Goal: Transaction & Acquisition: Purchase product/service

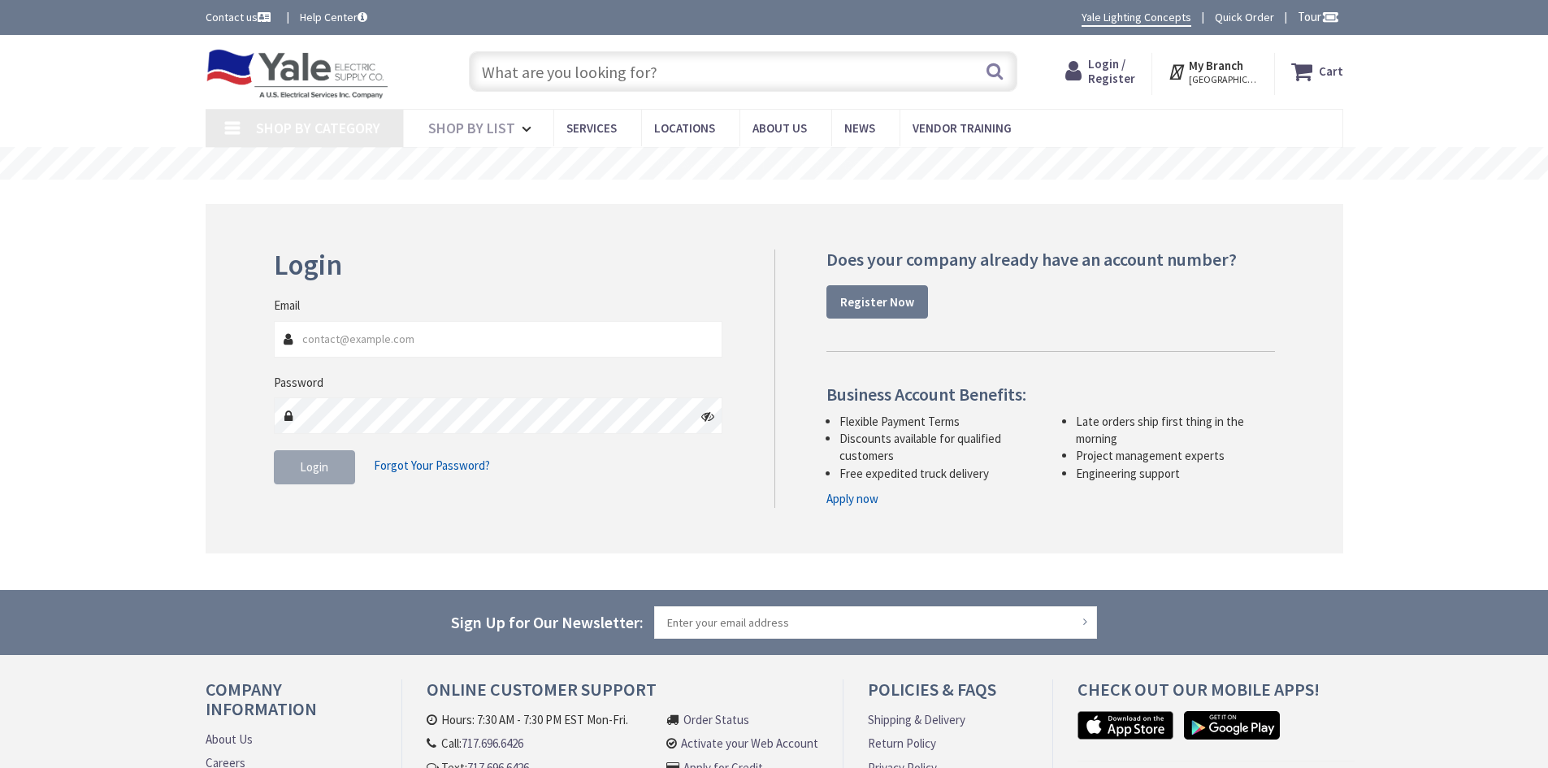
click at [413, 342] on input "Email" at bounding box center [498, 339] width 449 height 37
type input "[EMAIL_ADDRESS][DOMAIN_NAME]"
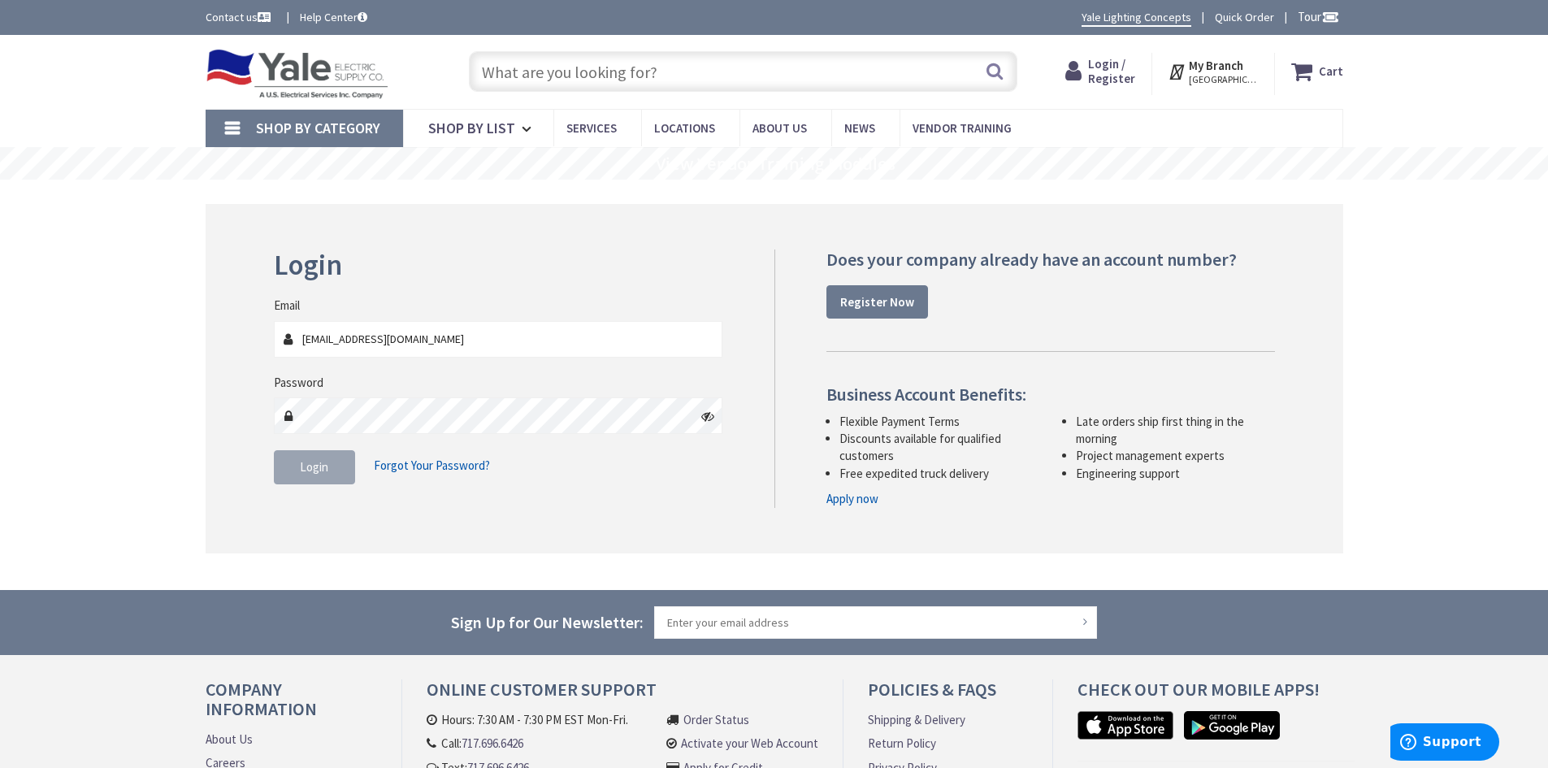
type input "Kidstreet Playground, [STREET_ADDRESS][PERSON_NAME]"
click at [311, 456] on button "Login" at bounding box center [314, 467] width 81 height 34
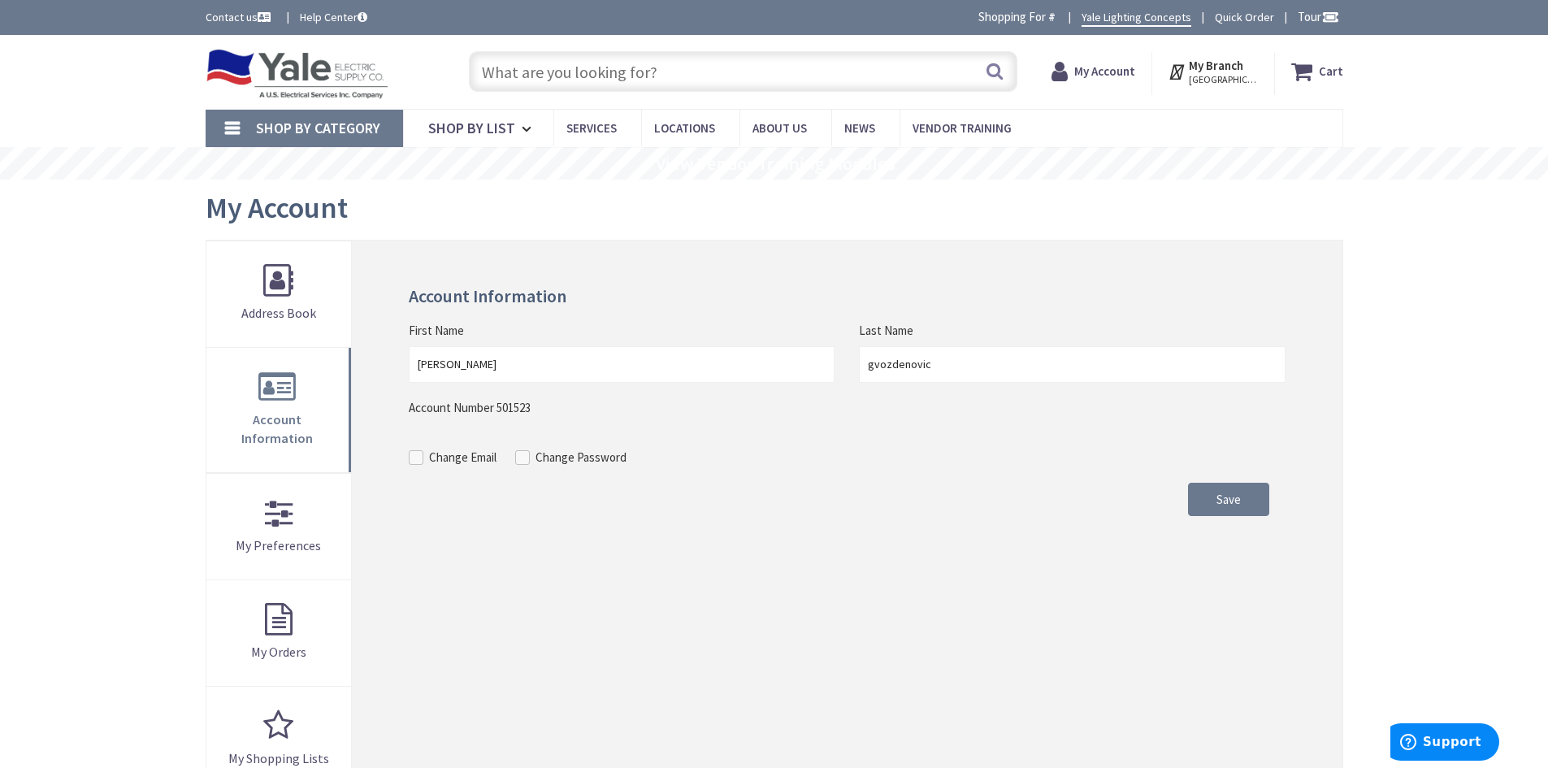
click at [1107, 71] on strong "My Account" at bounding box center [1104, 70] width 61 height 15
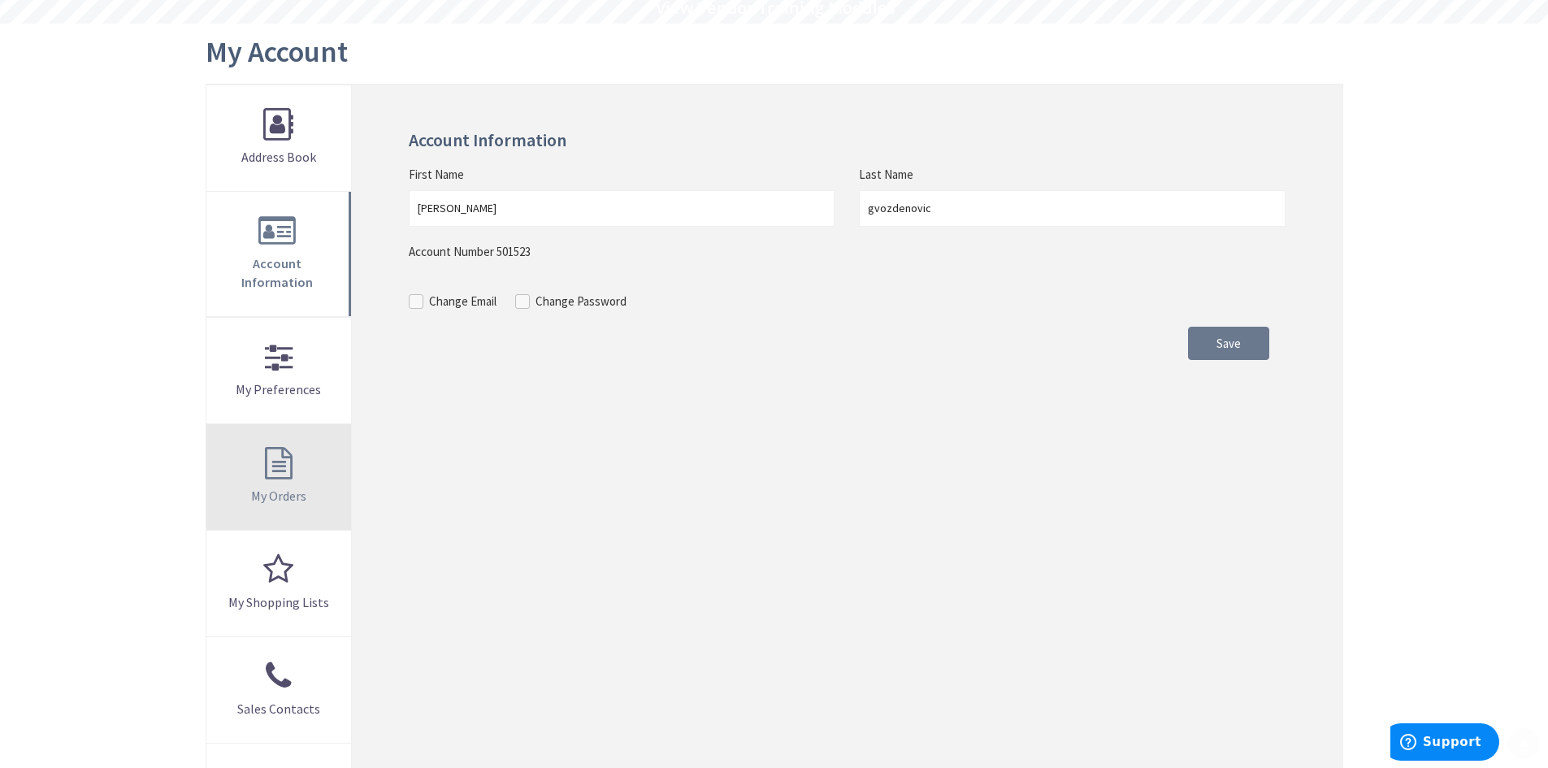
scroll to position [162, 0]
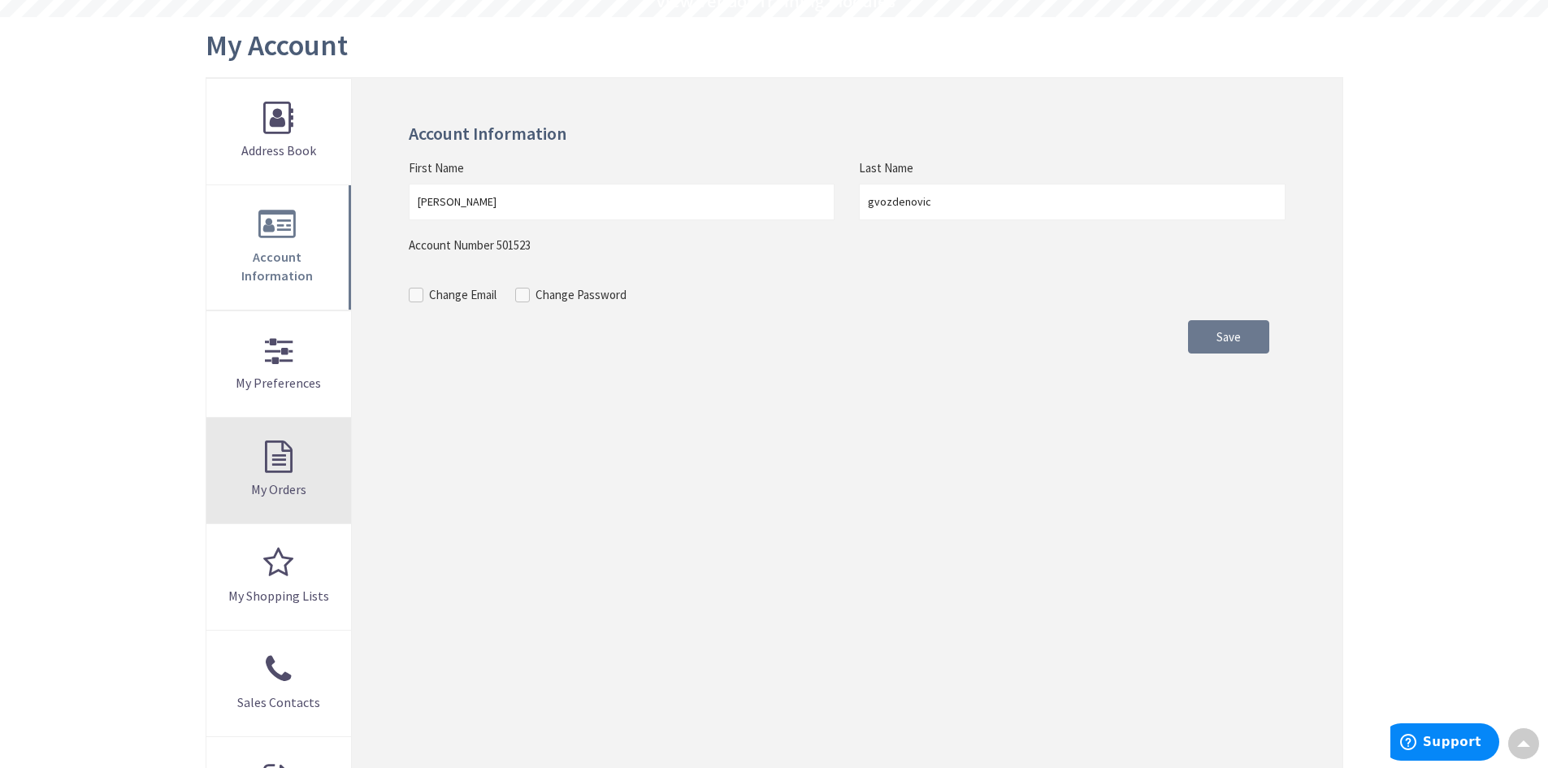
click at [292, 443] on link "My Orders" at bounding box center [278, 471] width 145 height 106
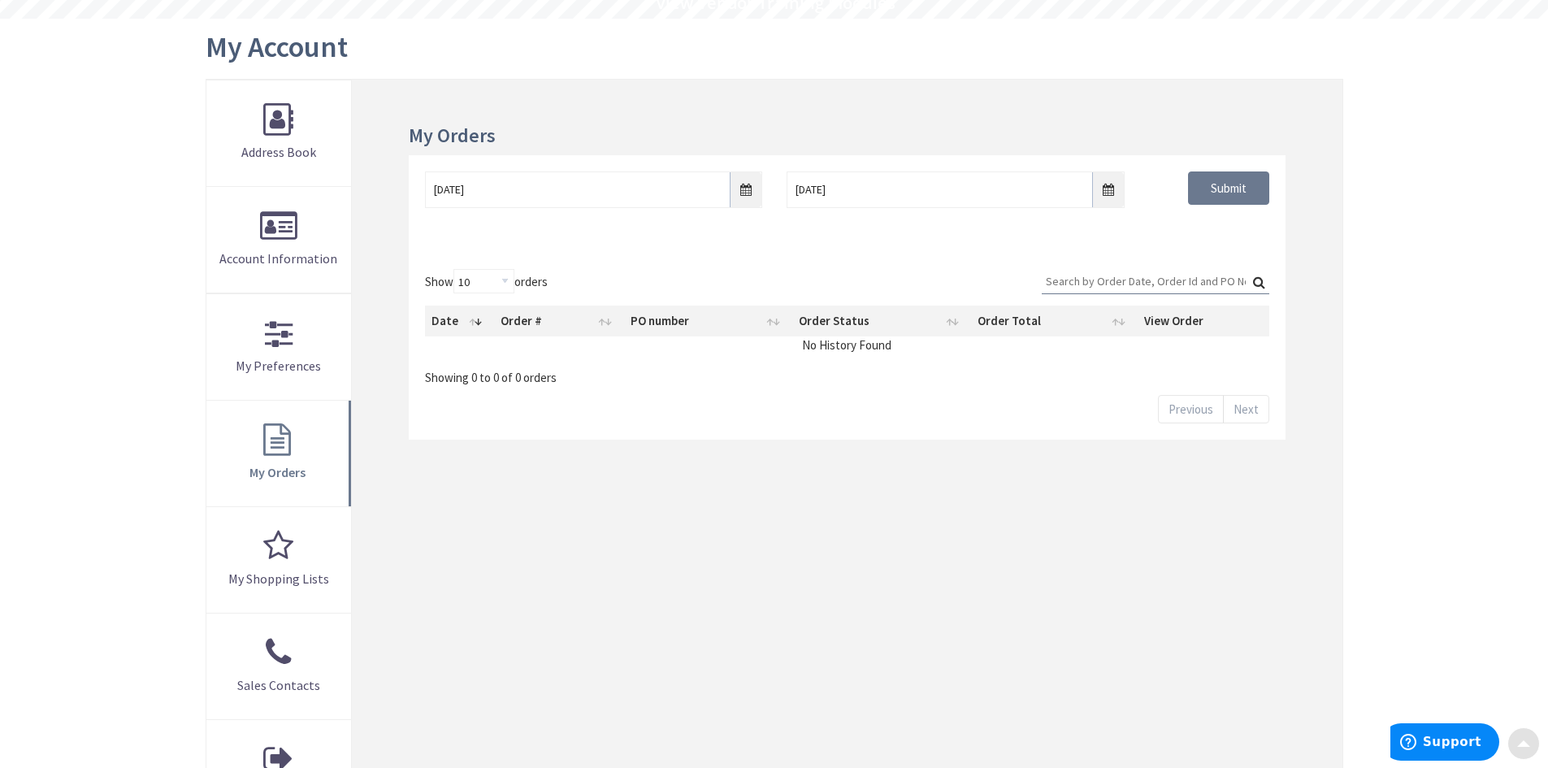
scroll to position [162, 0]
click at [741, 188] on input "9/3/2025" at bounding box center [593, 188] width 337 height 37
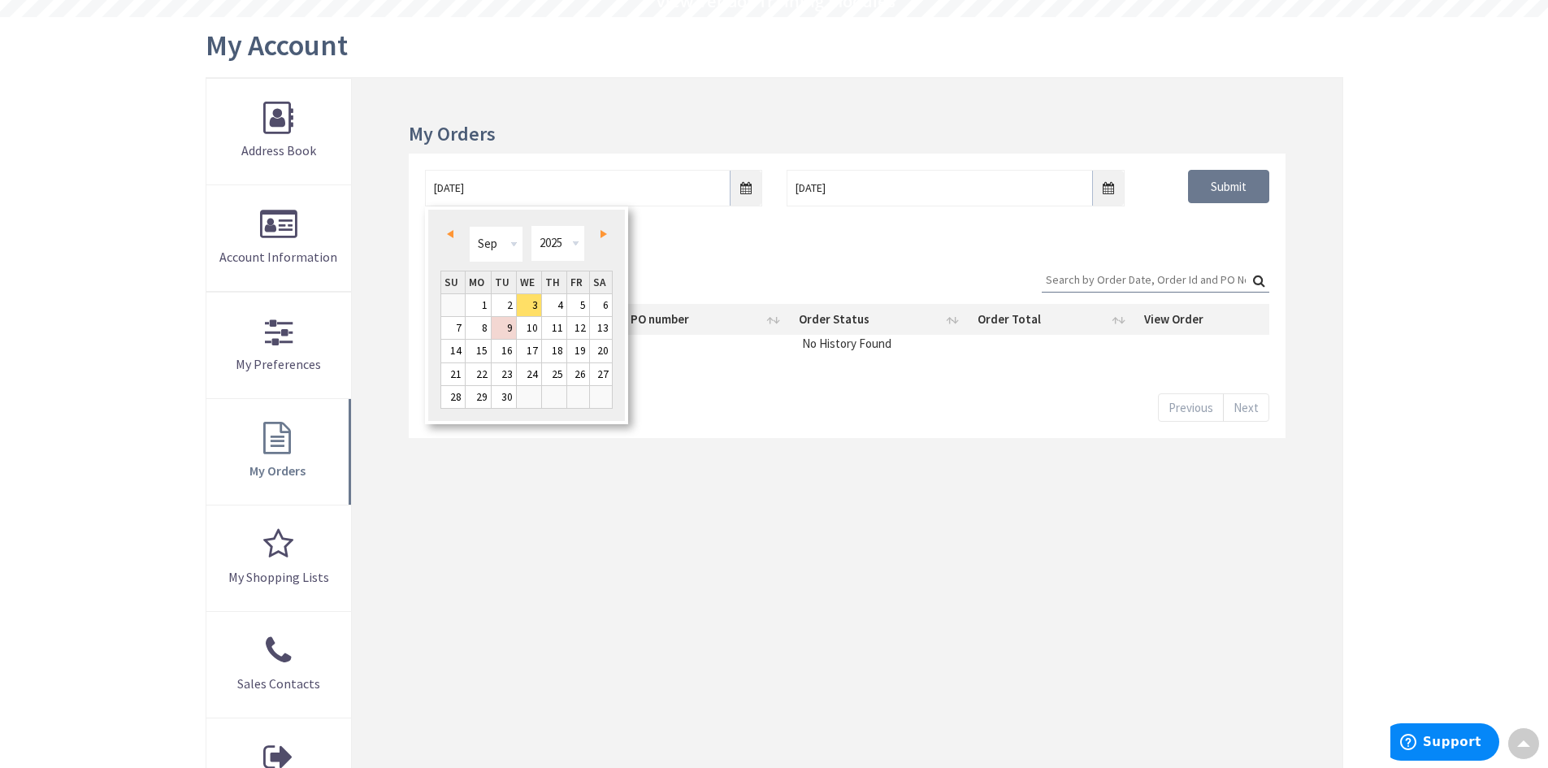
click at [447, 232] on span "Prev" at bounding box center [450, 234] width 6 height 8
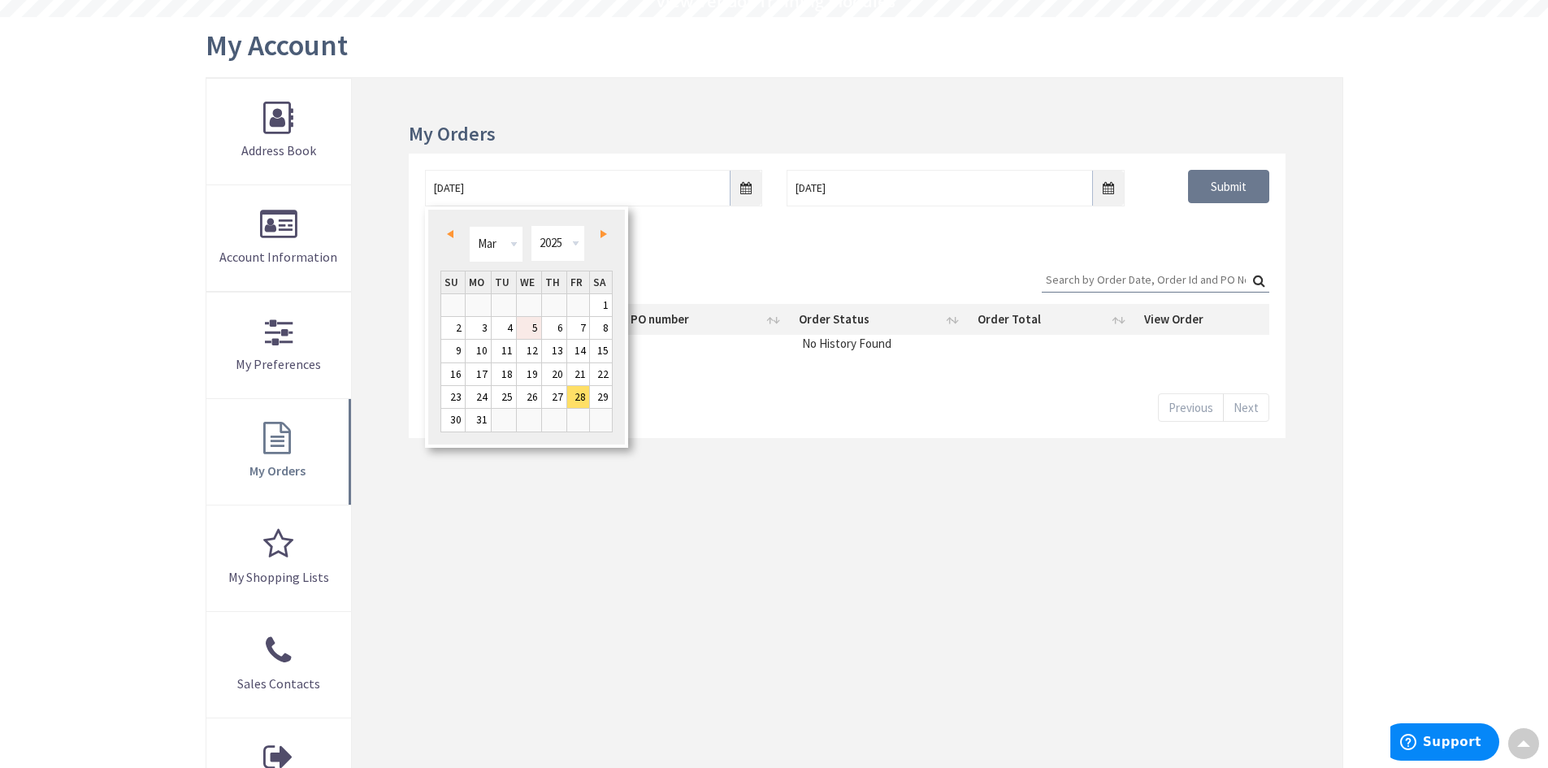
click at [520, 326] on link "5" at bounding box center [529, 328] width 24 height 22
type input "03/05/2025"
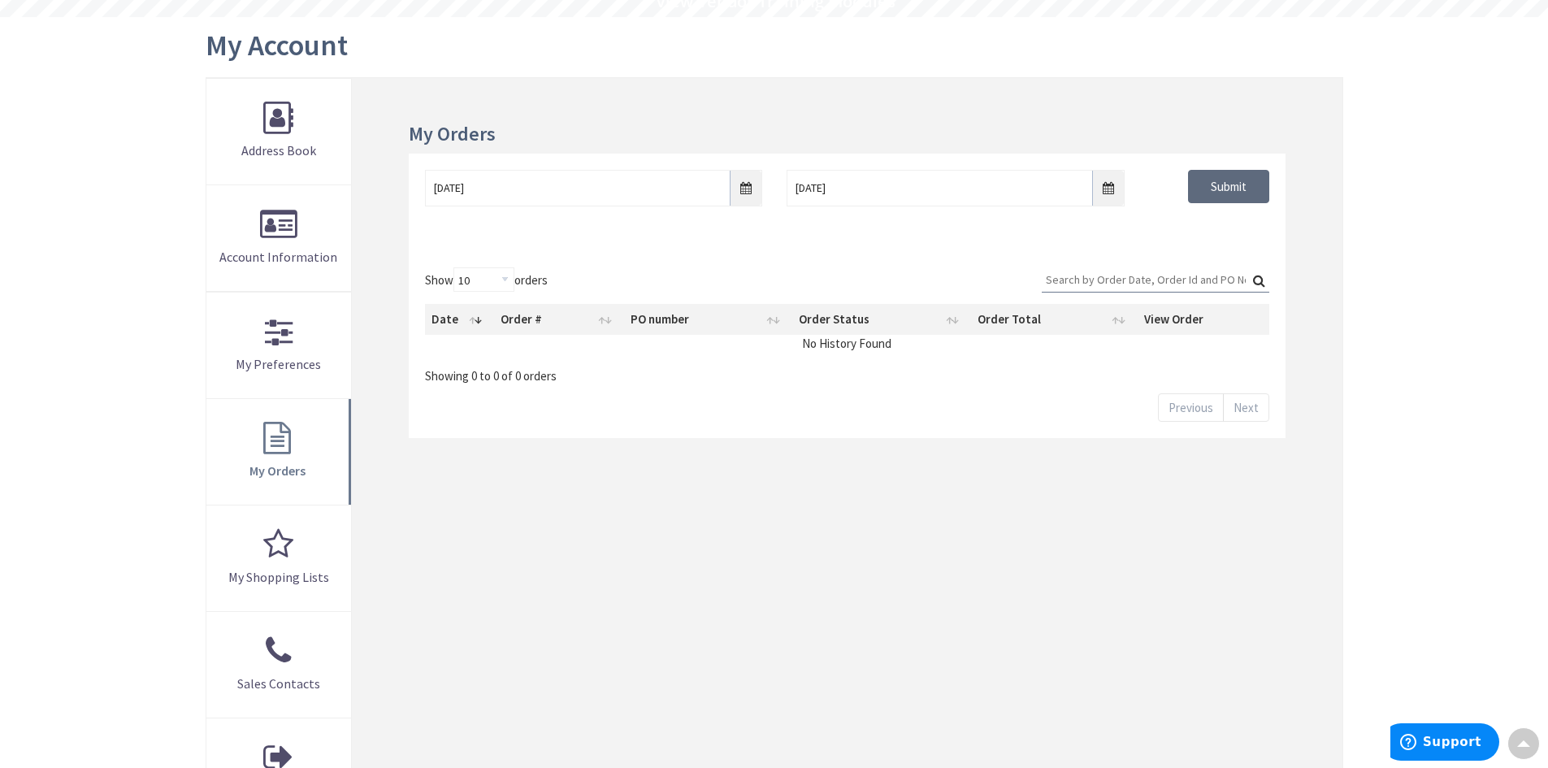
click at [1223, 195] on input "Submit" at bounding box center [1228, 187] width 81 height 34
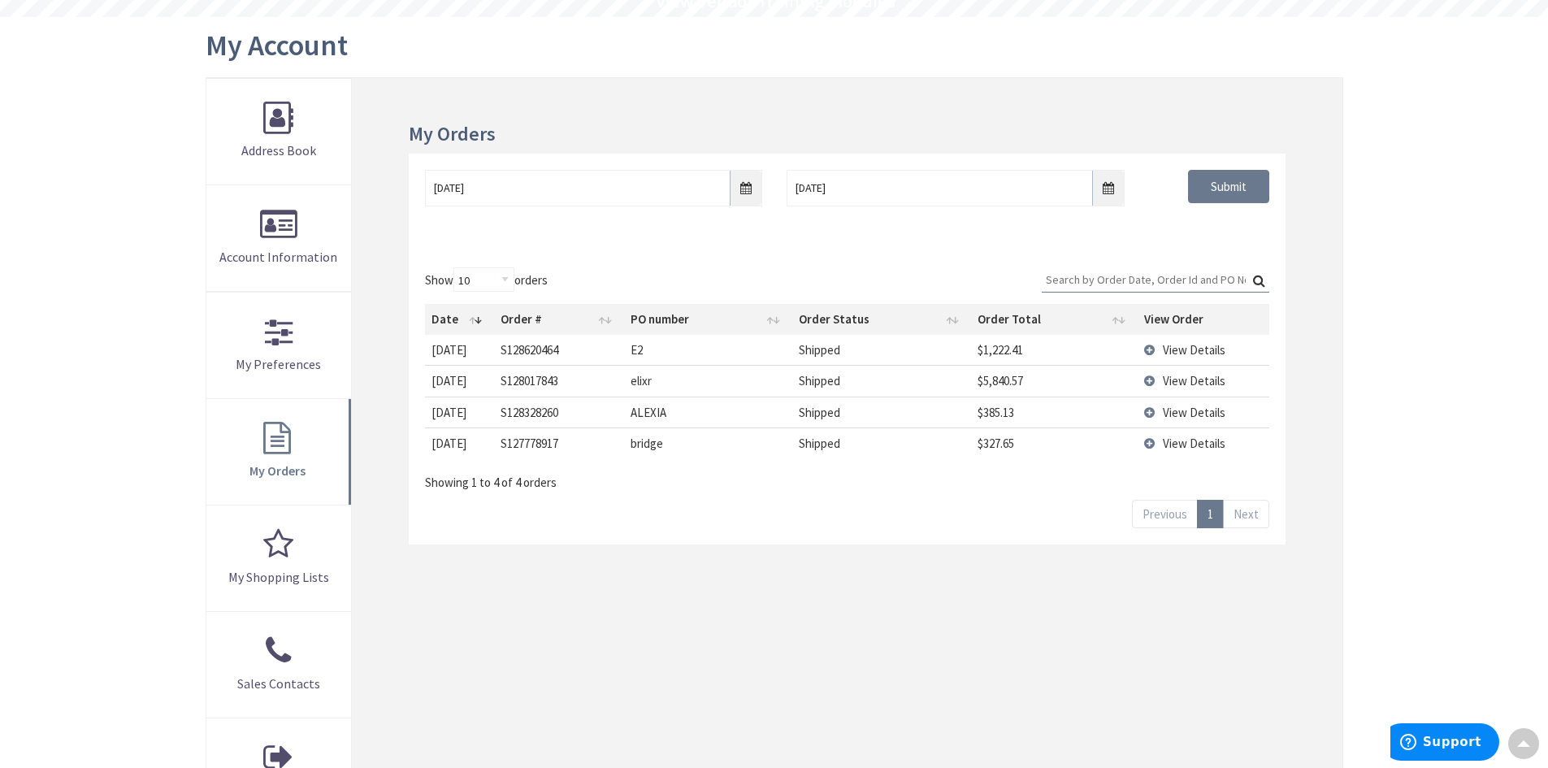
click at [1175, 383] on span "View Details" at bounding box center [1193, 380] width 63 height 15
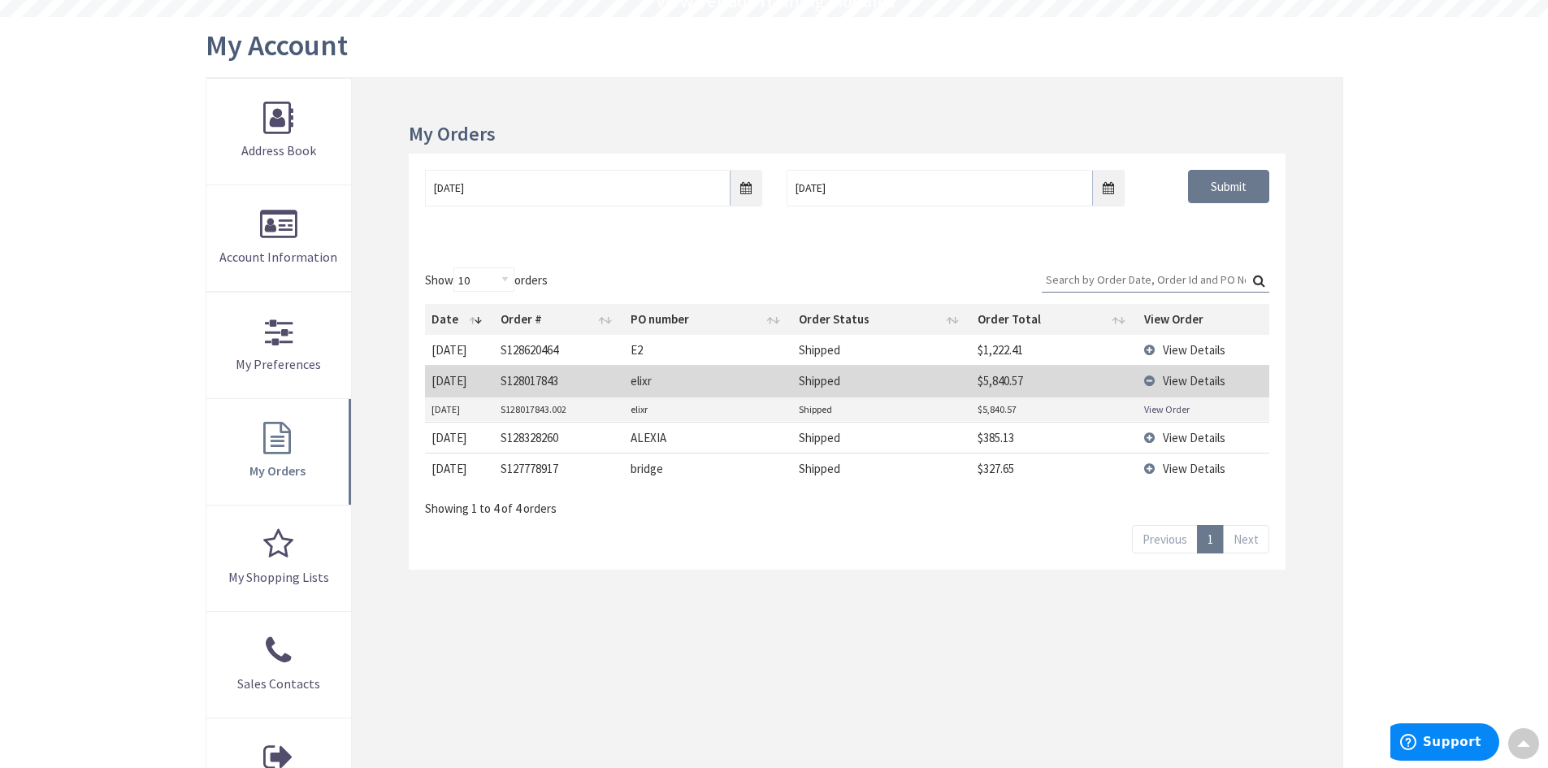
click at [1164, 409] on link "View Order" at bounding box center [1166, 409] width 45 height 14
click at [1160, 408] on link "View Order" at bounding box center [1166, 409] width 45 height 14
click at [1172, 413] on link "View Order" at bounding box center [1166, 409] width 45 height 14
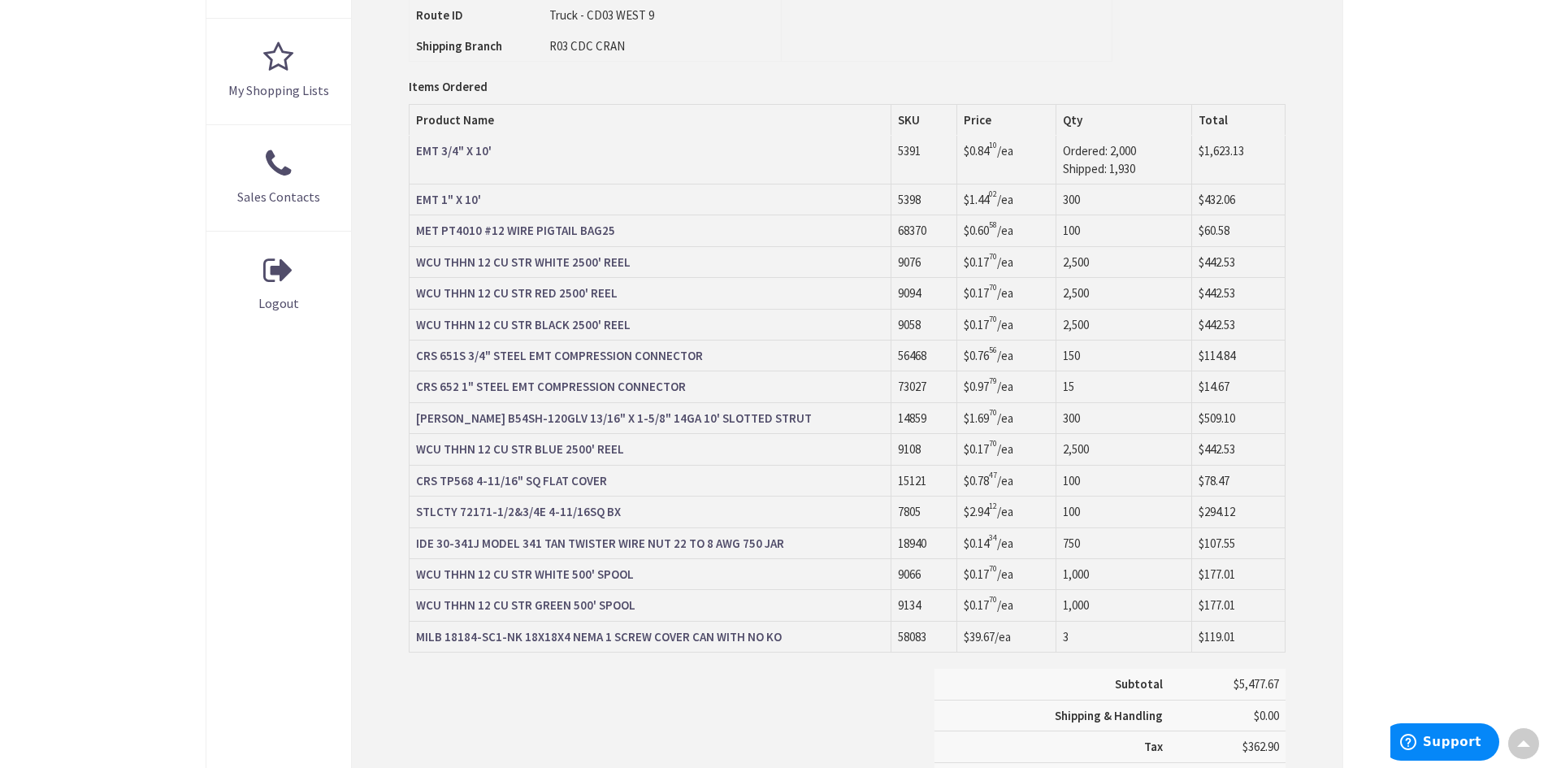
scroll to position [650, 0]
click at [507, 512] on strong "STLCTY 72171-1/2&3/4E 4-11/16SQ BX" at bounding box center [518, 510] width 205 height 15
click at [584, 514] on strong "STLCTY 72171-1/2&3/4E 4-11/16SQ BX" at bounding box center [518, 510] width 205 height 15
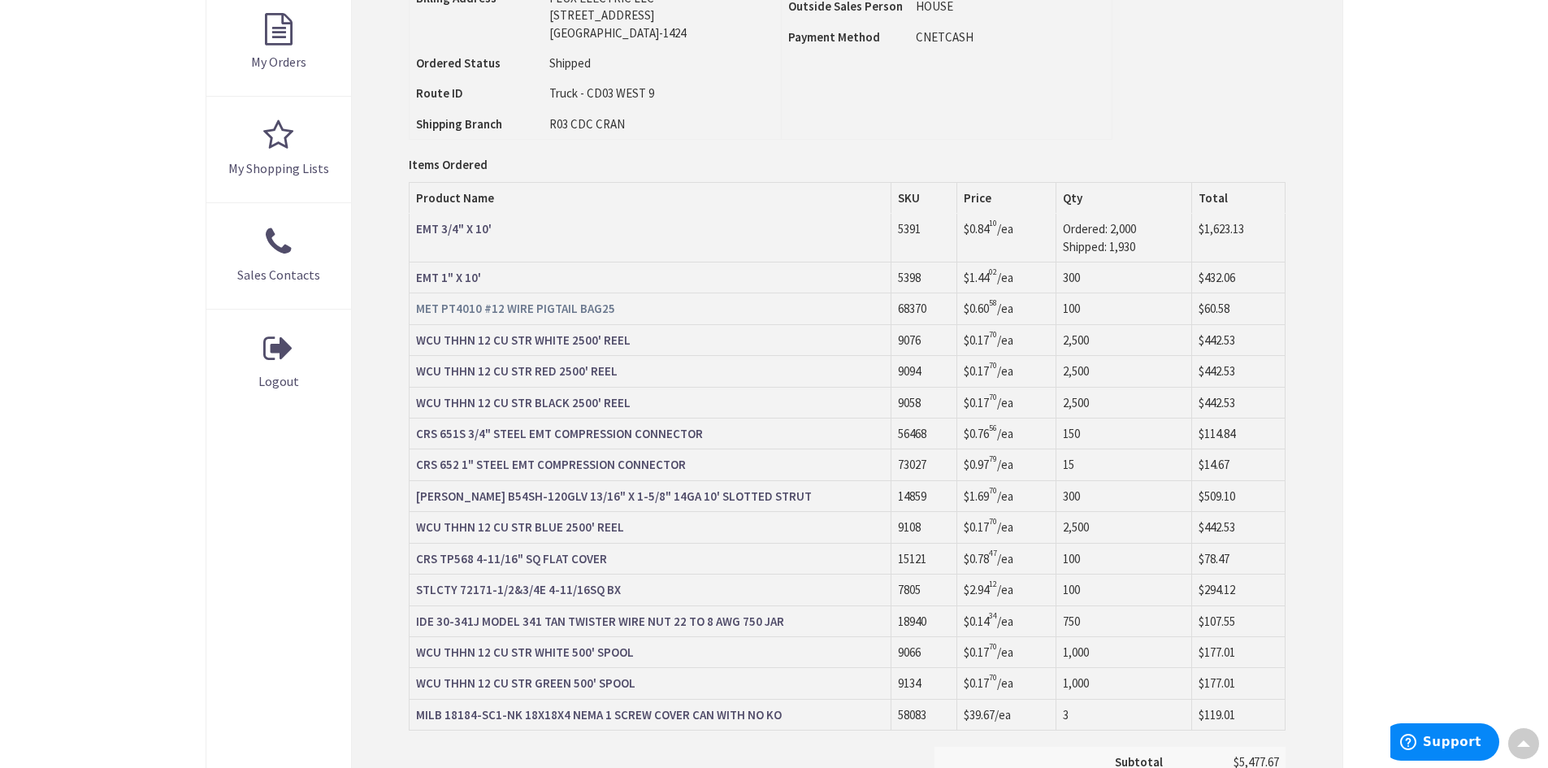
scroll to position [569, 0]
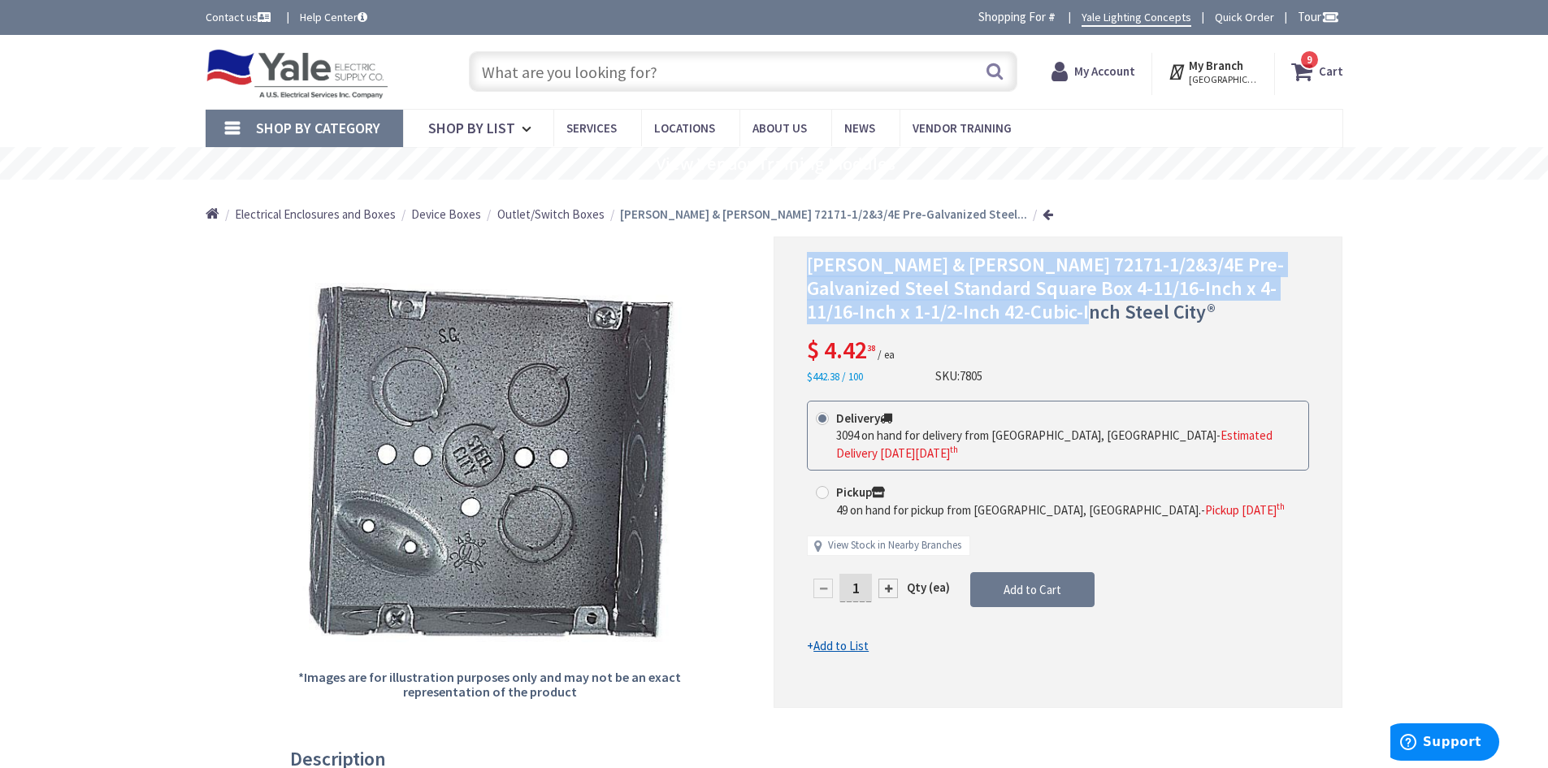
drag, startPoint x: 810, startPoint y: 265, endPoint x: 1184, endPoint y: 310, distance: 376.4
click at [1184, 310] on h1 "[PERSON_NAME] & [PERSON_NAME] 72171-1/2&3/4E Pre-Galvanized Steel Standard Squa…" at bounding box center [1058, 288] width 502 height 70
copy span "[PERSON_NAME] & [PERSON_NAME] 72171-1/2&3/4E Pre-Galvanized Steel Standard Squa…"
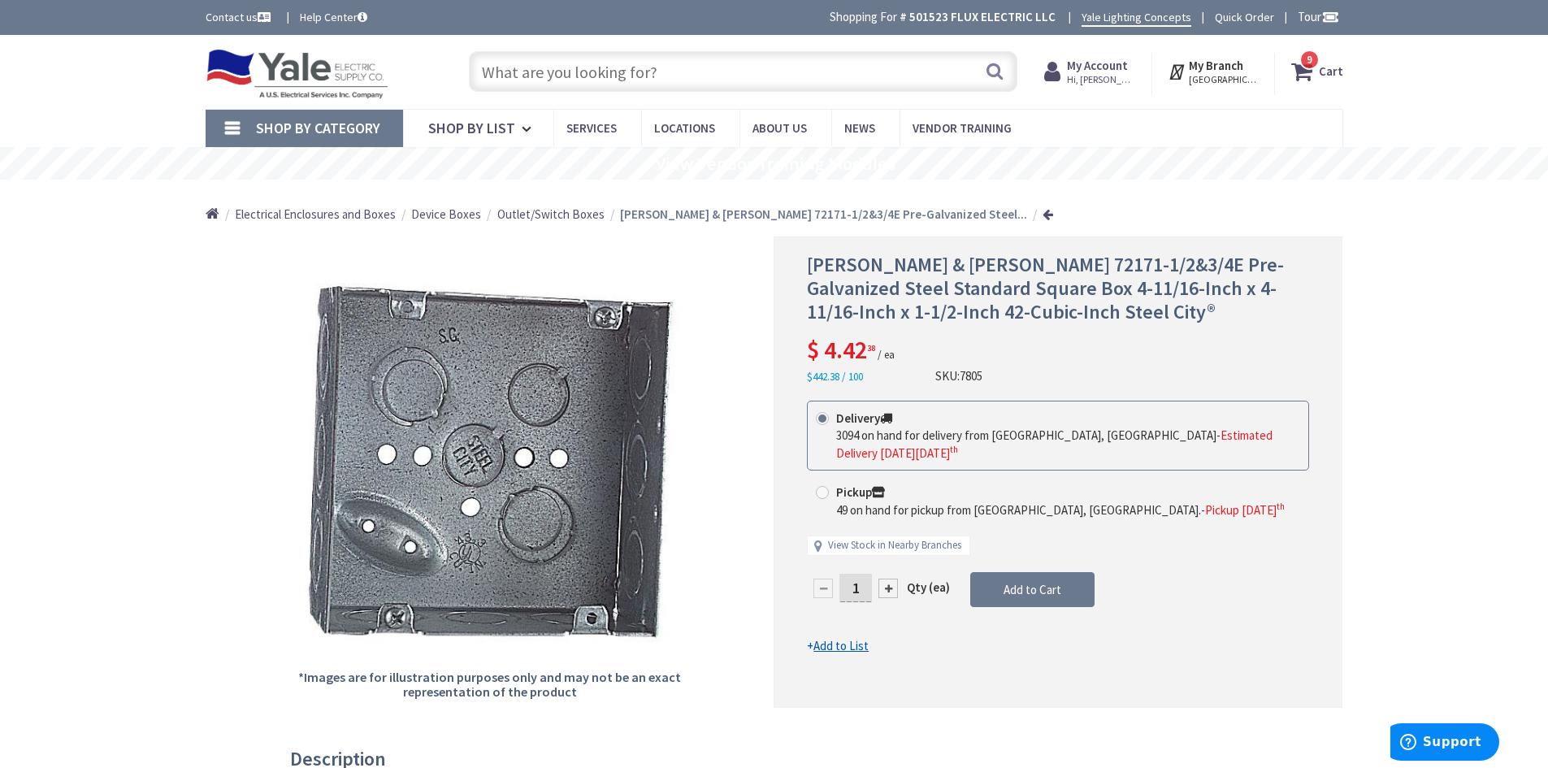
click at [826, 494] on span at bounding box center [822, 492] width 13 height 13
click at [826, 494] on input "Pickup 49 on hand for pickup from Bridgewater, NJ. - Pickup Wednesday, Septembe…" at bounding box center [825, 492] width 11 height 11
radio input "true"
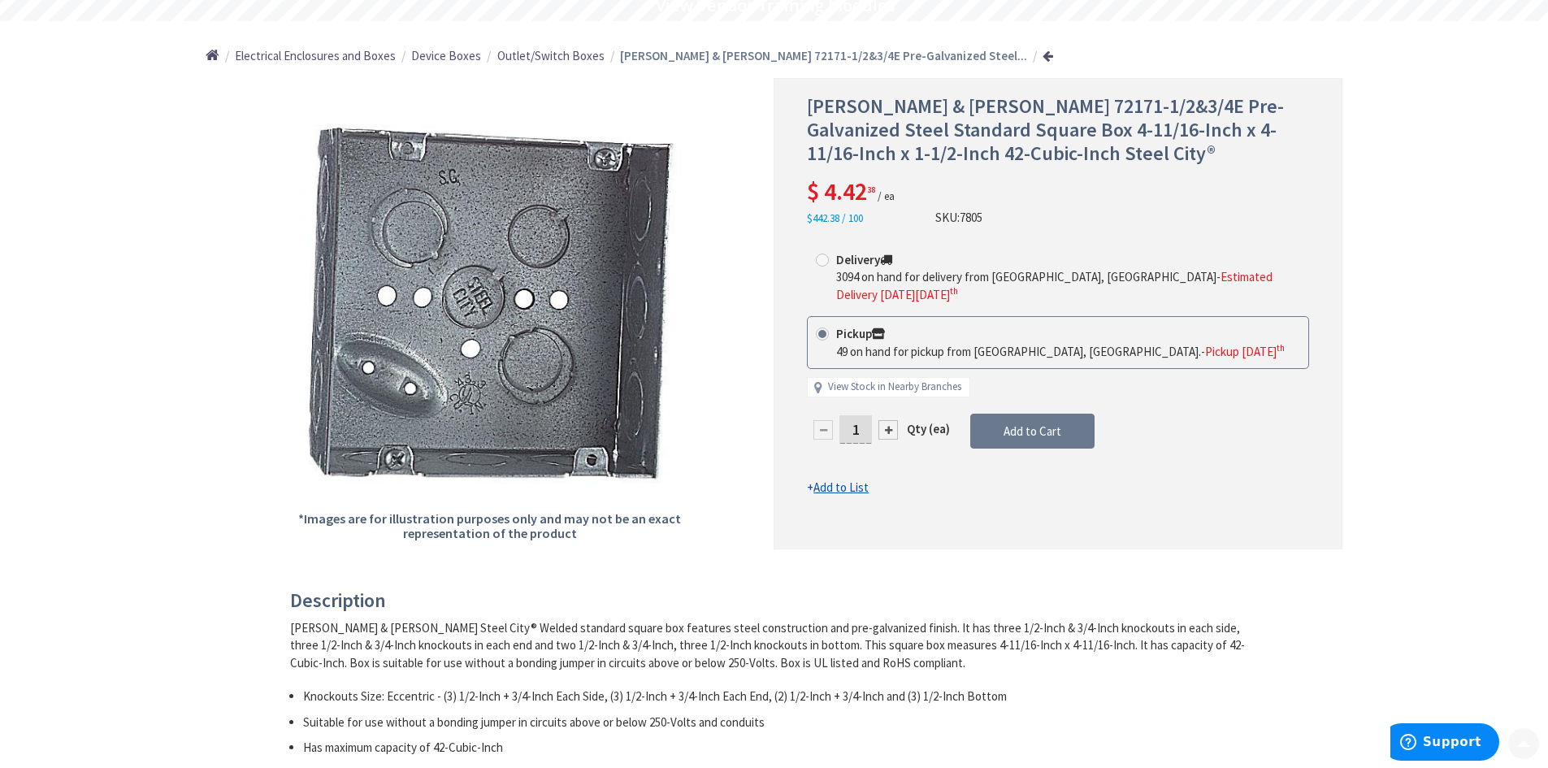
scroll to position [162, 0]
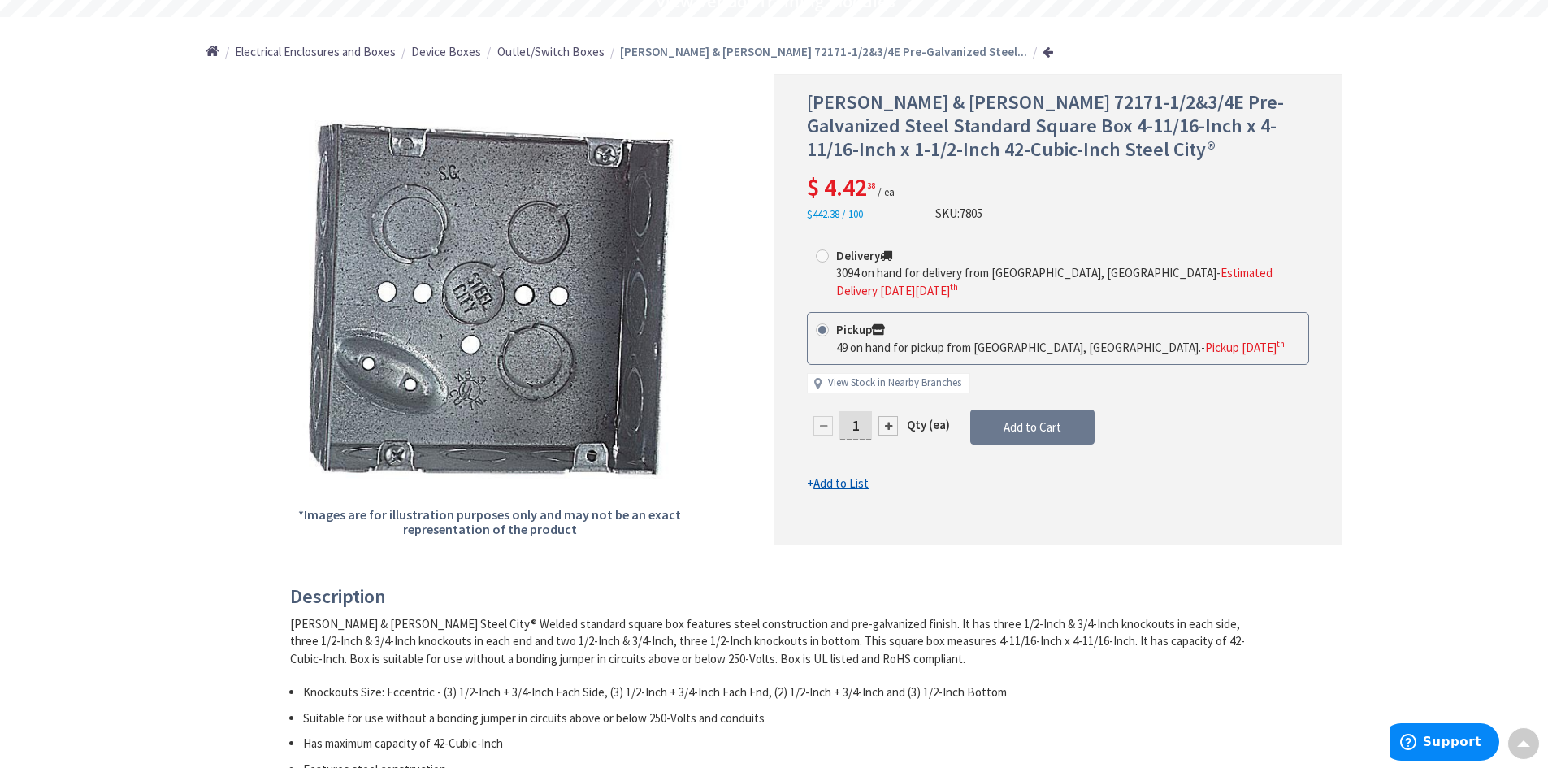
click at [859, 425] on input "1" at bounding box center [855, 425] width 32 height 28
type input "40"
click at [963, 454] on form "This product is Discontinued Delivery 3094 on hand for delivery from Cranbury, …" at bounding box center [1058, 364] width 502 height 253
click at [1026, 426] on span "Add to Cart" at bounding box center [1032, 426] width 58 height 15
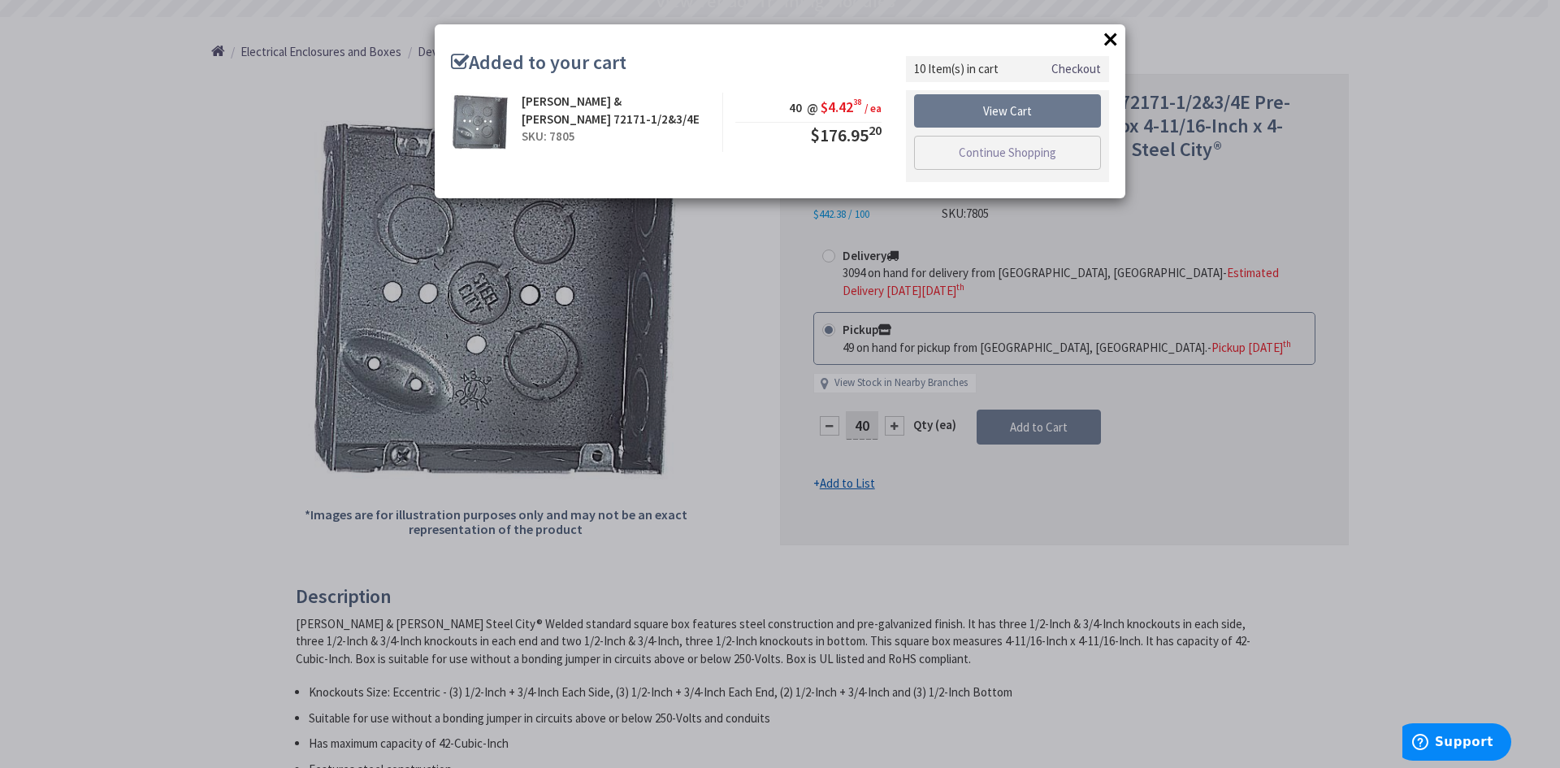
click at [1112, 41] on button "×" at bounding box center [1110, 39] width 24 height 24
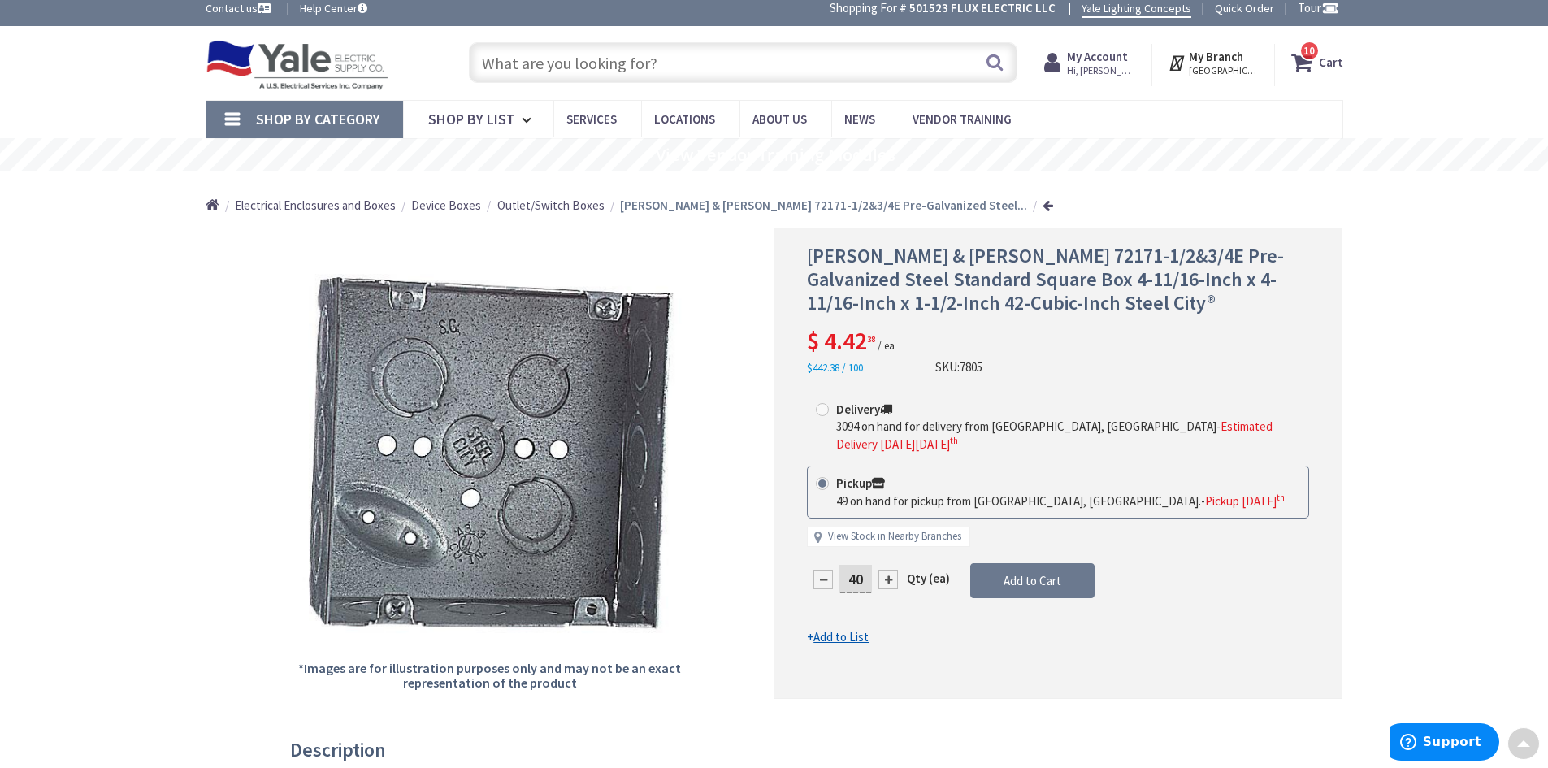
scroll to position [0, 0]
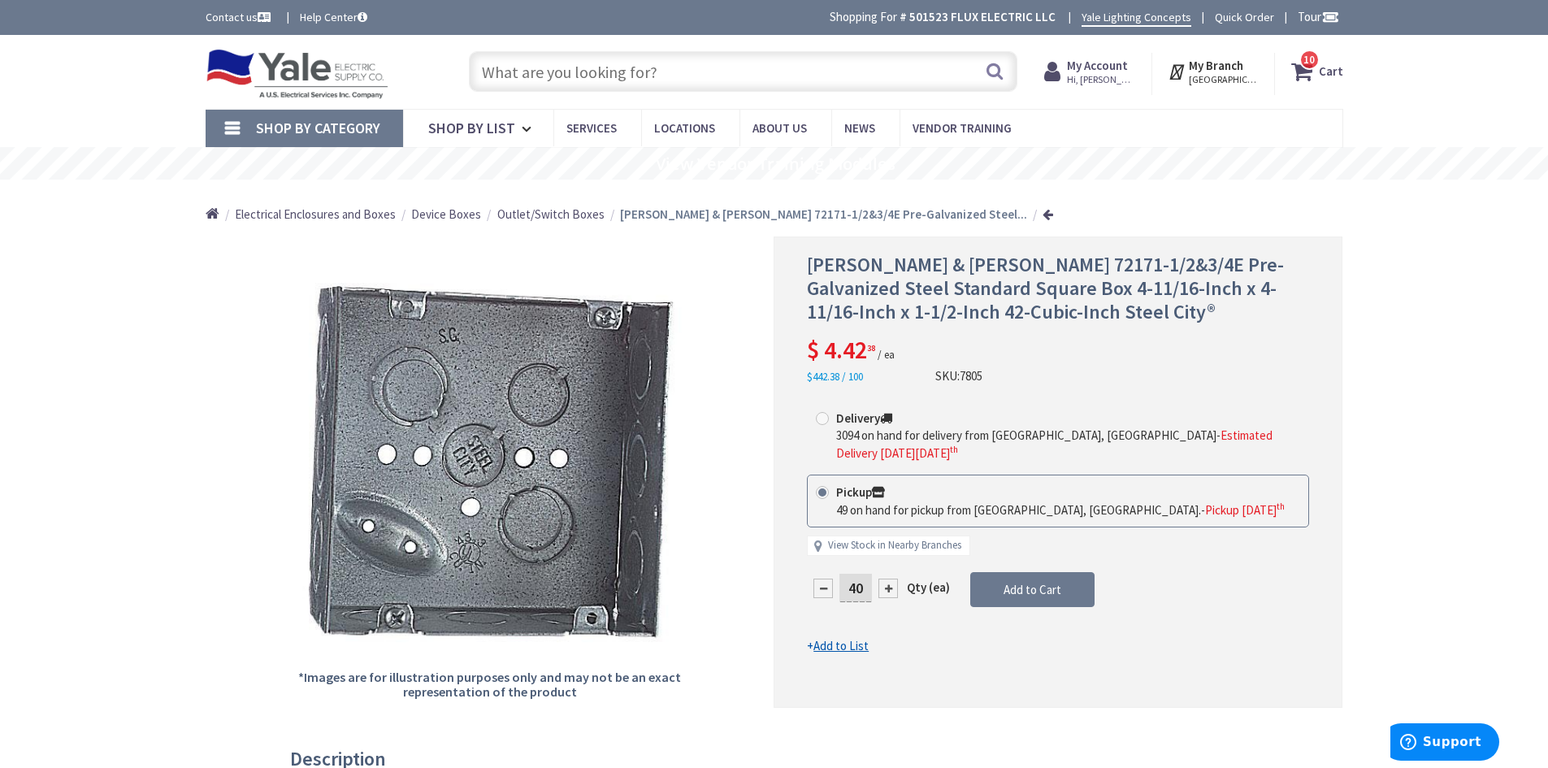
click at [704, 76] on input "text" at bounding box center [743, 71] width 548 height 41
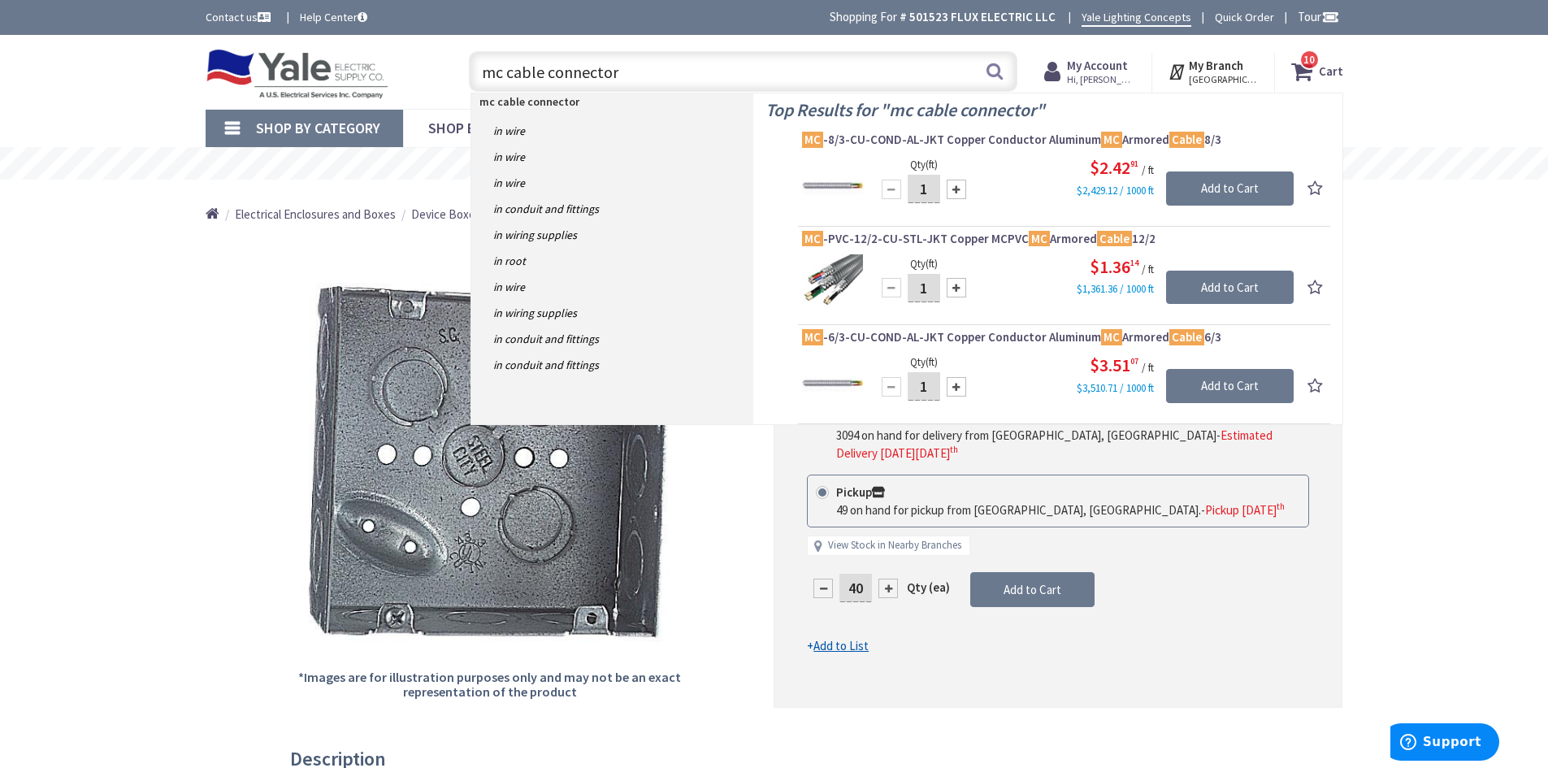
type input "mc cable connectors"
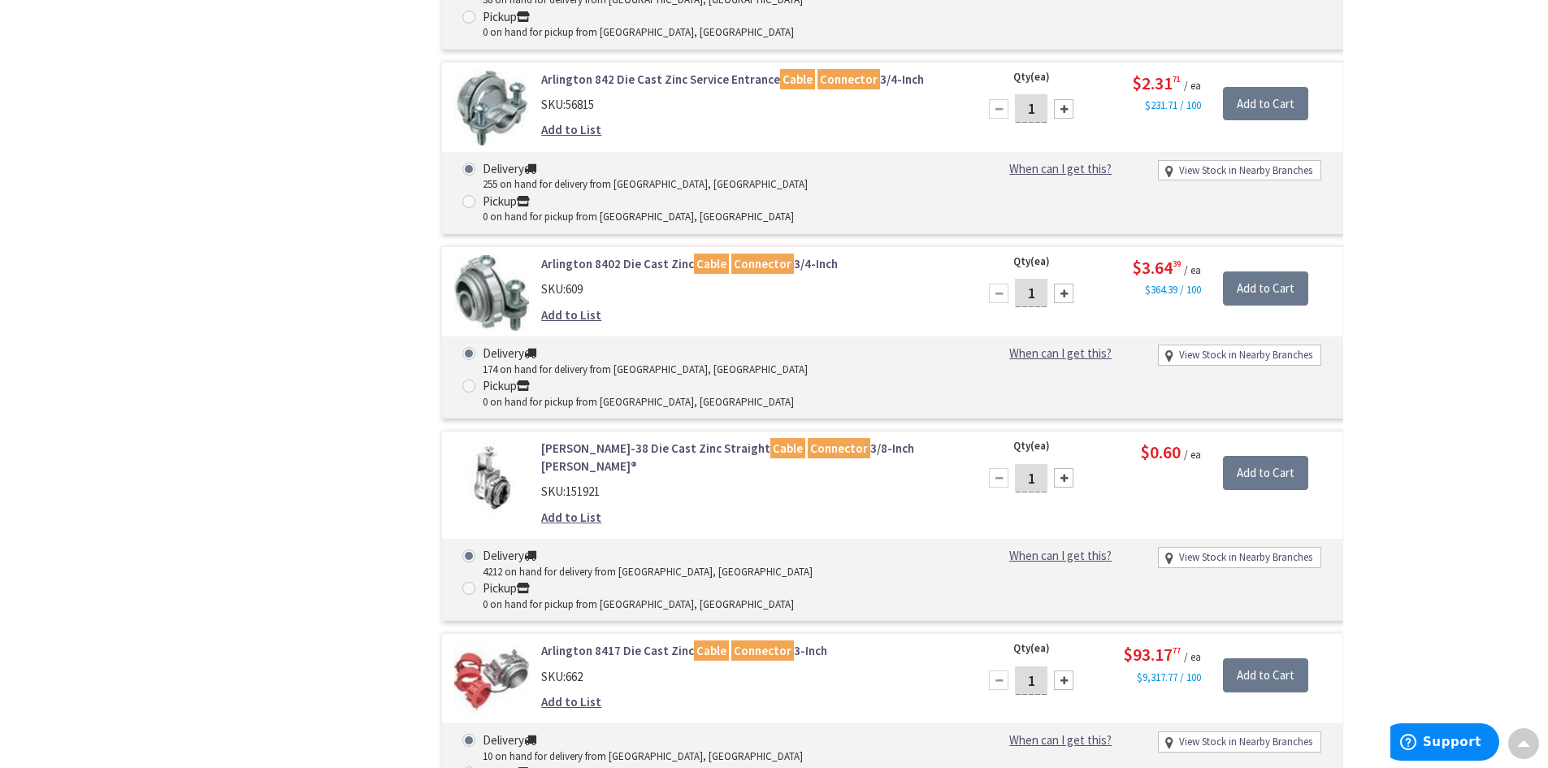
scroll to position [1787, 0]
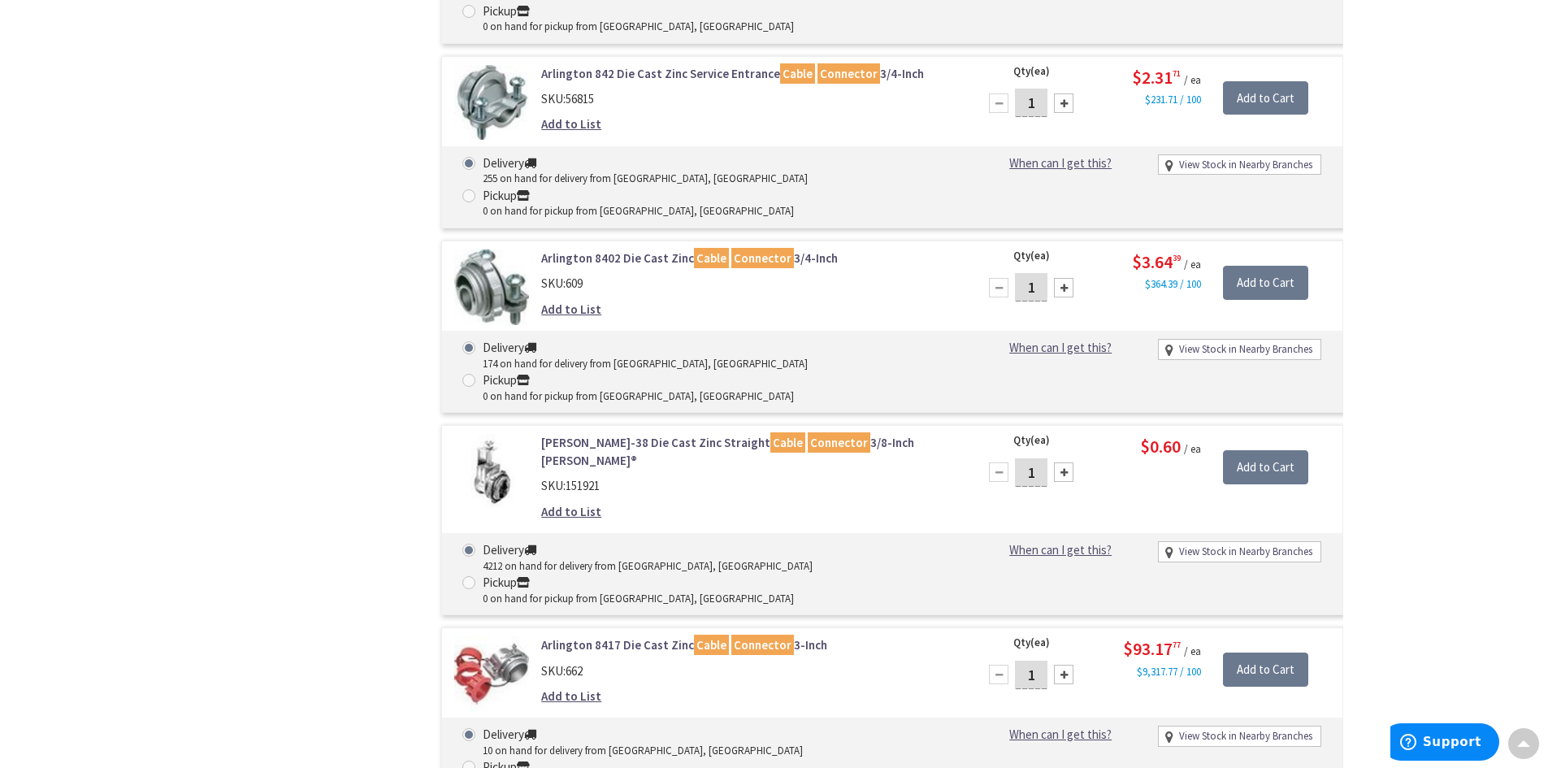
click at [686, 434] on link "Appleton TA-38 Die Cast Zinc Straight Cable Connector 3/8-Inch Neer®" at bounding box center [747, 451] width 413 height 35
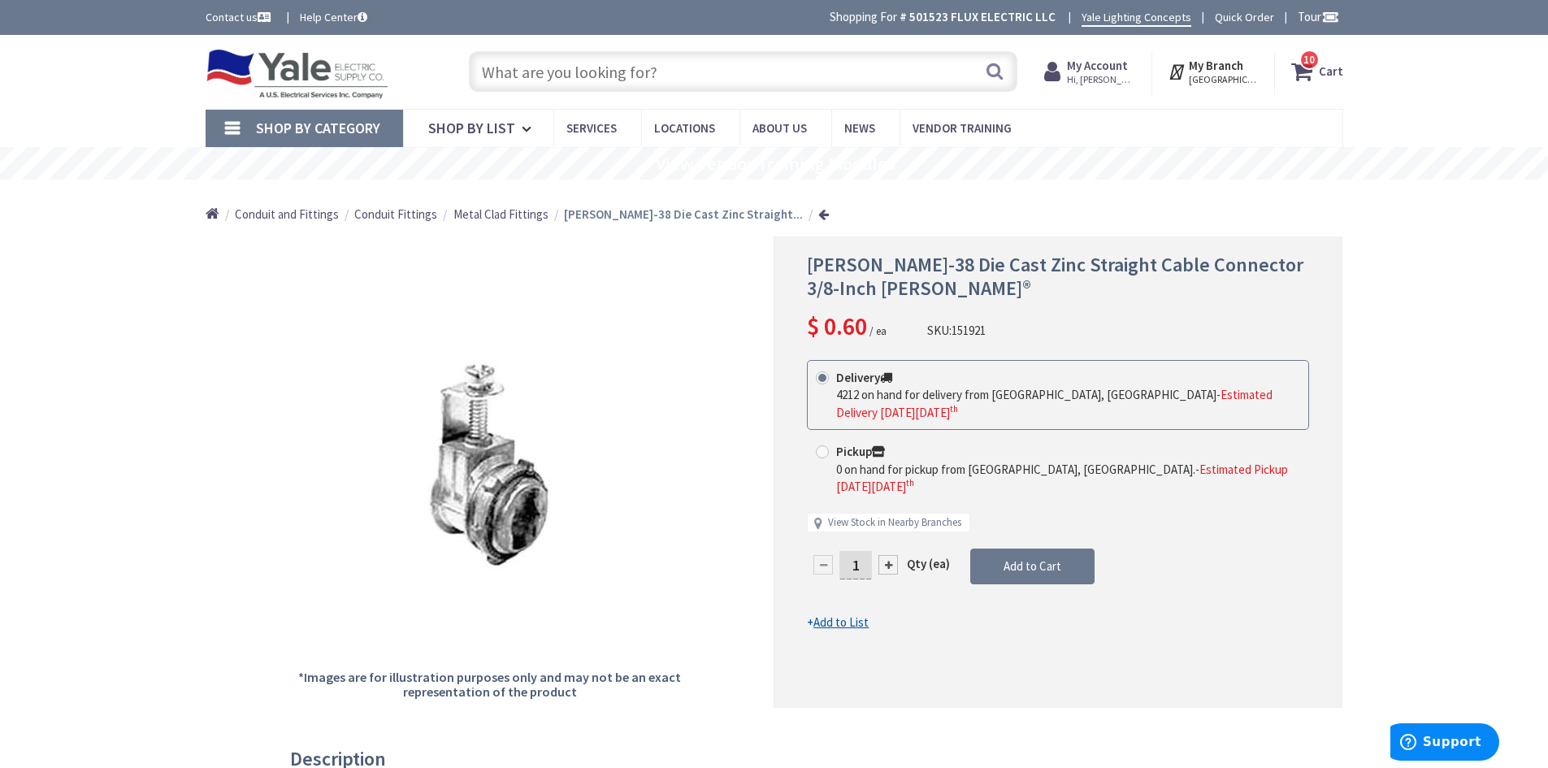
click at [688, 70] on input "text" at bounding box center [743, 71] width 548 height 41
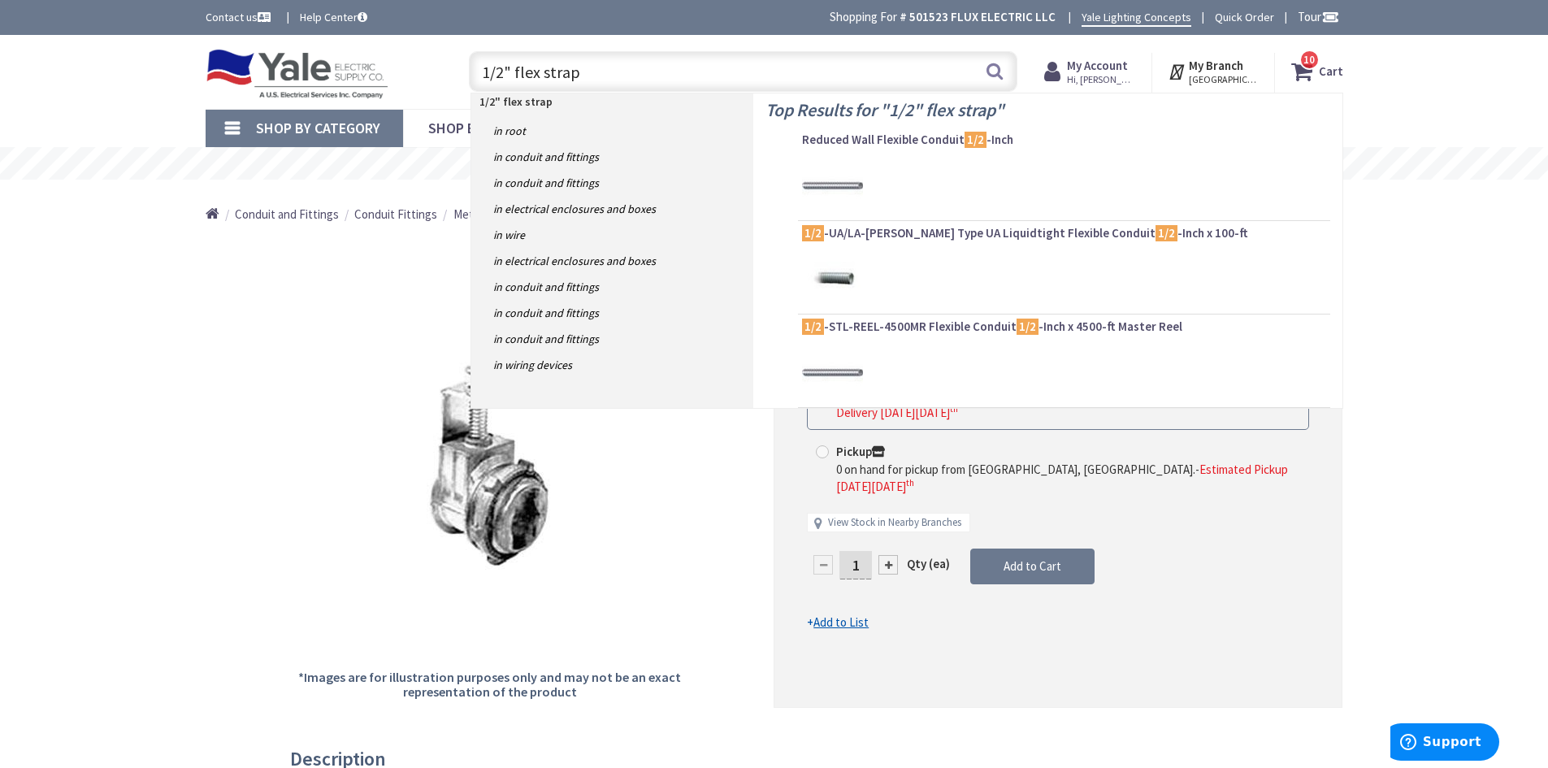
type input "1/2" flex straps"
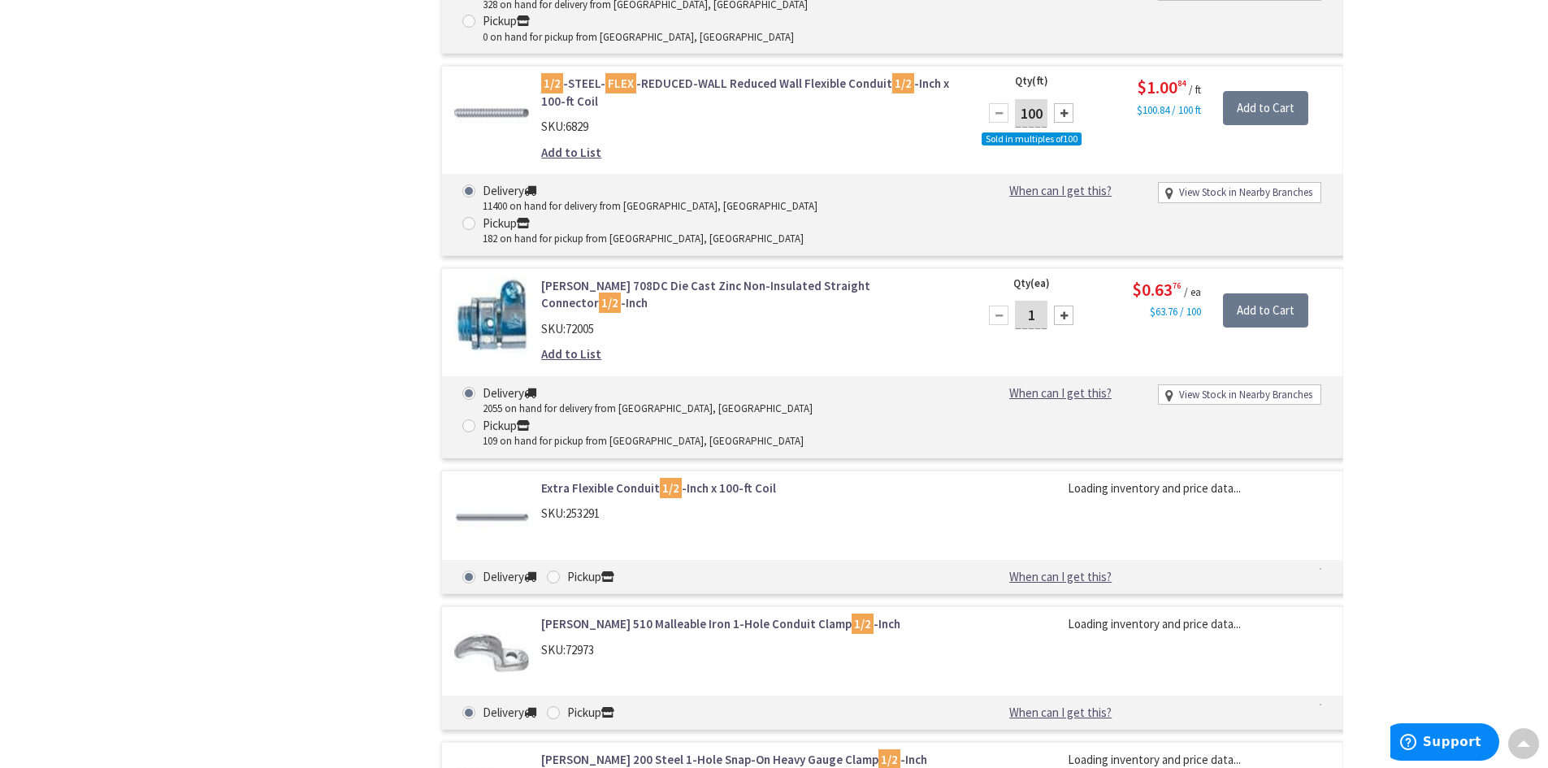
scroll to position [2111, 0]
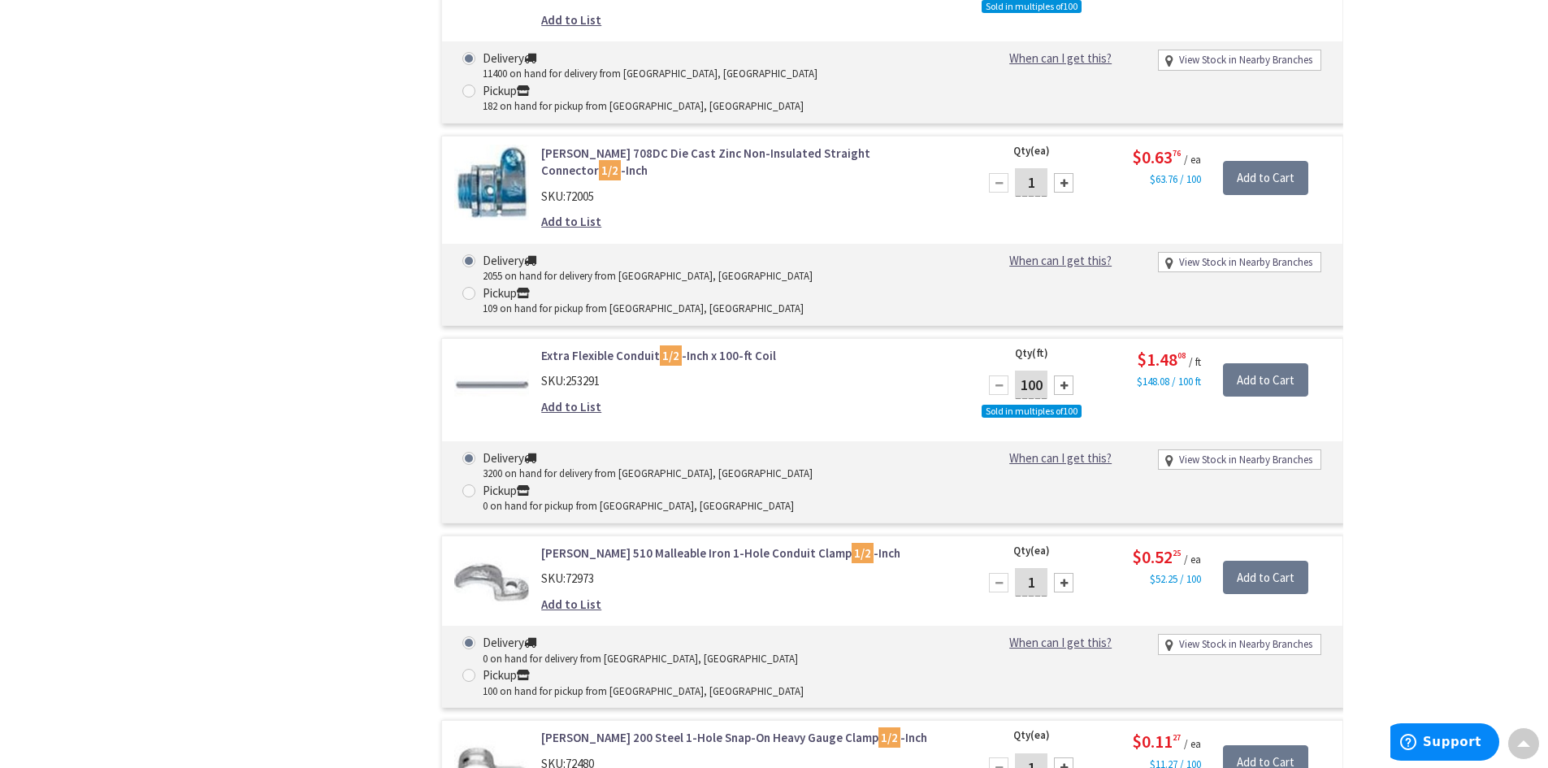
click at [711, 729] on link "[PERSON_NAME] 200 Steel 1-Hole Snap-On Heavy Gauge Clamp 1/2 -Inch" at bounding box center [747, 737] width 413 height 17
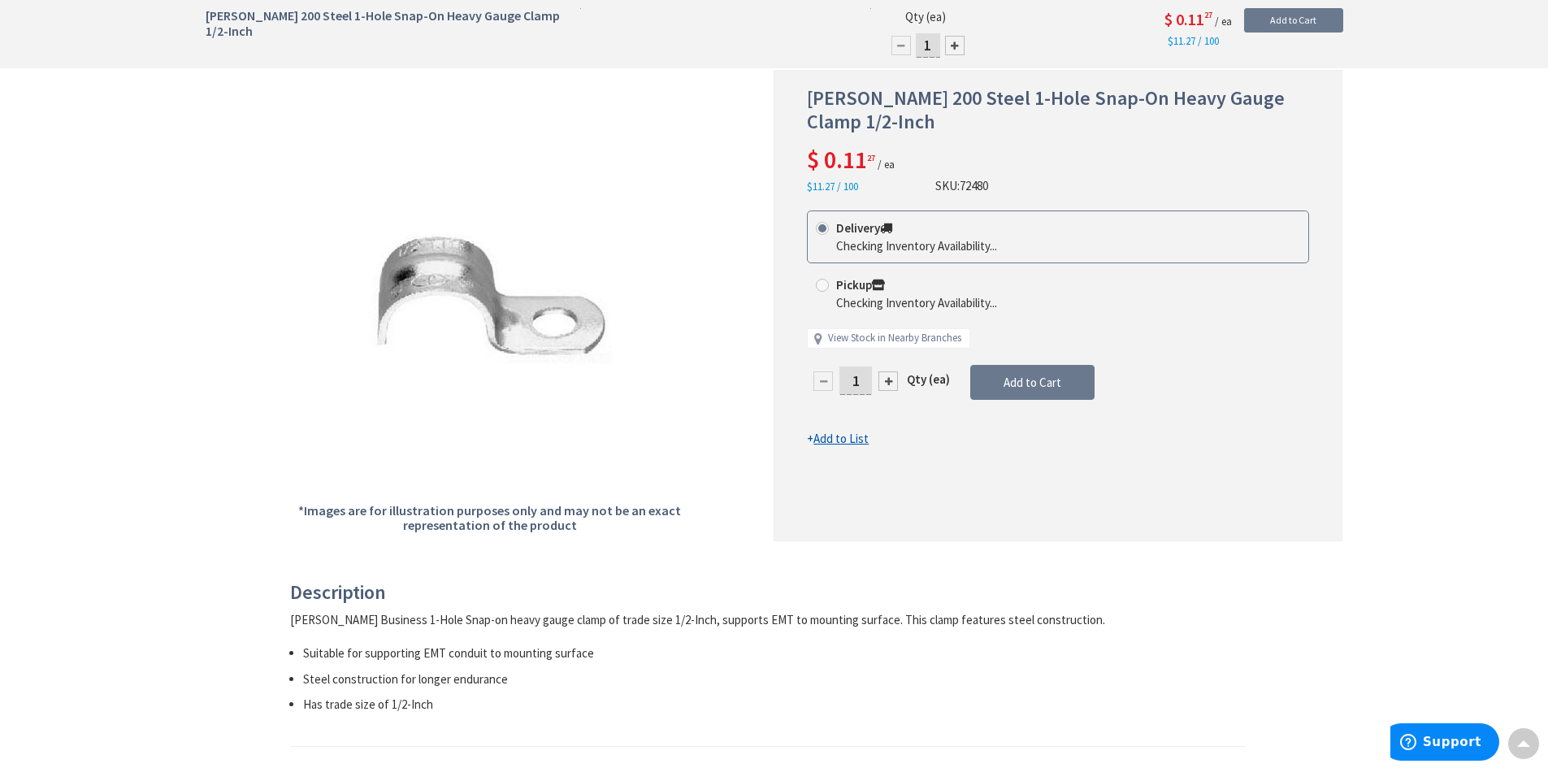
scroll to position [162, 0]
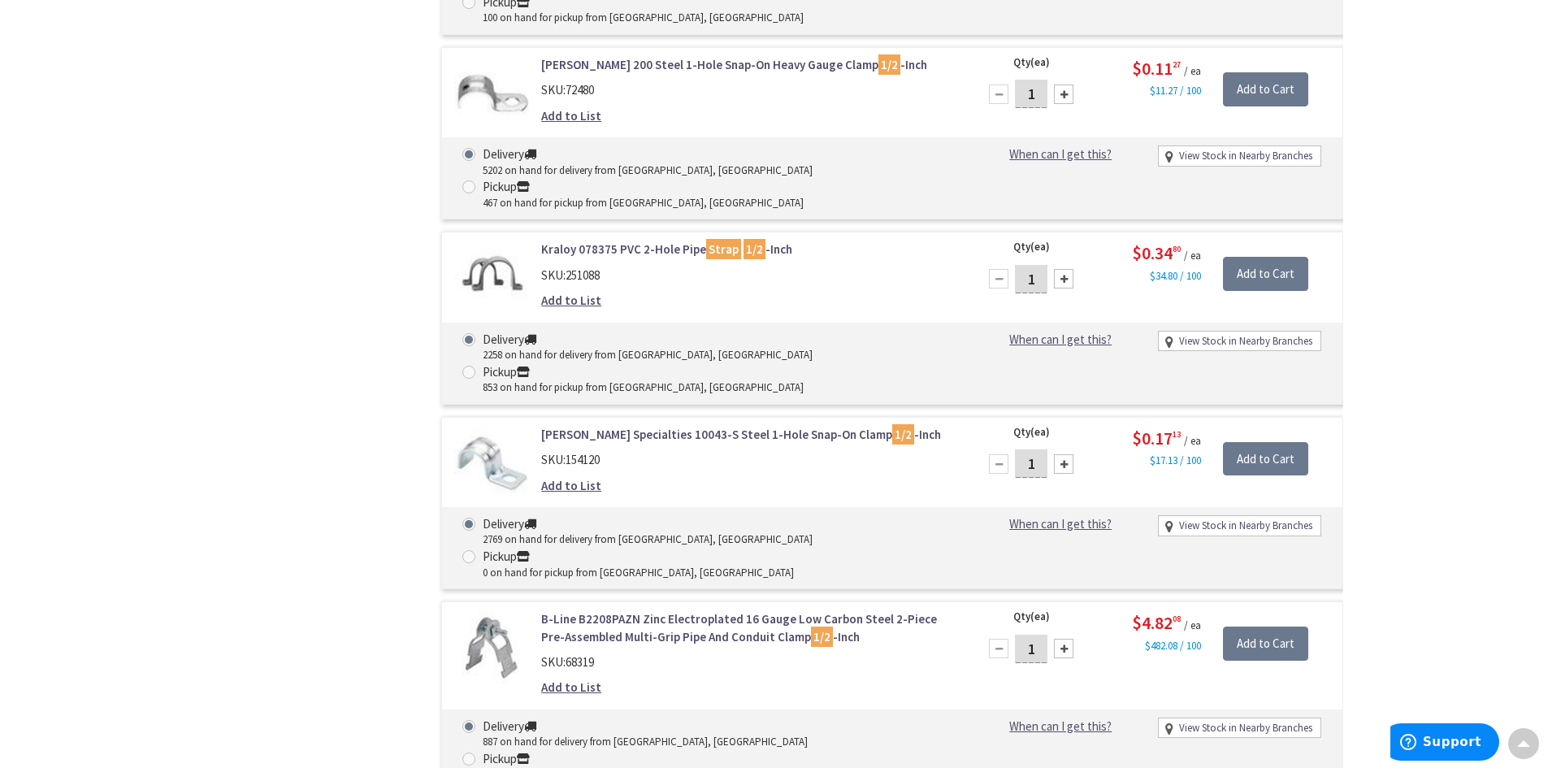
scroll to position [2985, 0]
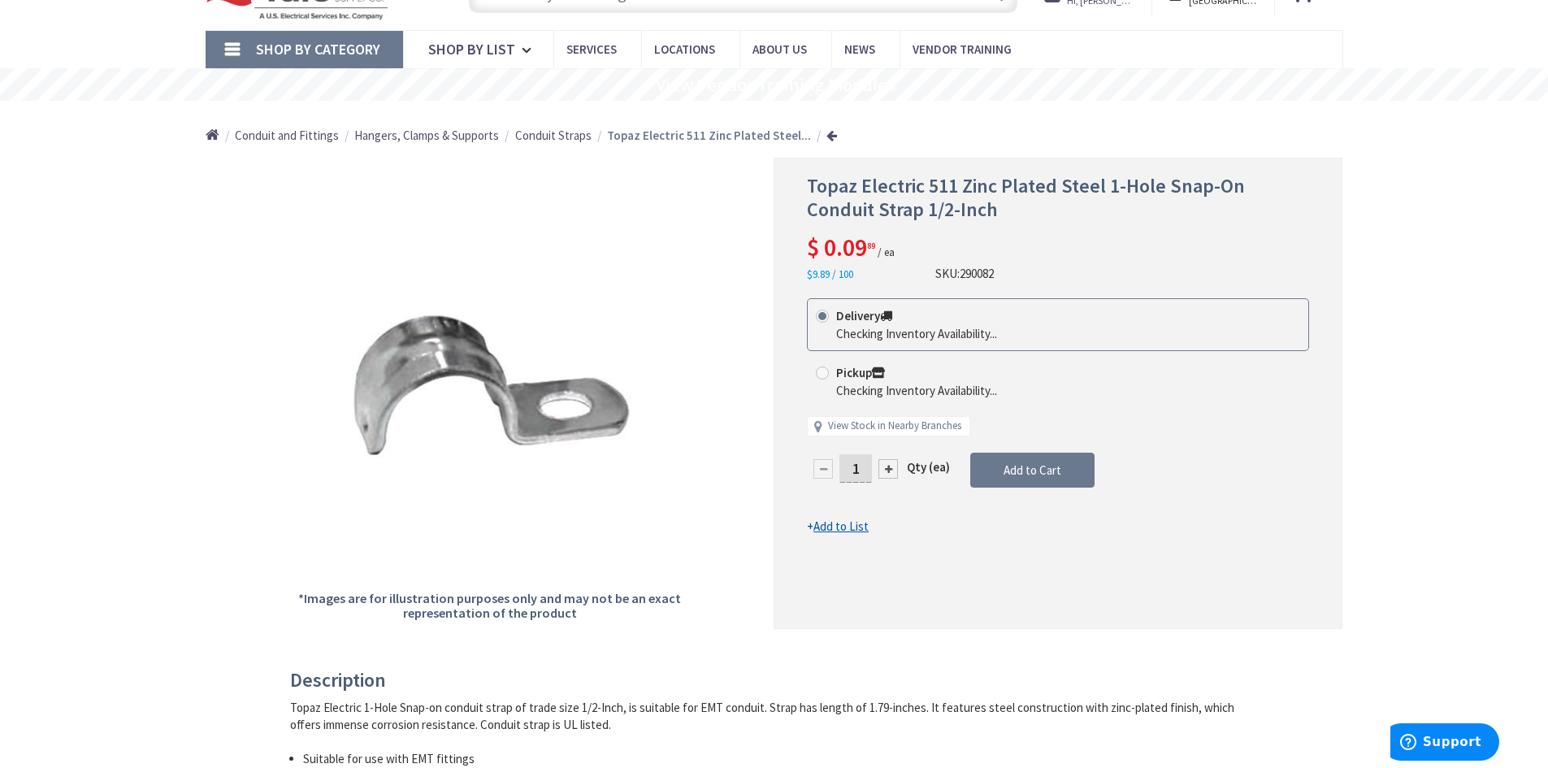
scroll to position [81, 0]
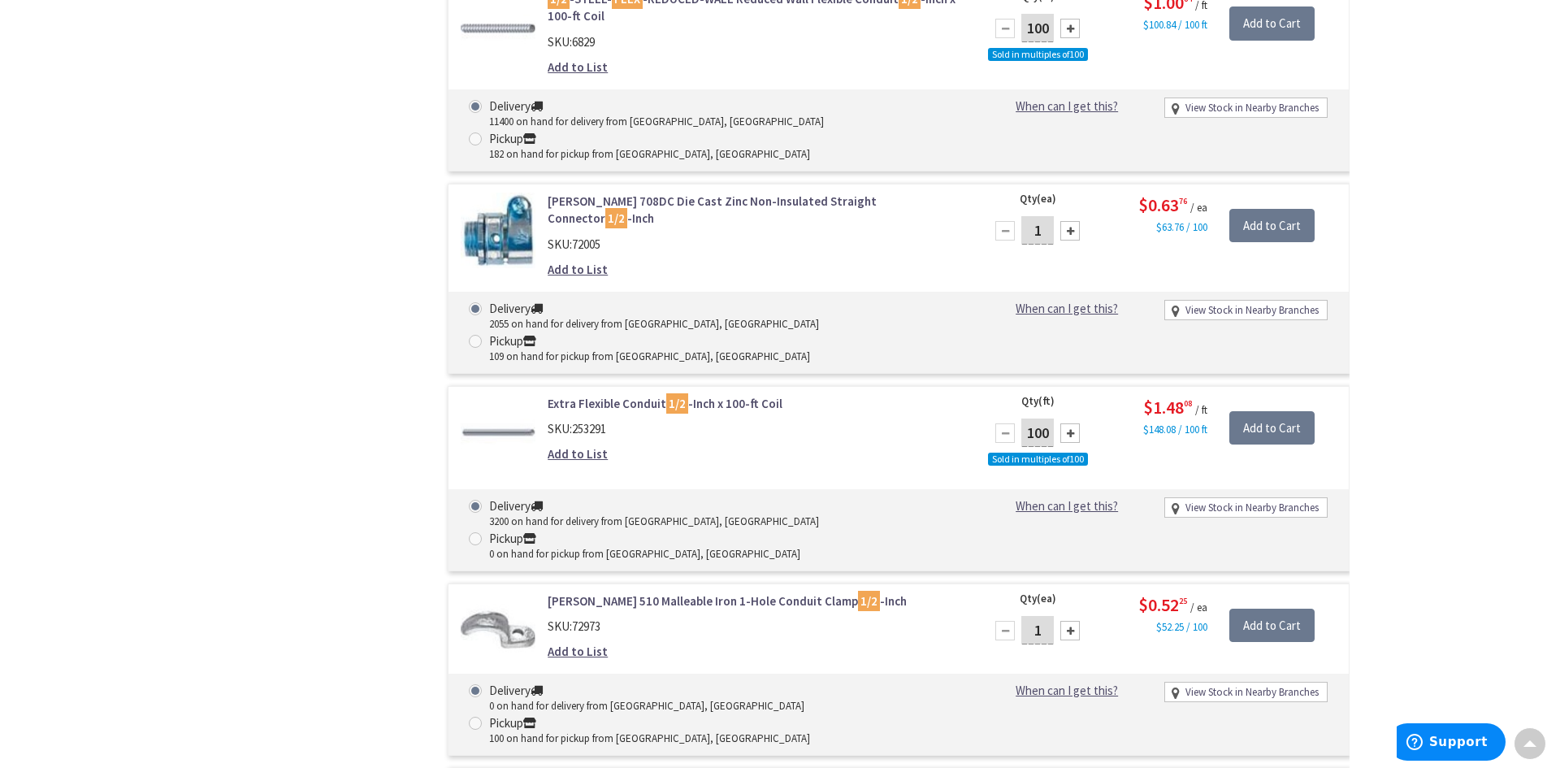
scroll to position [2193, 0]
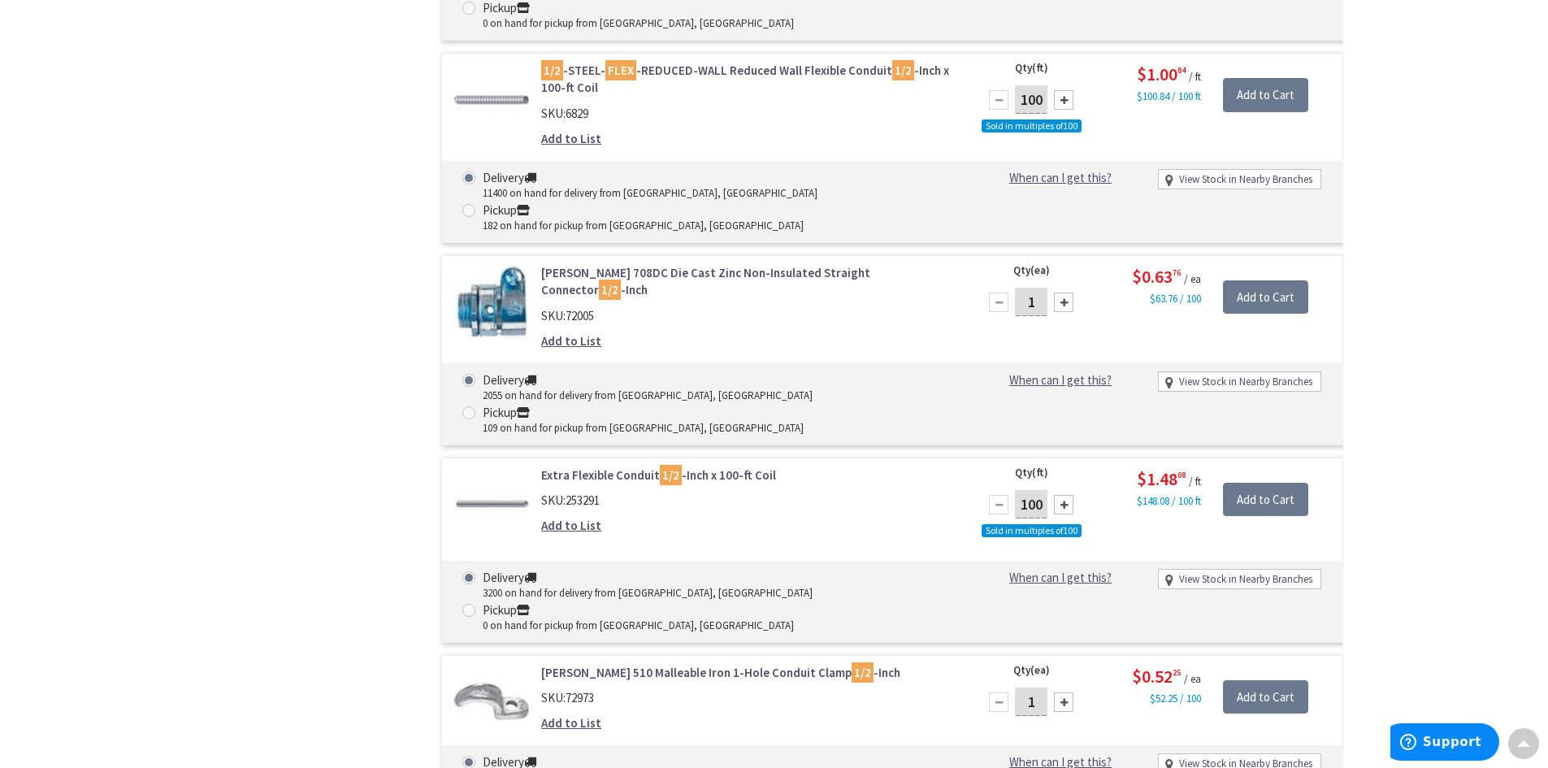
type input "100"
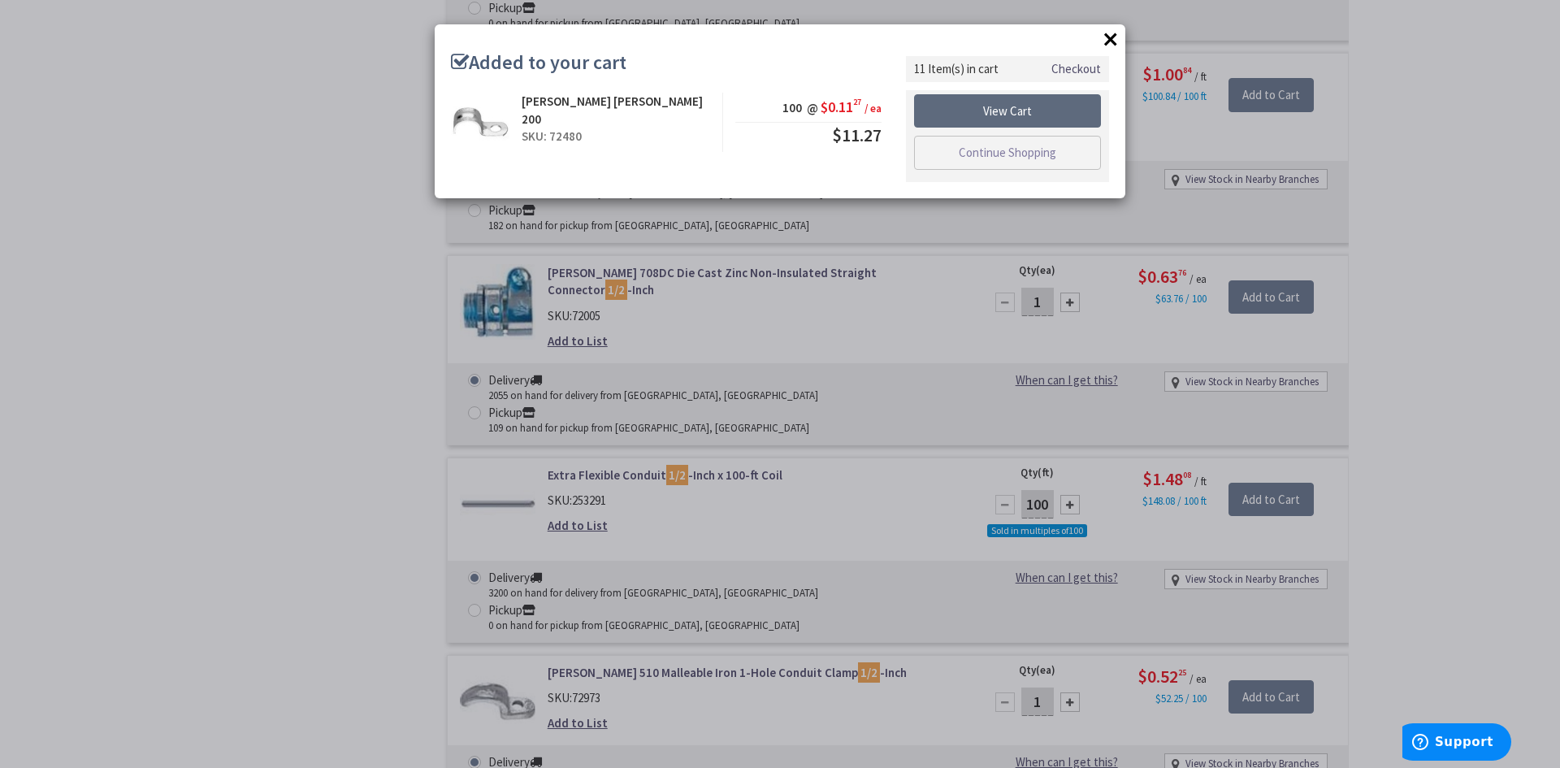
click at [1046, 102] on link "View Cart" at bounding box center [1007, 111] width 187 height 34
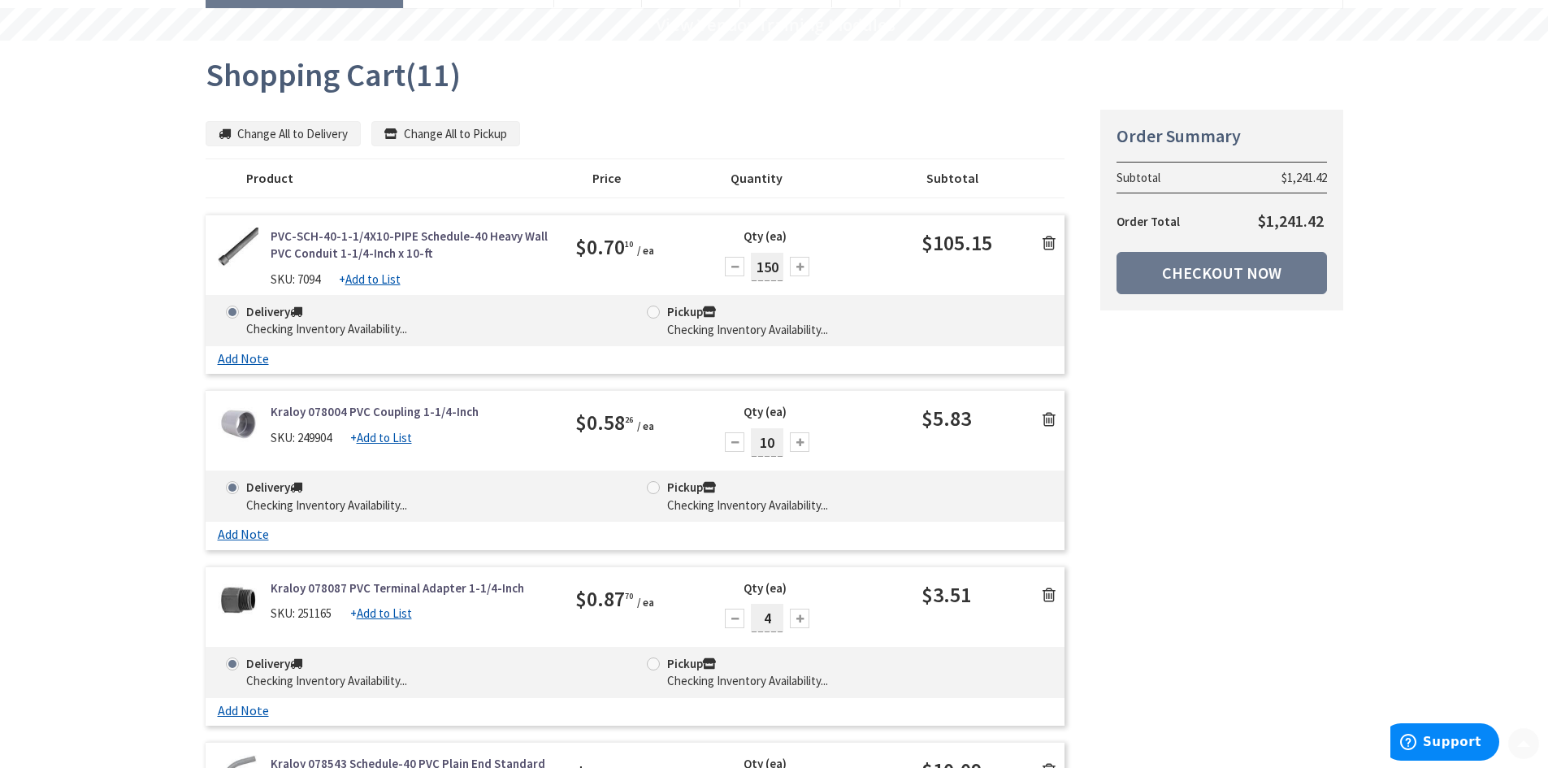
scroll to position [162, 0]
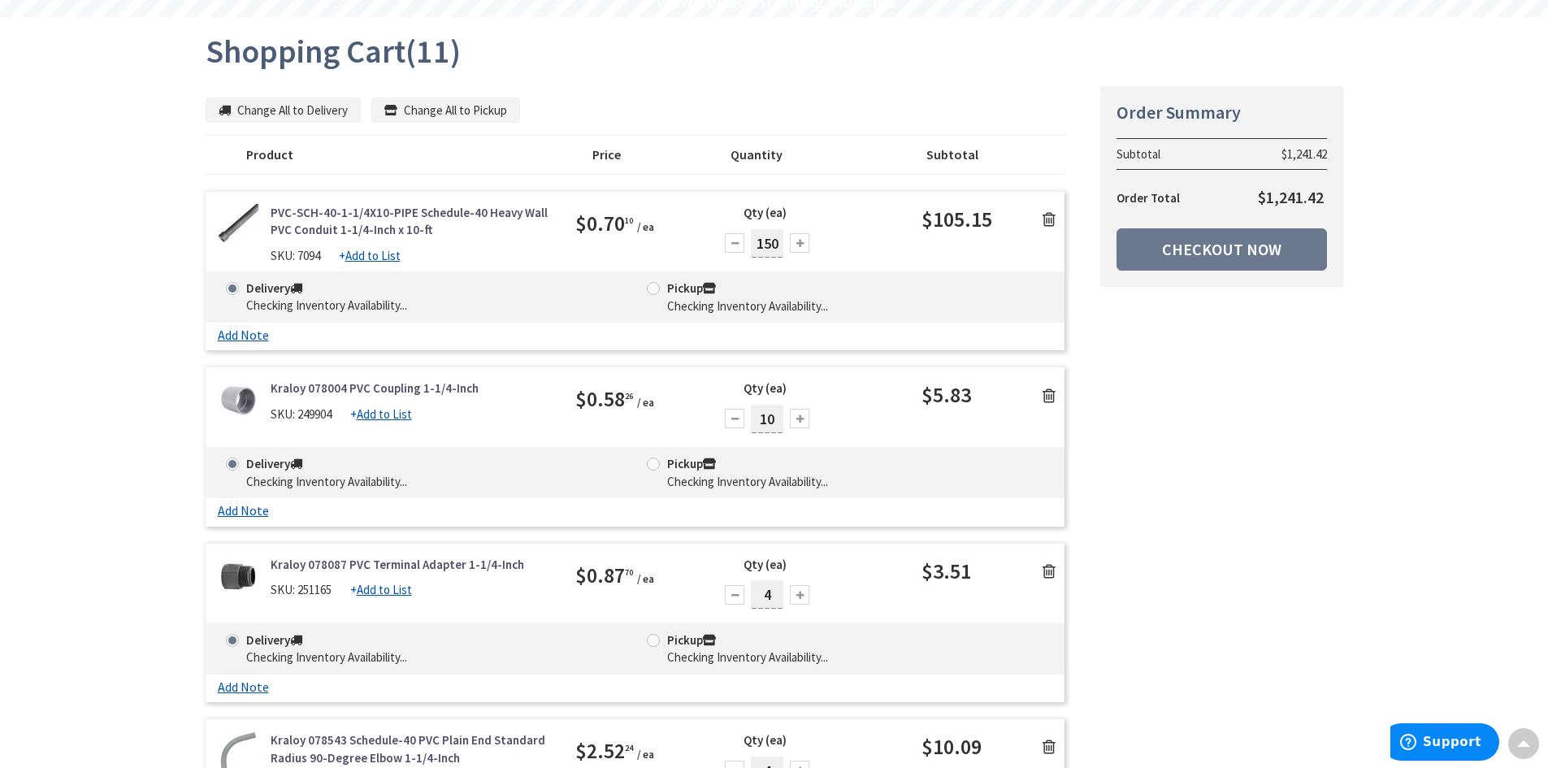
click at [1049, 221] on icon at bounding box center [1048, 219] width 13 height 16
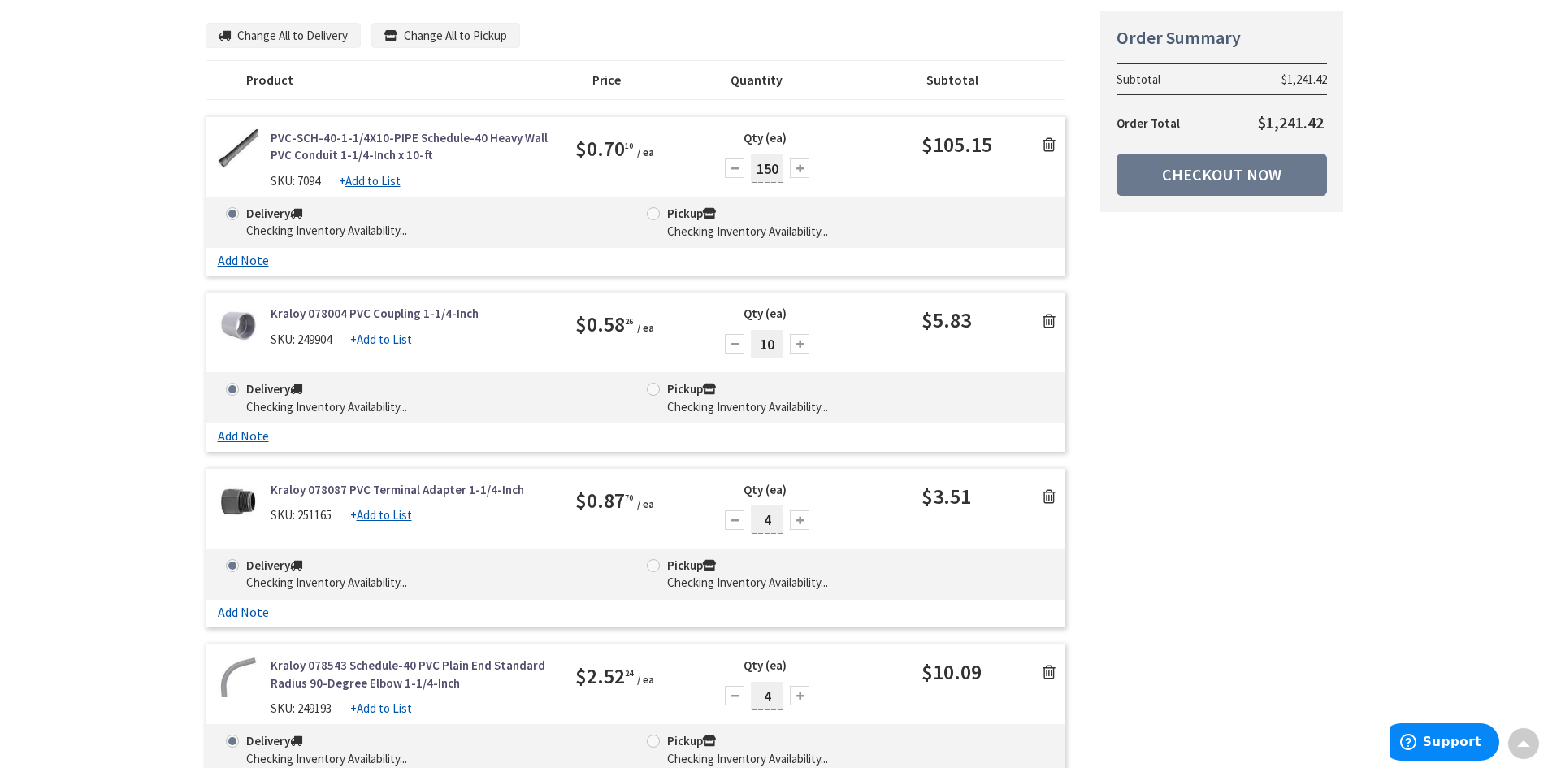
scroll to position [244, 0]
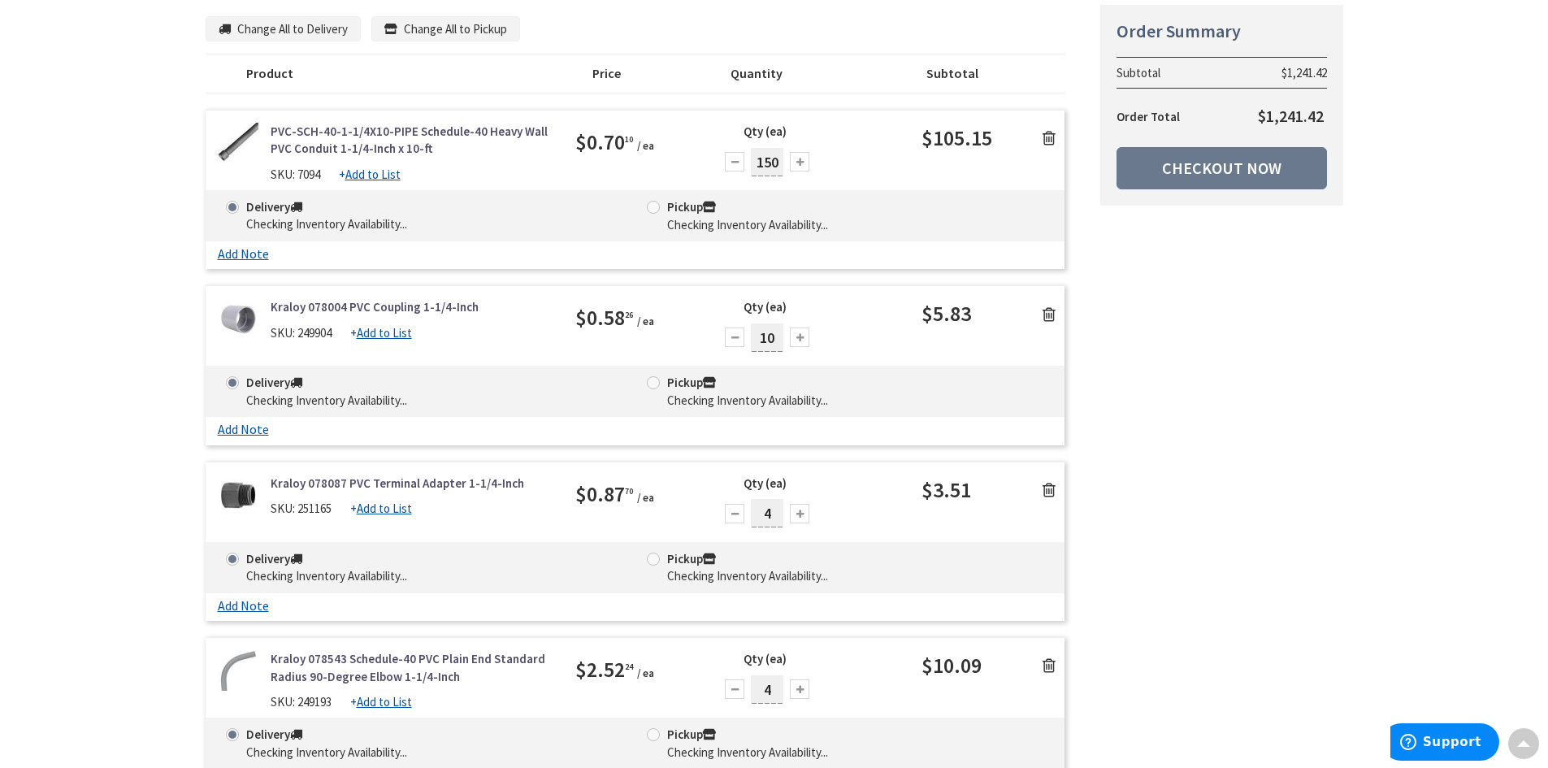
click at [1046, 315] on icon at bounding box center [1048, 314] width 13 height 16
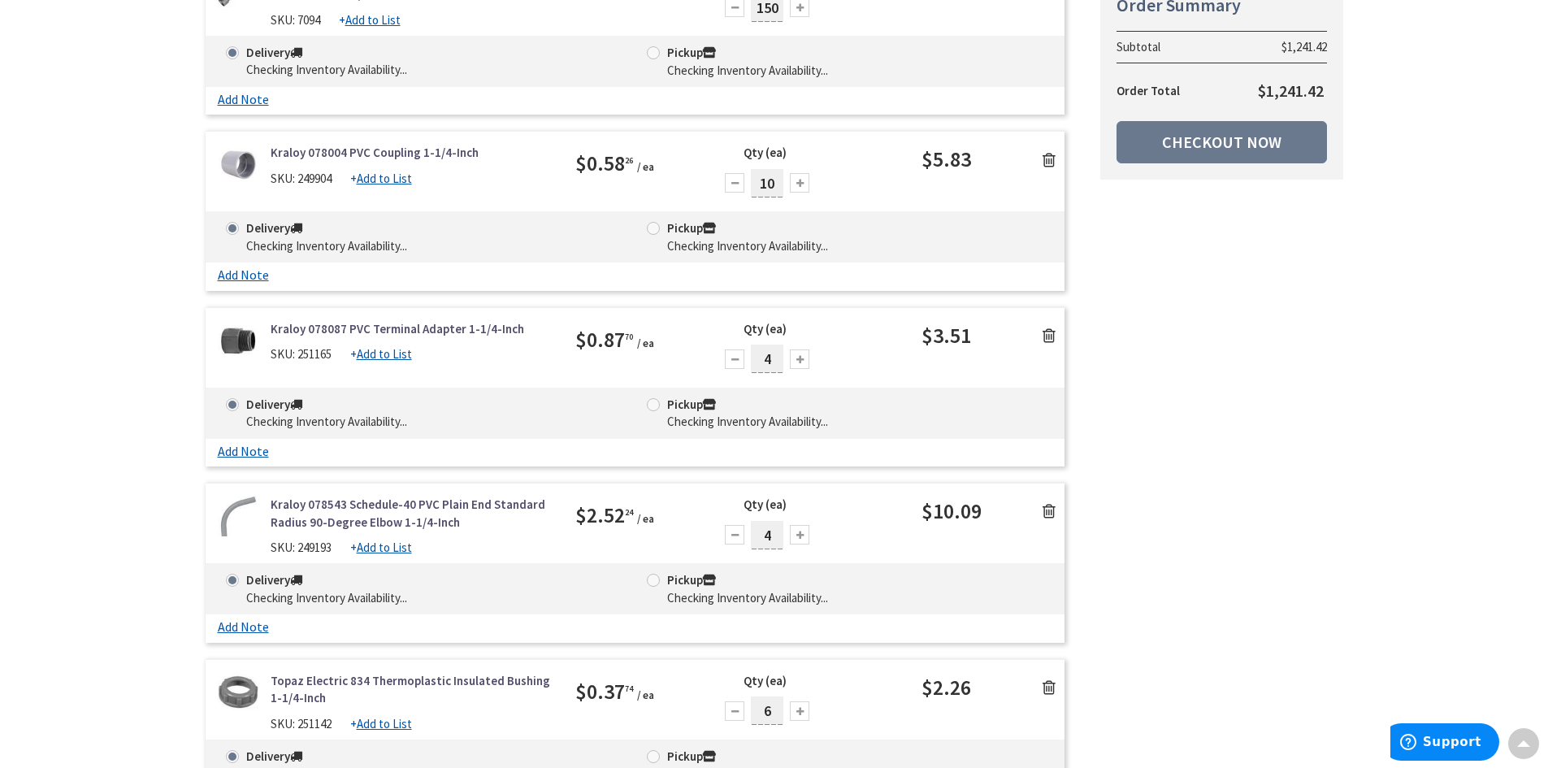
scroll to position [406, 0]
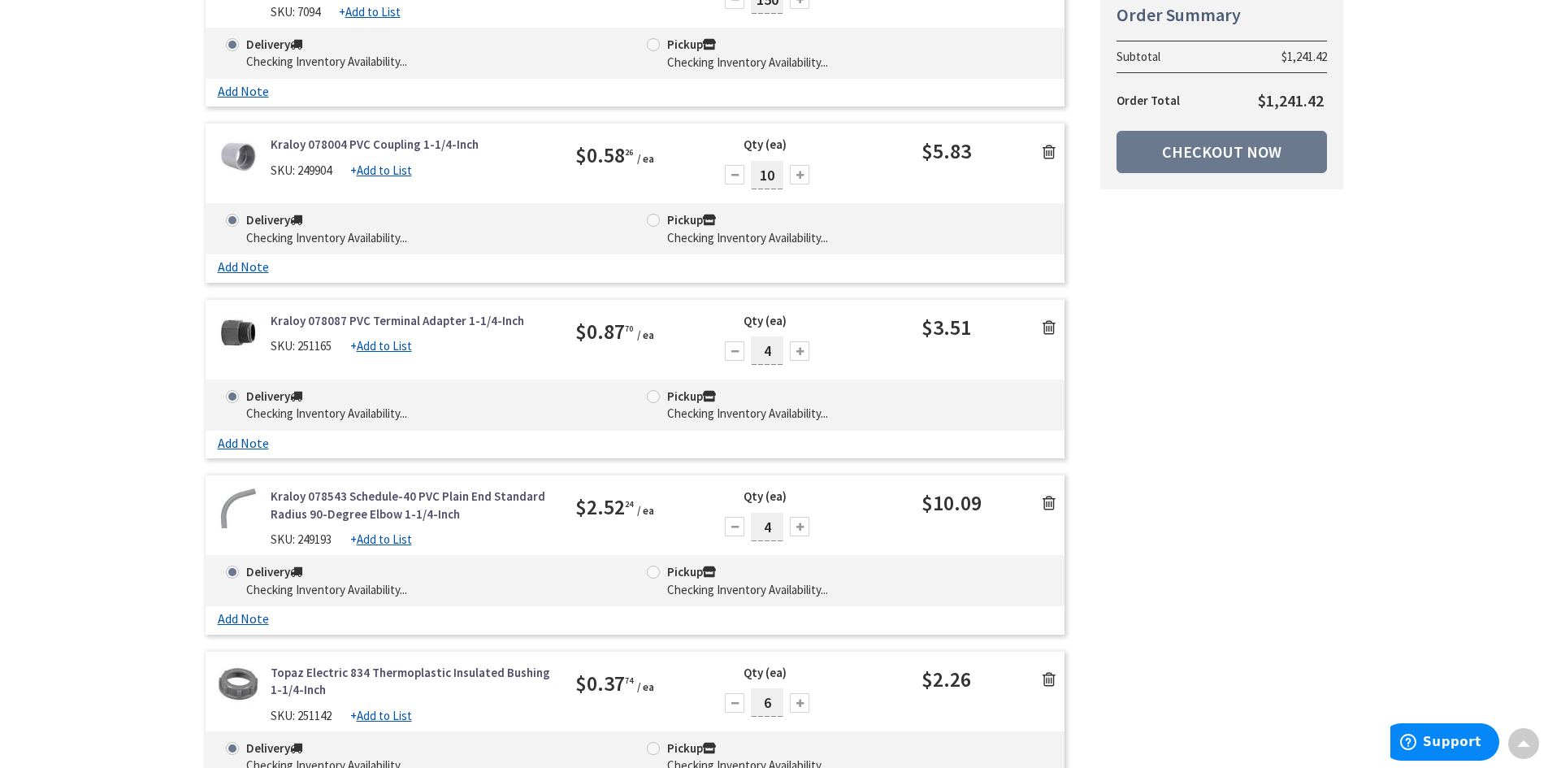
click at [1045, 330] on icon at bounding box center [1048, 327] width 13 height 16
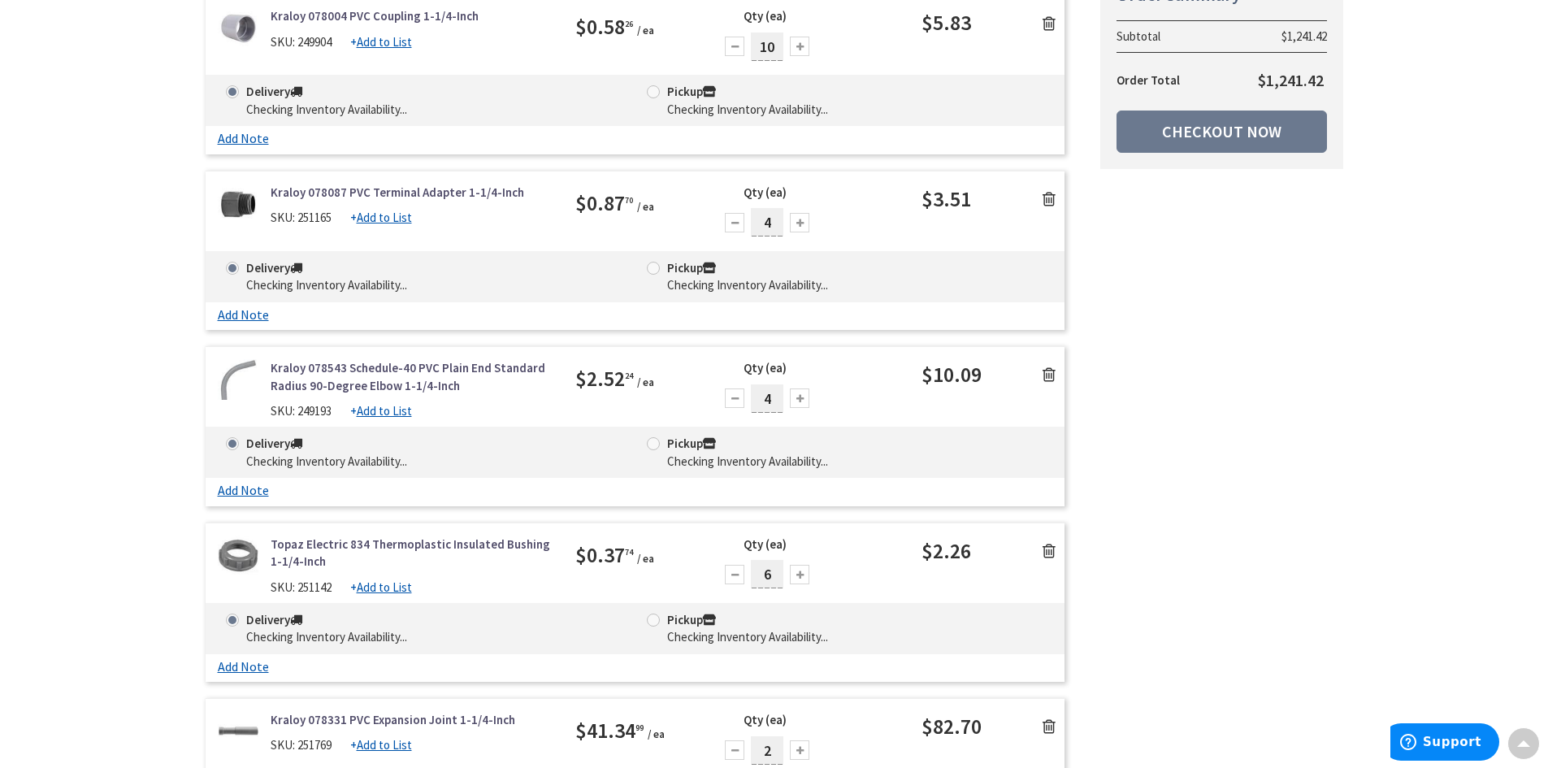
scroll to position [569, 0]
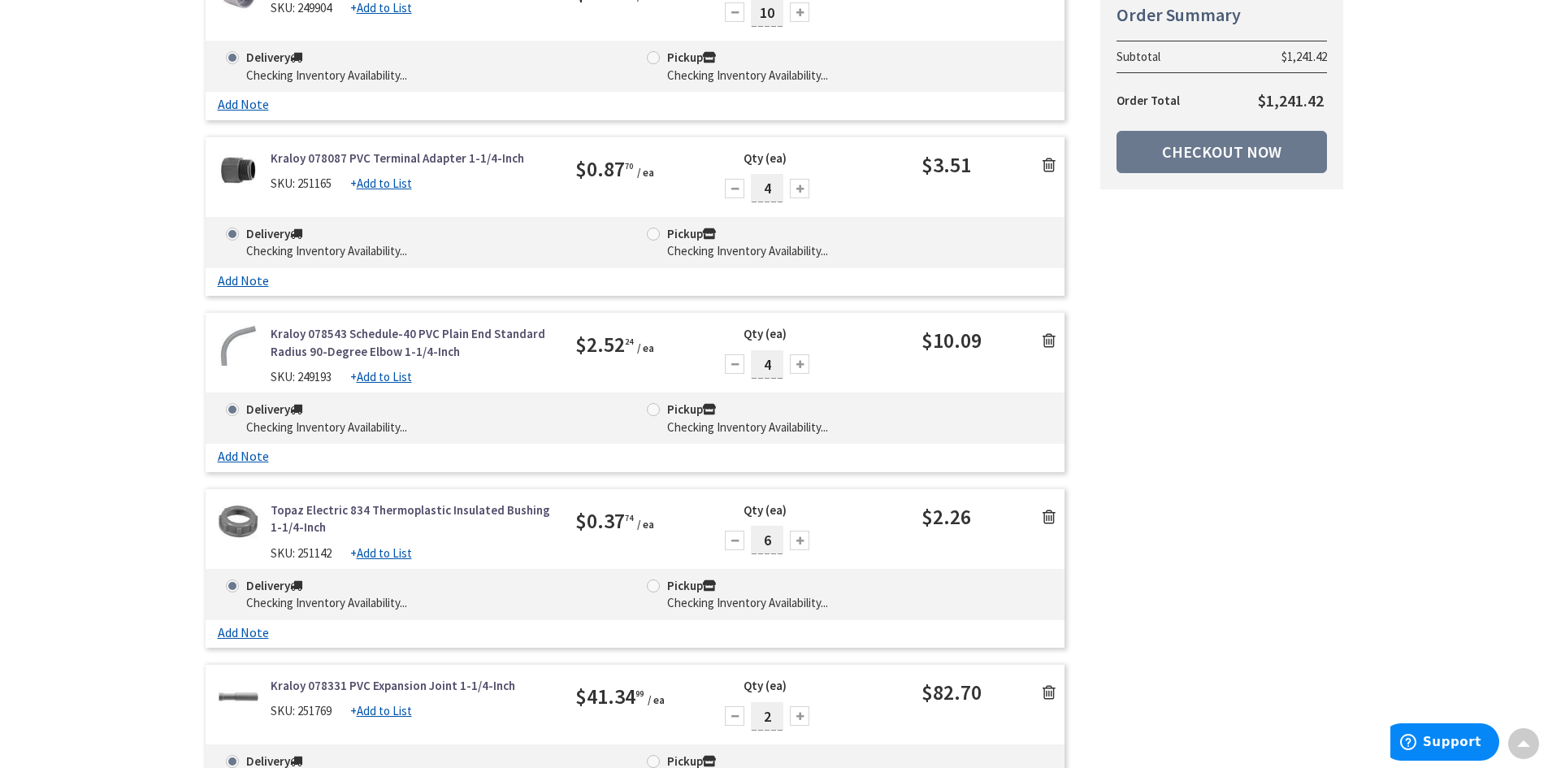
click at [1045, 333] on icon at bounding box center [1048, 340] width 13 height 16
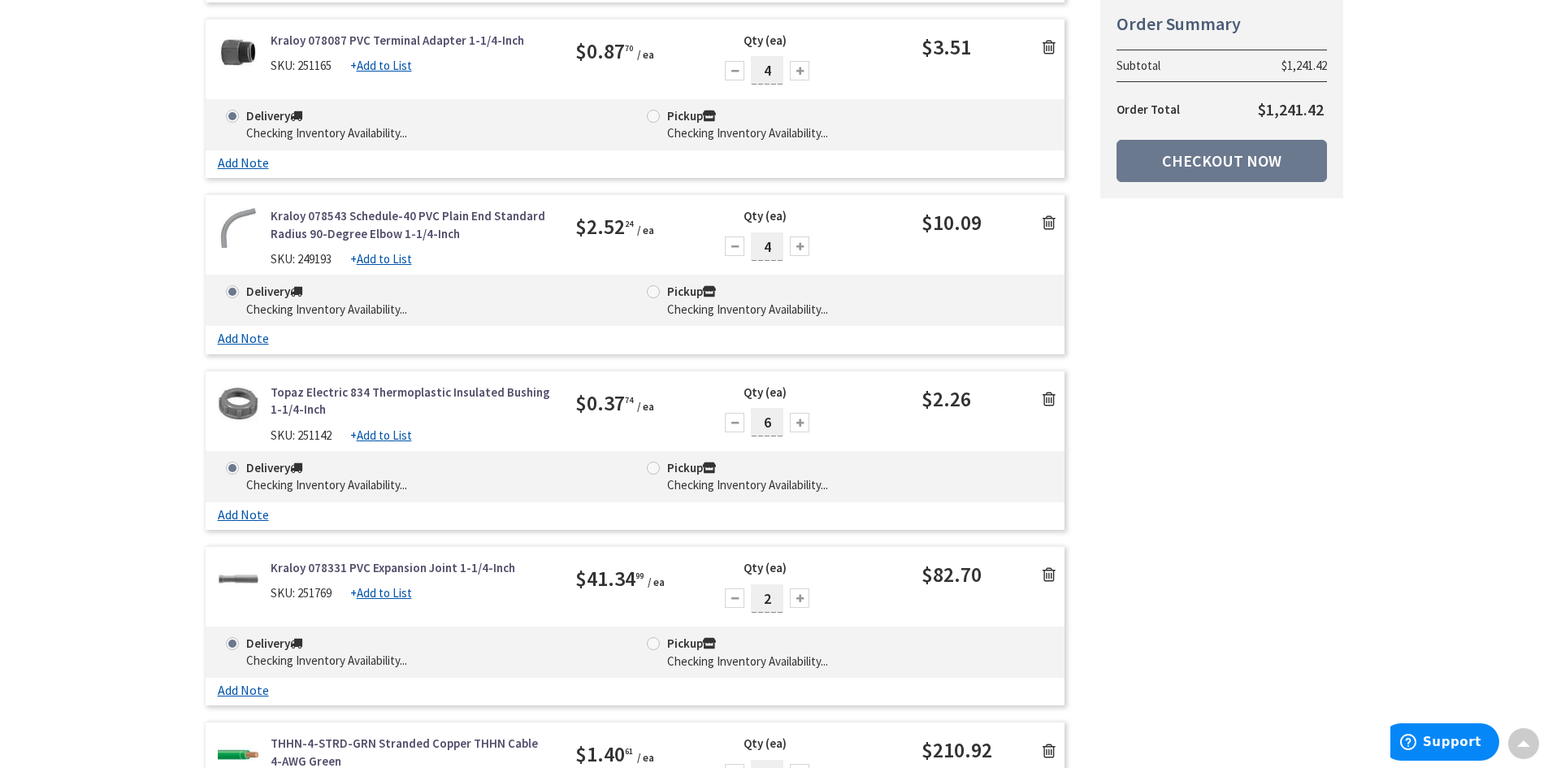
scroll to position [812, 0]
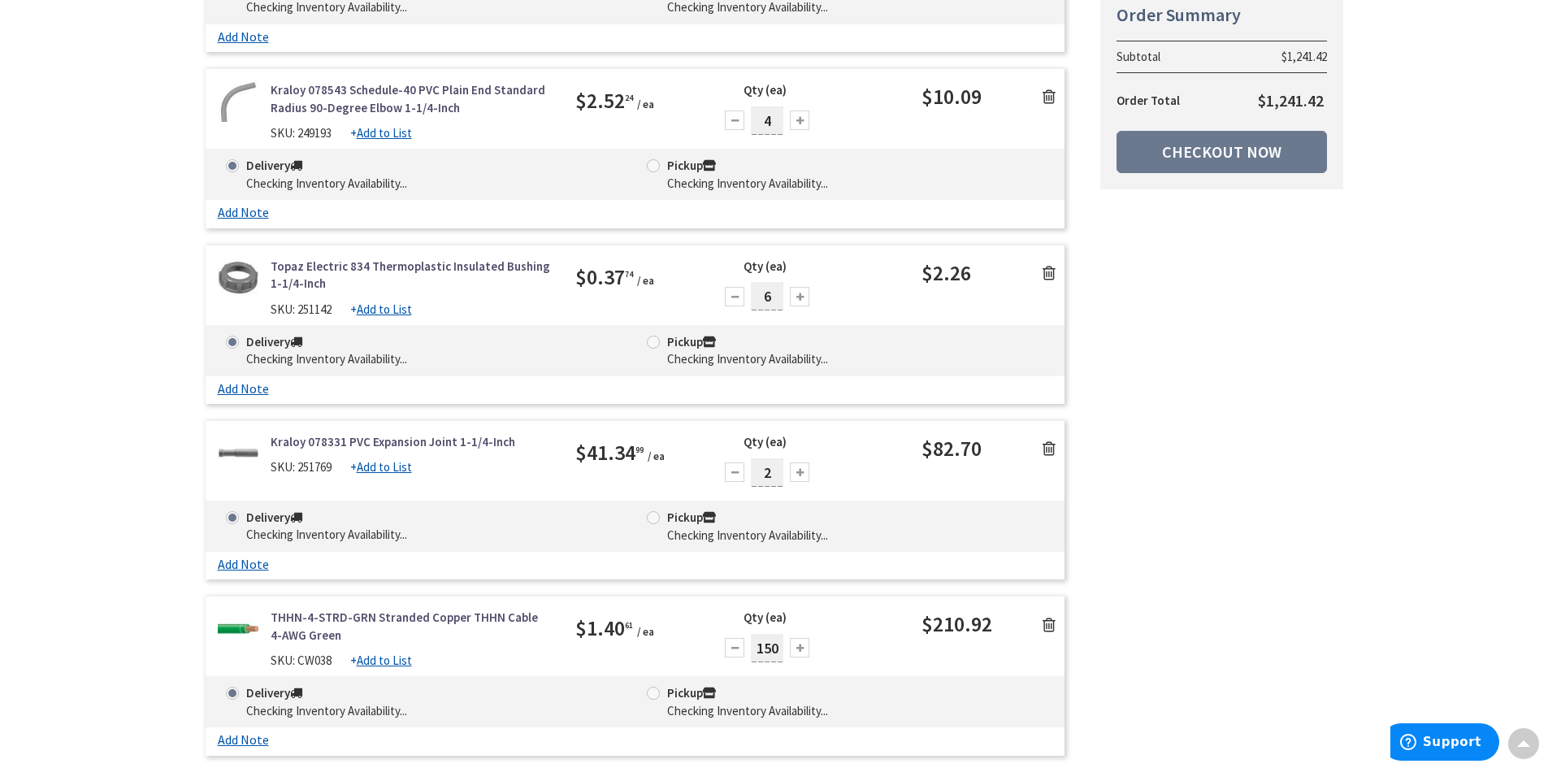
click at [1050, 274] on icon at bounding box center [1048, 273] width 13 height 16
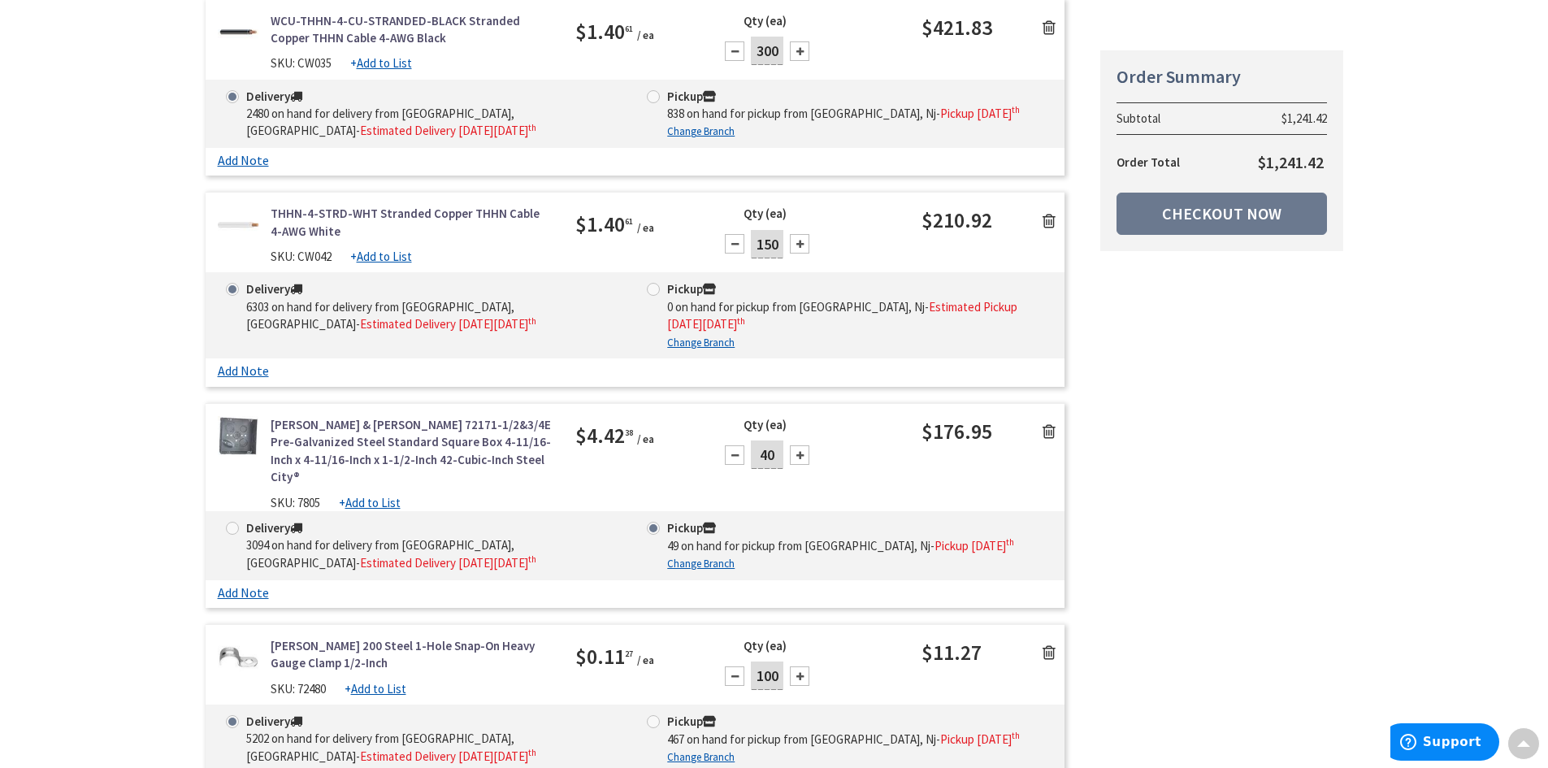
scroll to position [1787, 0]
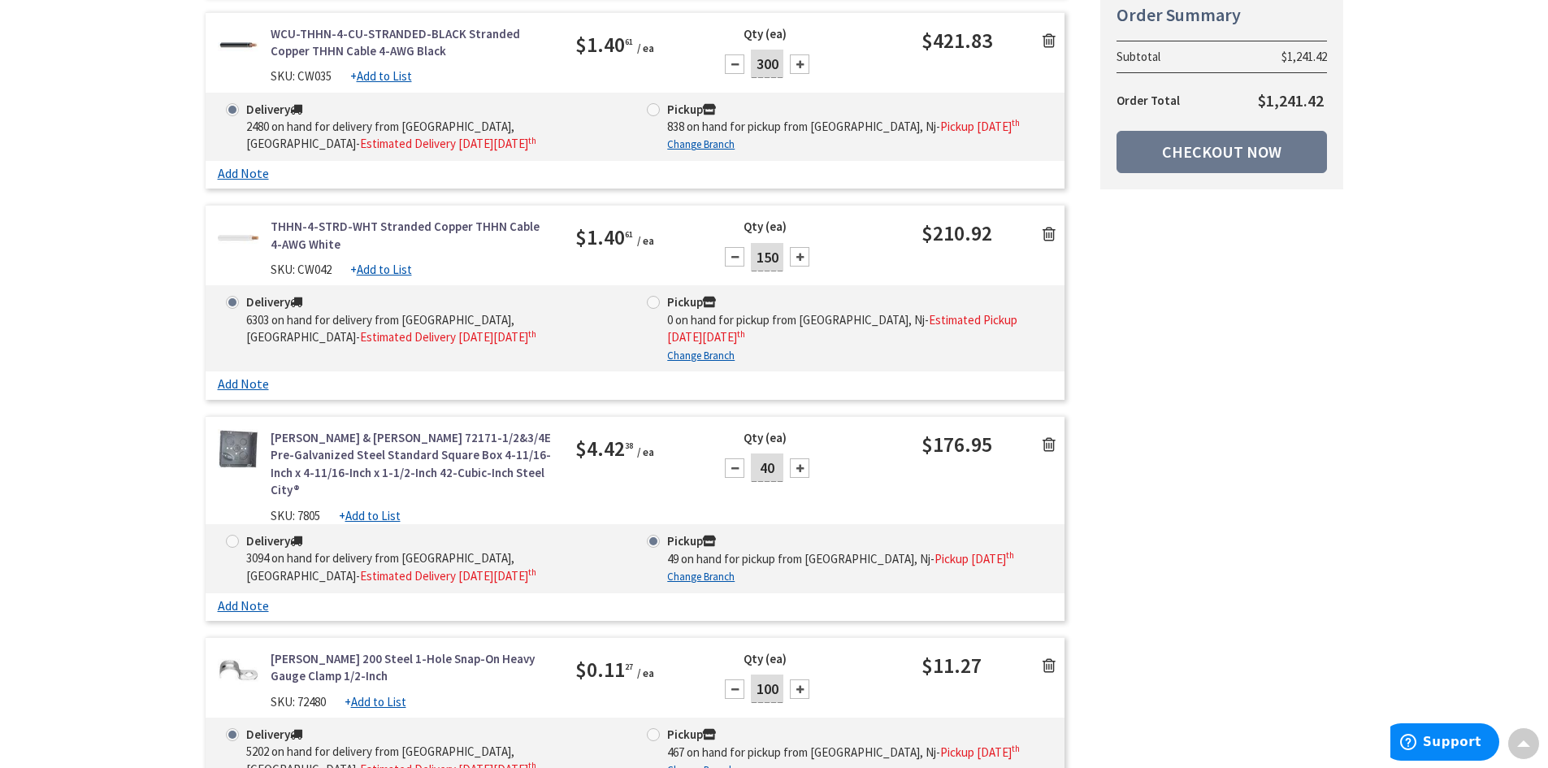
click at [1044, 242] on icon at bounding box center [1048, 234] width 13 height 16
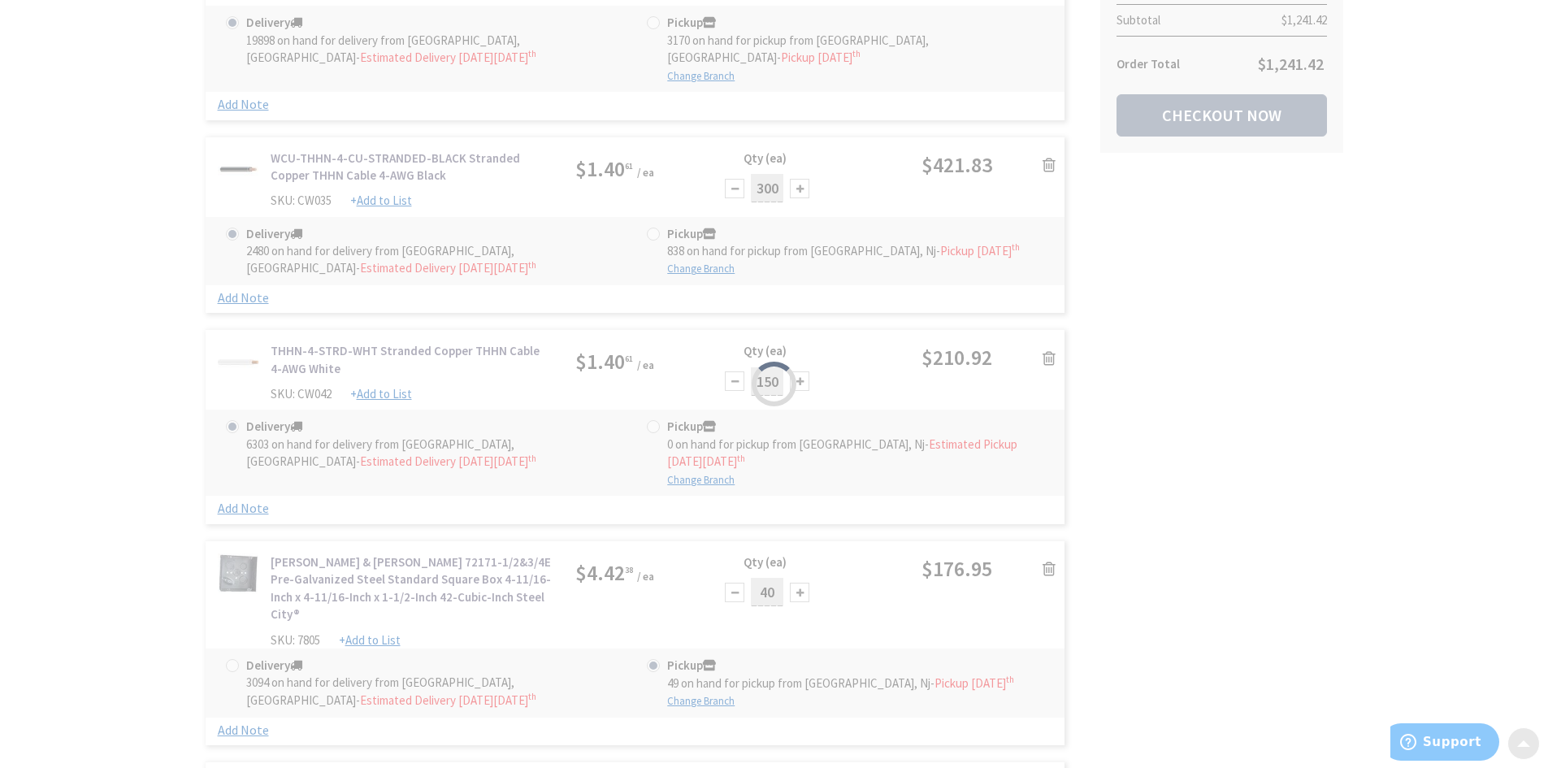
scroll to position [1625, 0]
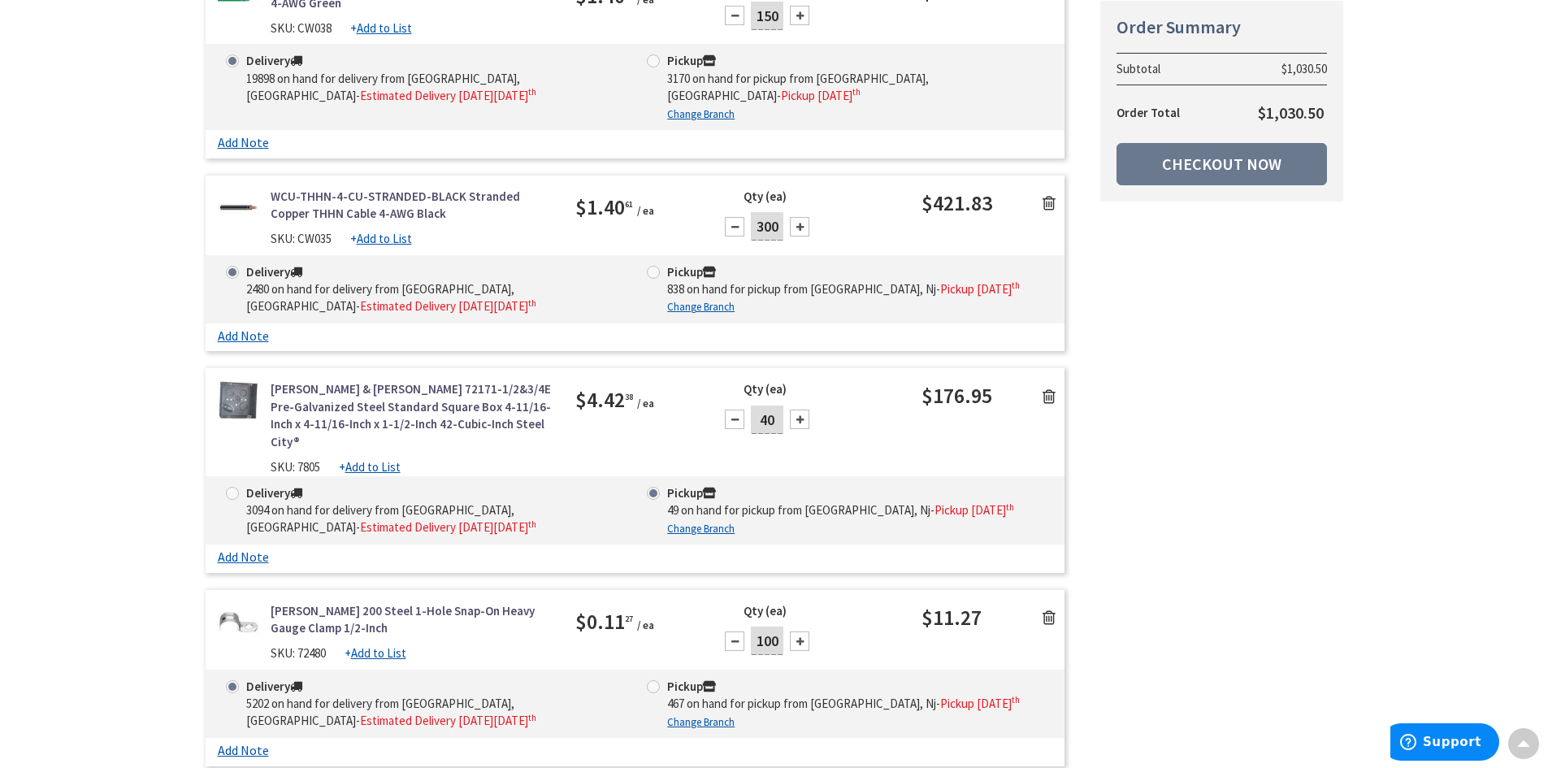
click at [1051, 211] on icon at bounding box center [1048, 203] width 13 height 16
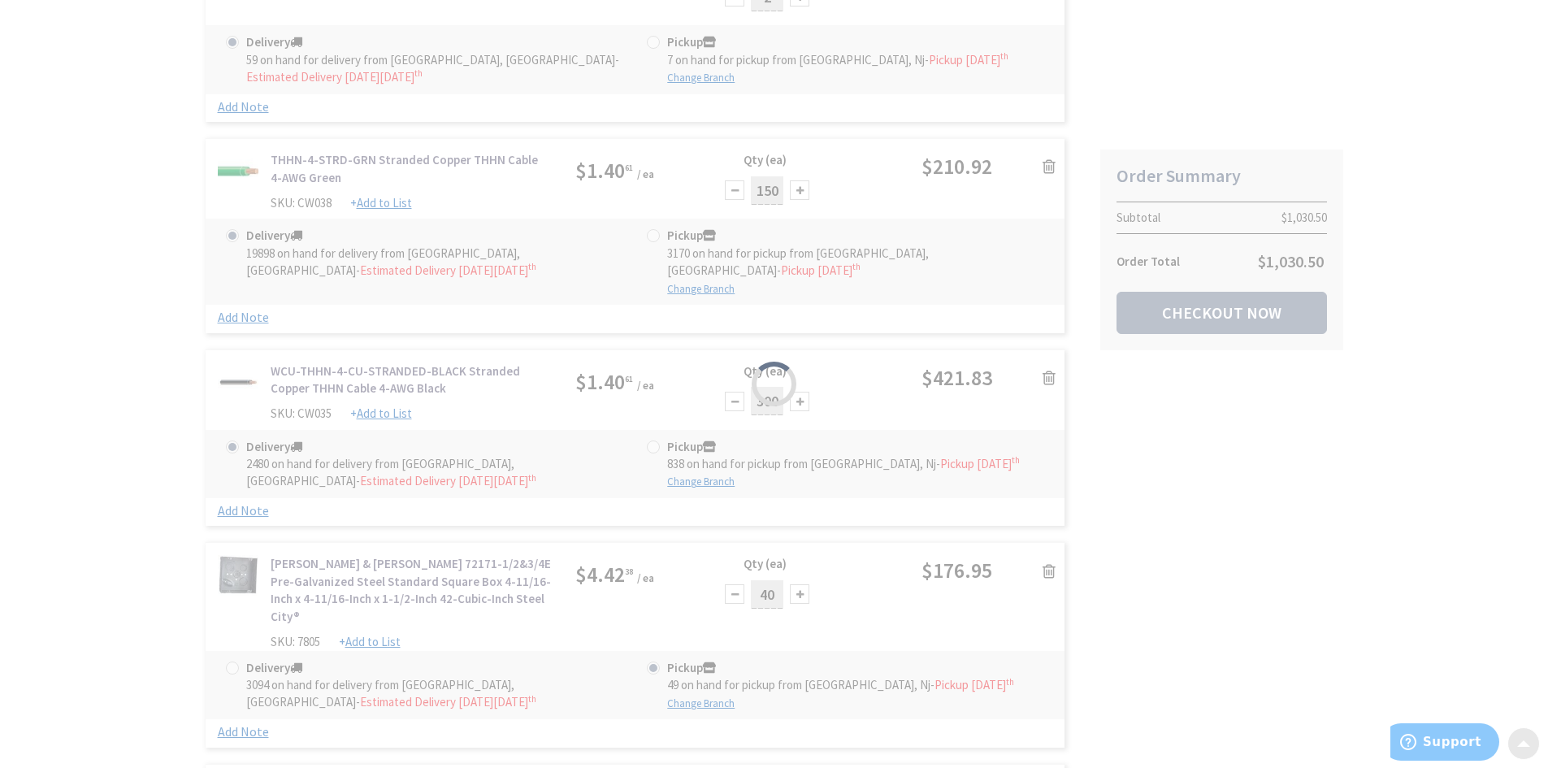
scroll to position [1381, 0]
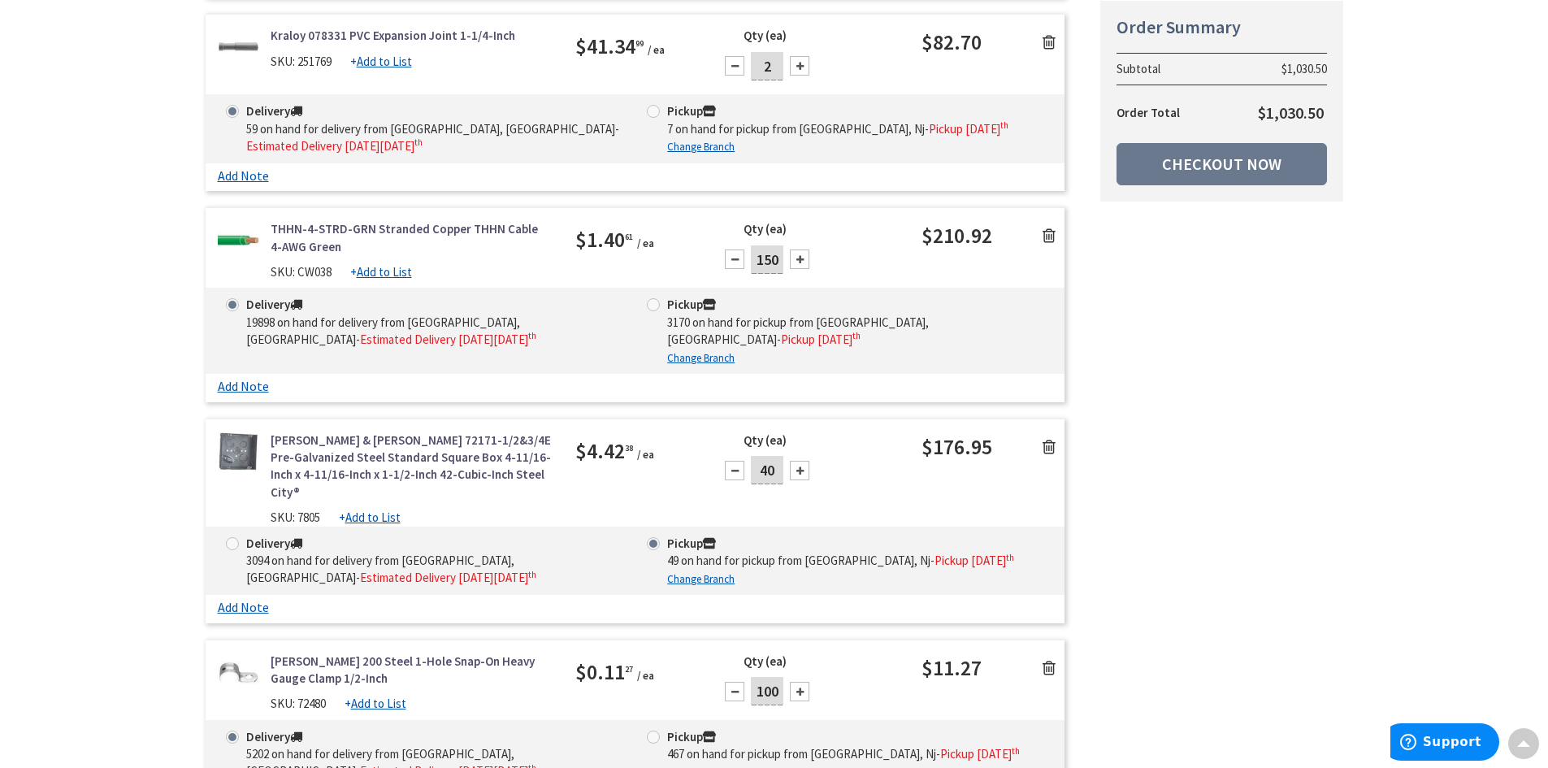
click at [1049, 244] on icon at bounding box center [1048, 235] width 13 height 16
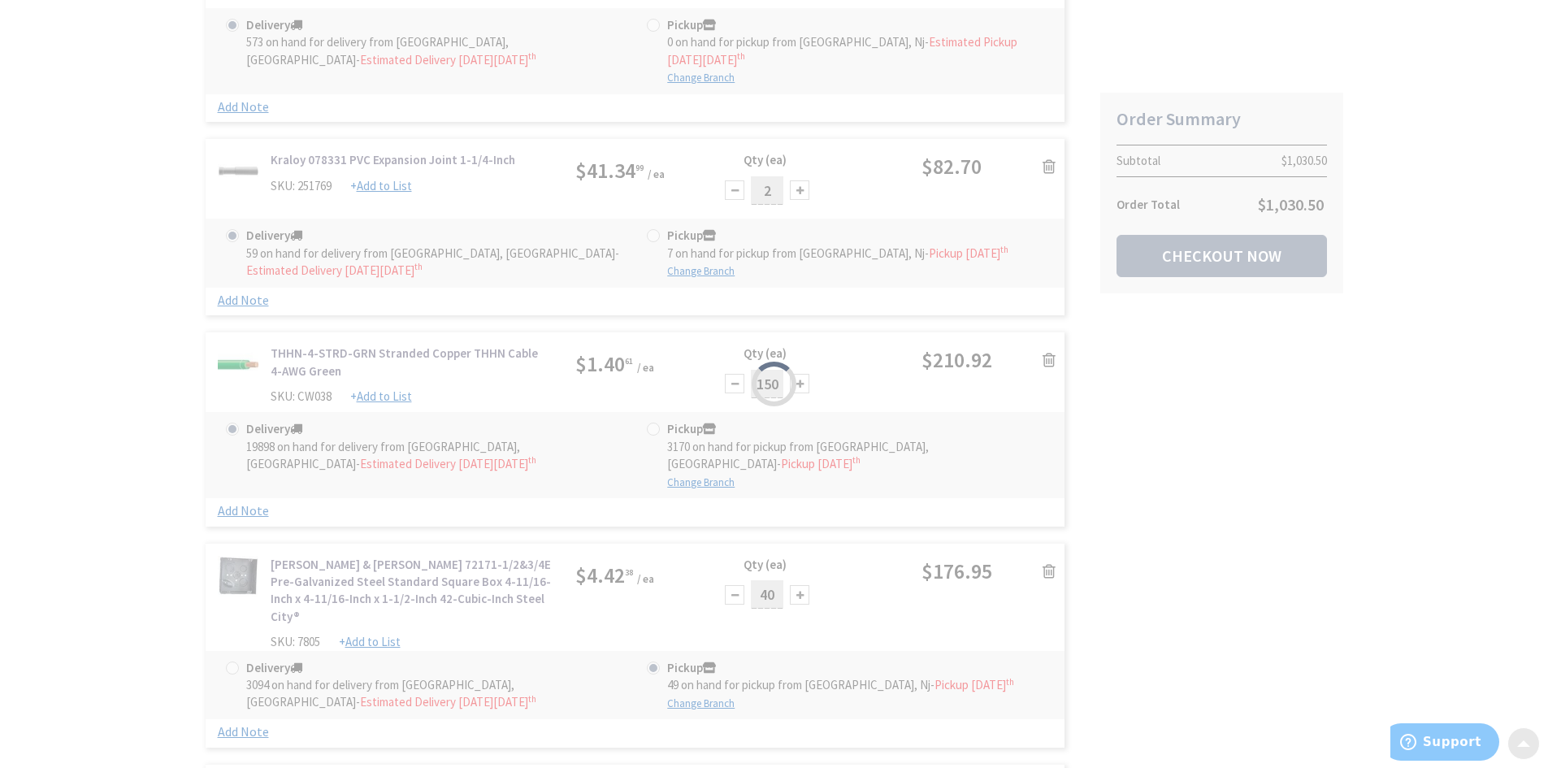
scroll to position [1219, 0]
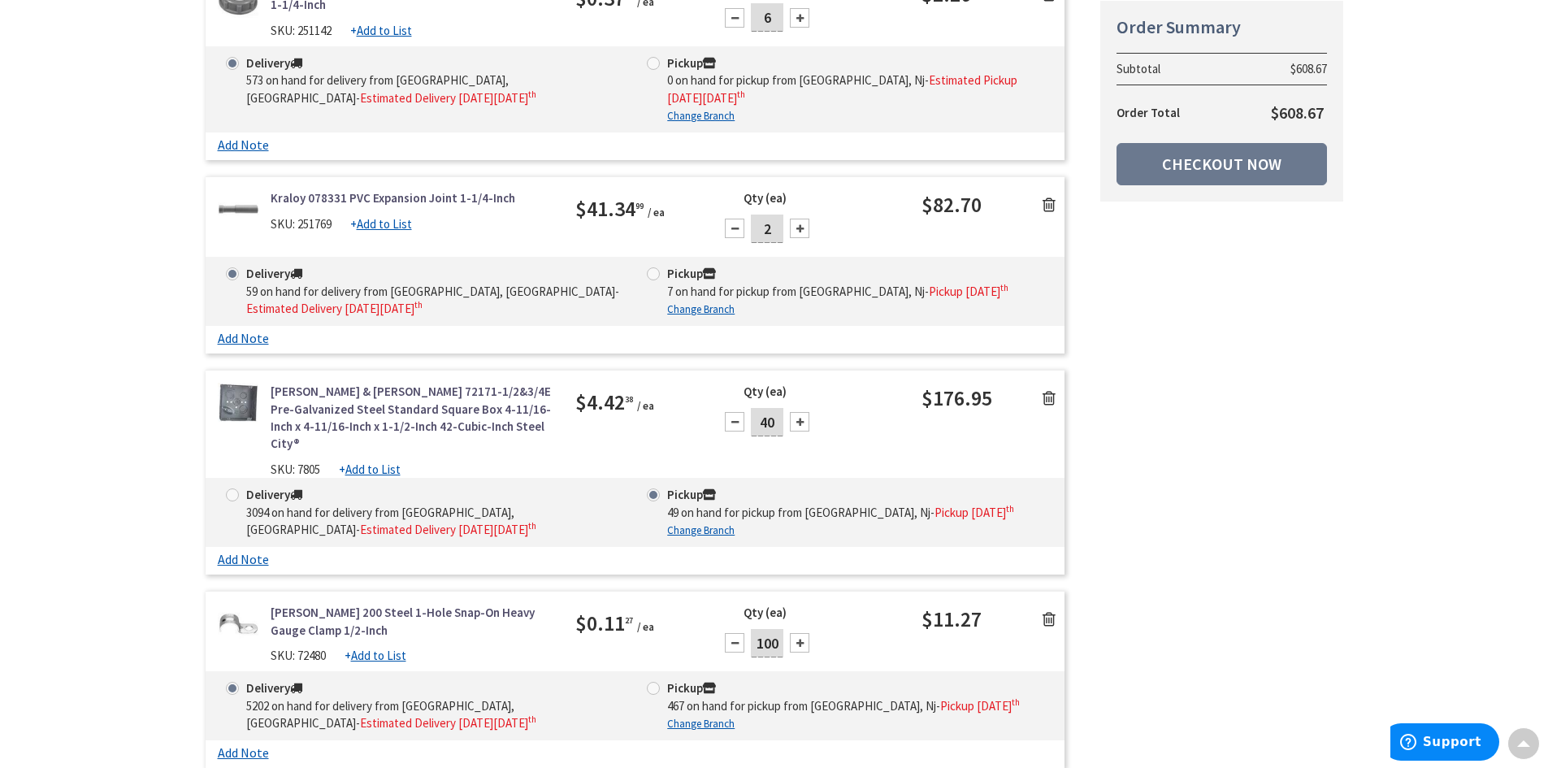
click at [1046, 213] on icon at bounding box center [1048, 205] width 13 height 16
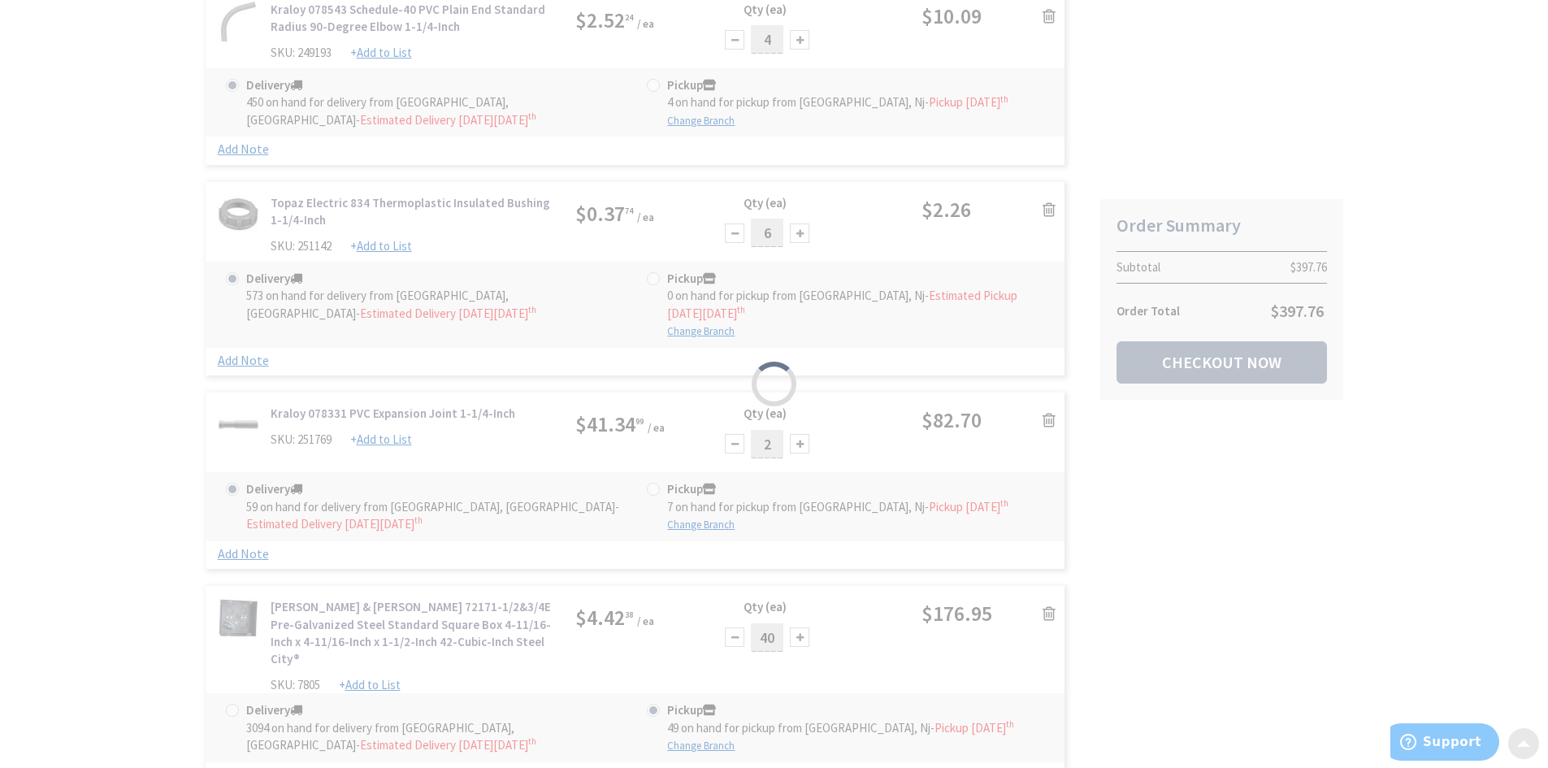
scroll to position [975, 0]
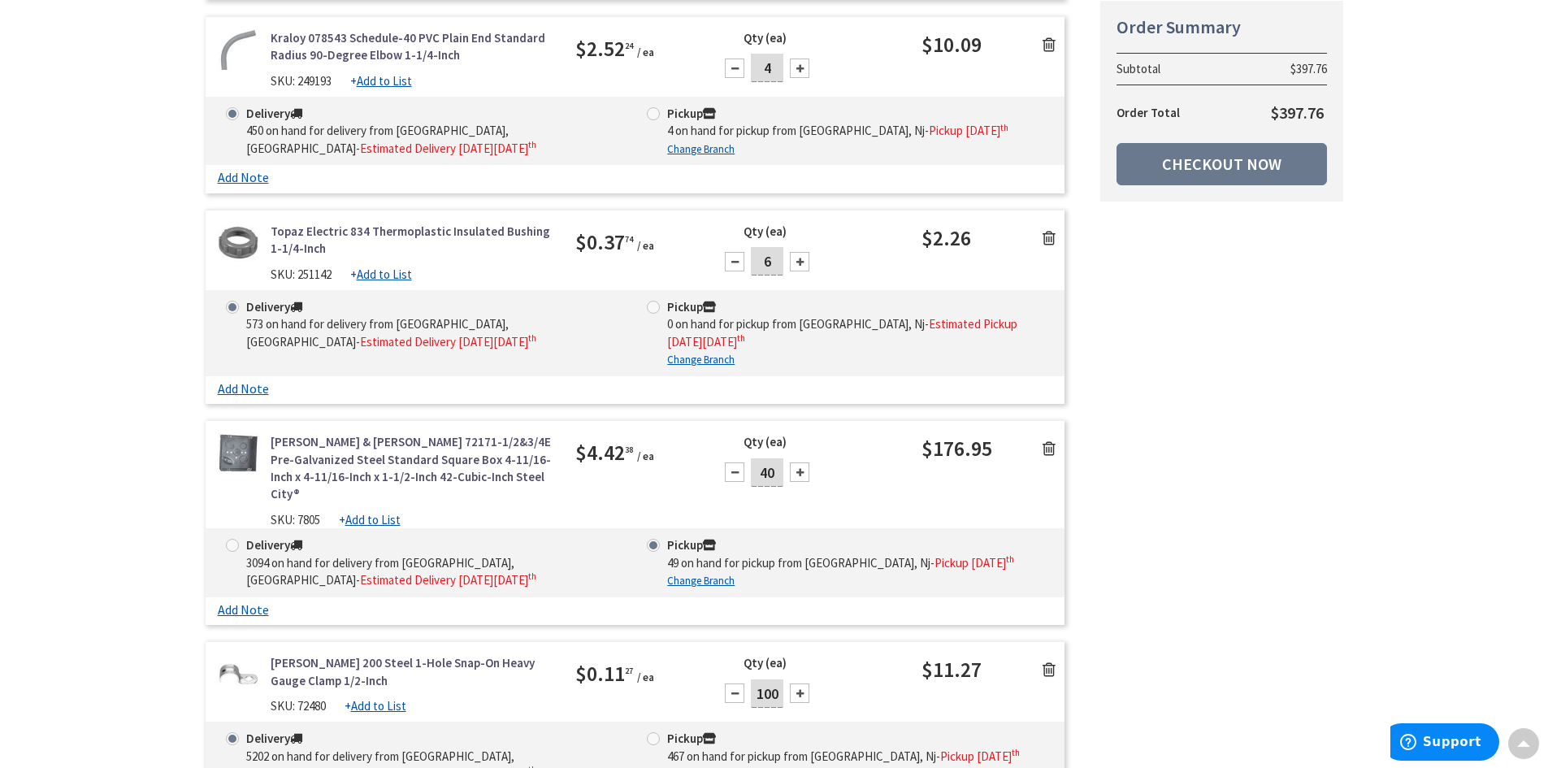
click at [1048, 246] on icon at bounding box center [1048, 238] width 13 height 16
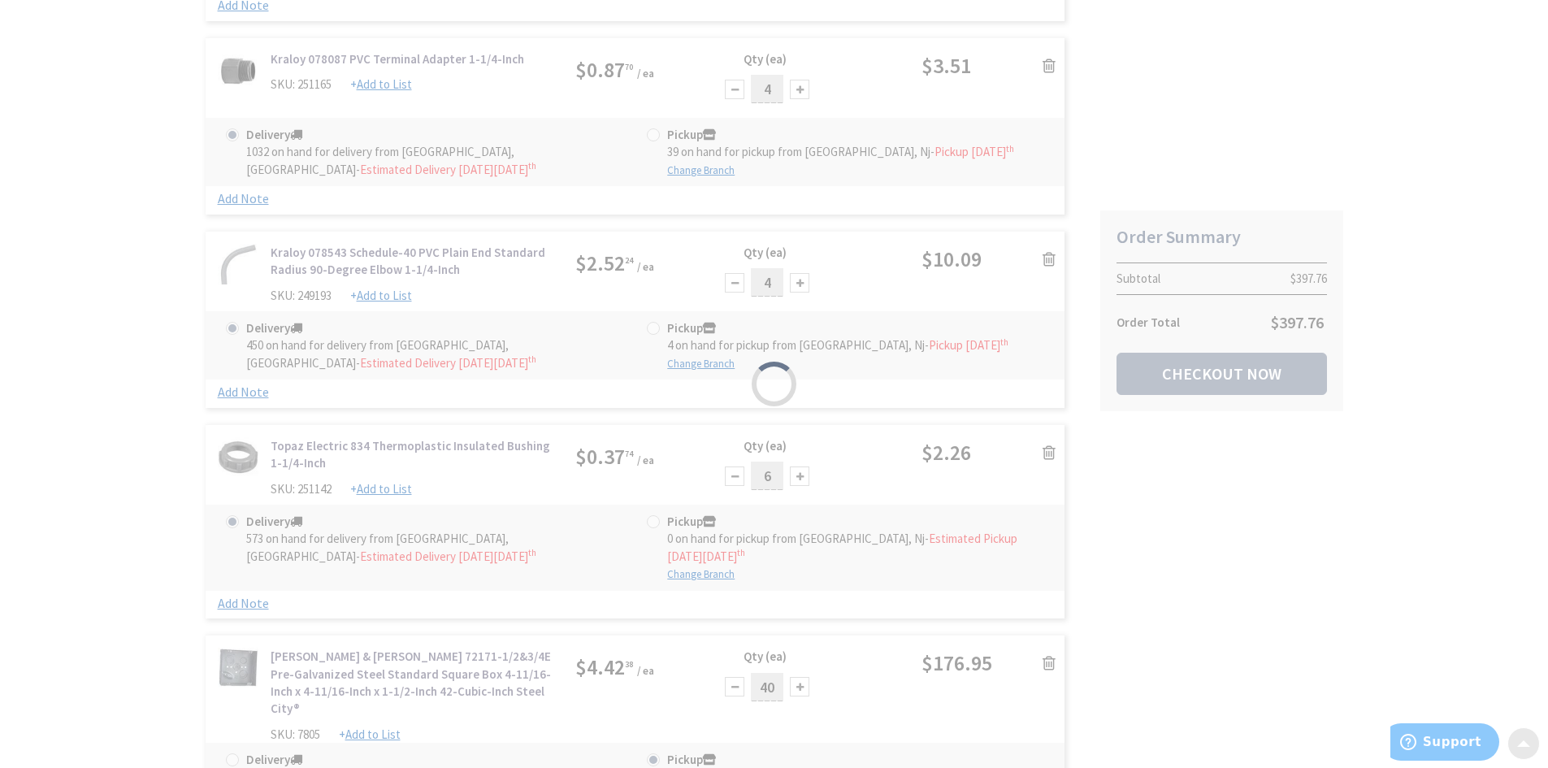
scroll to position [650, 0]
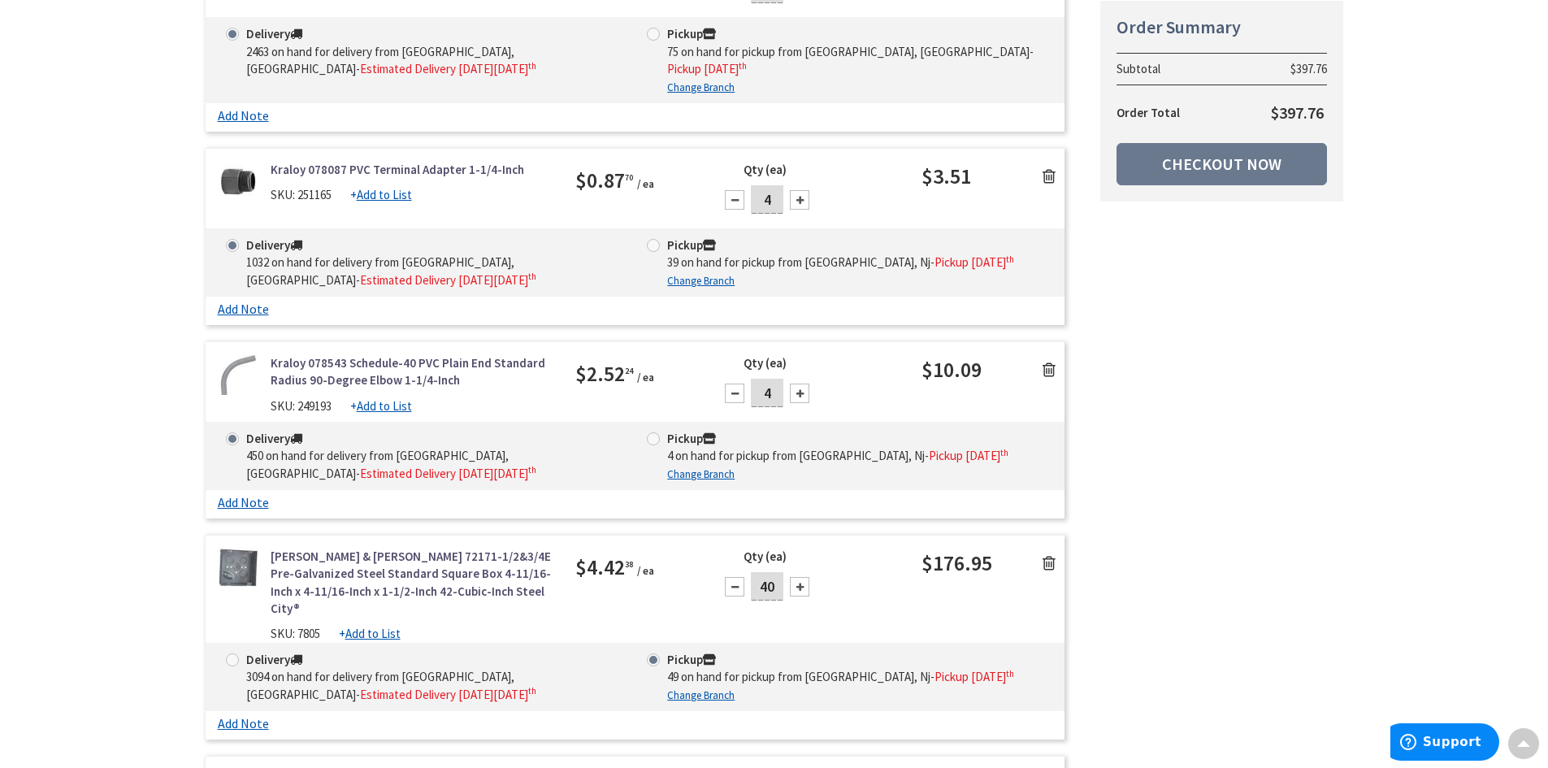
click at [1046, 378] on icon at bounding box center [1048, 370] width 13 height 16
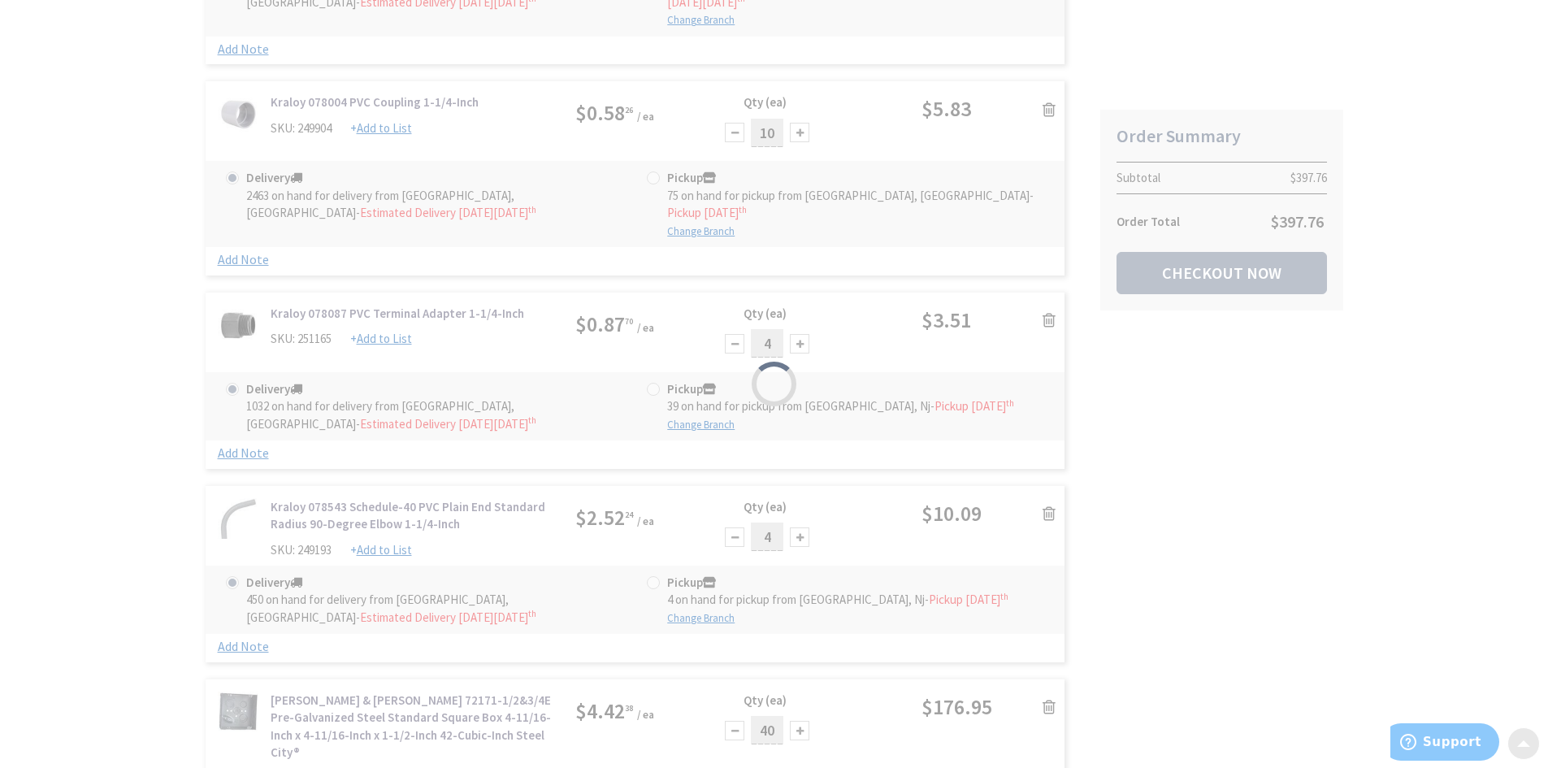
scroll to position [406, 0]
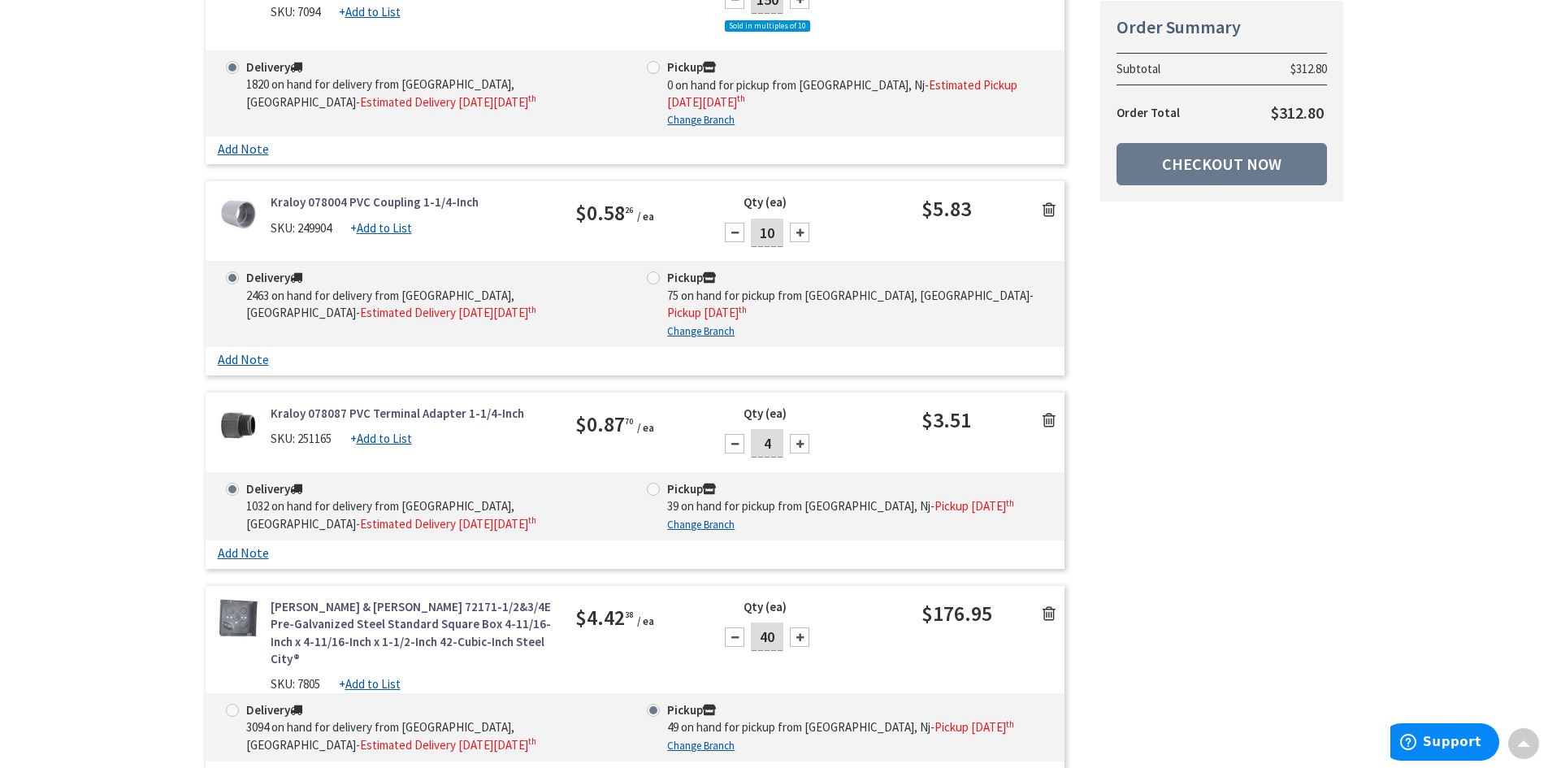
click at [1052, 422] on icon at bounding box center [1048, 420] width 13 height 16
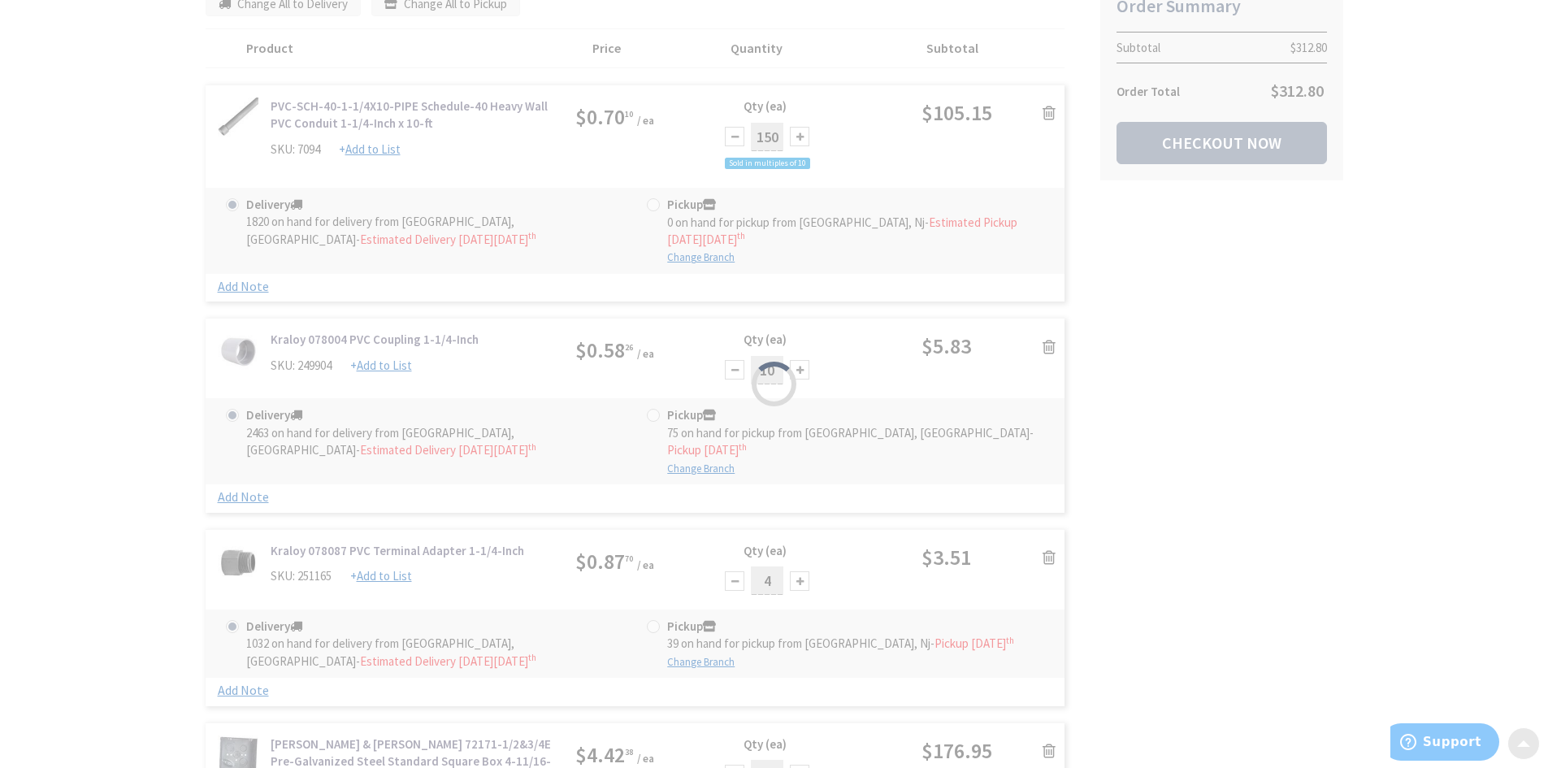
scroll to position [162, 0]
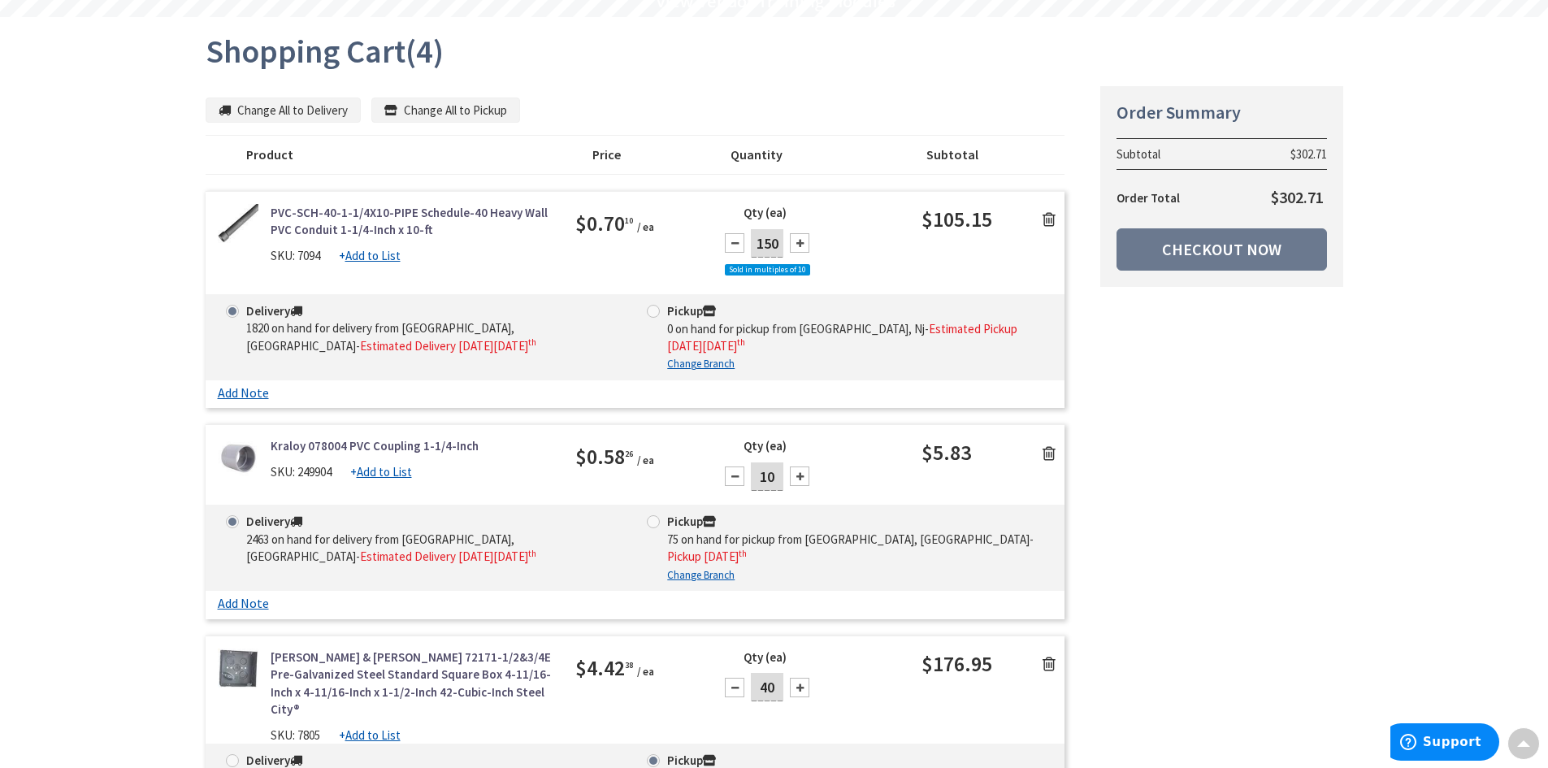
click at [1050, 452] on icon at bounding box center [1048, 453] width 13 height 16
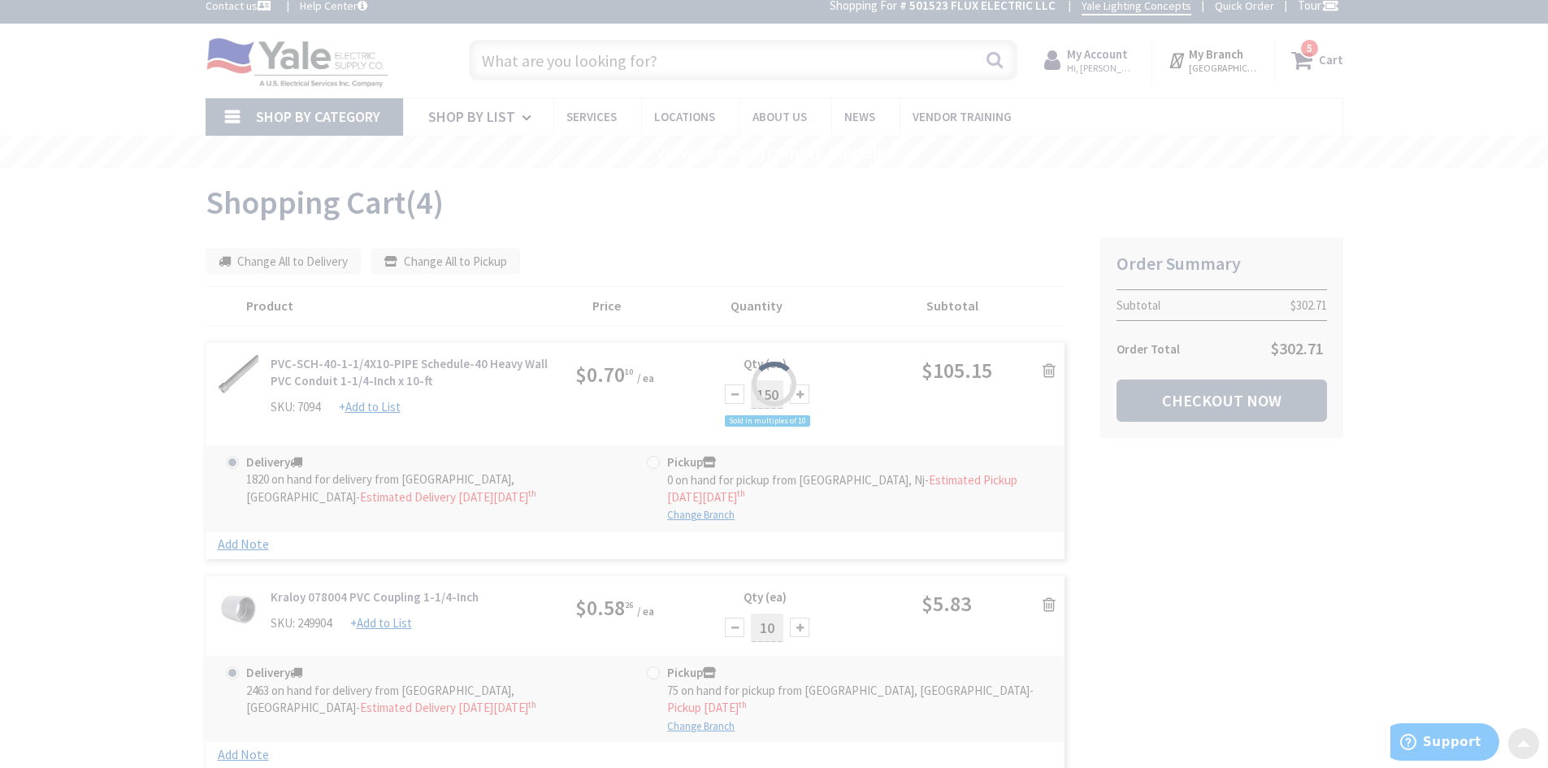
scroll to position [0, 0]
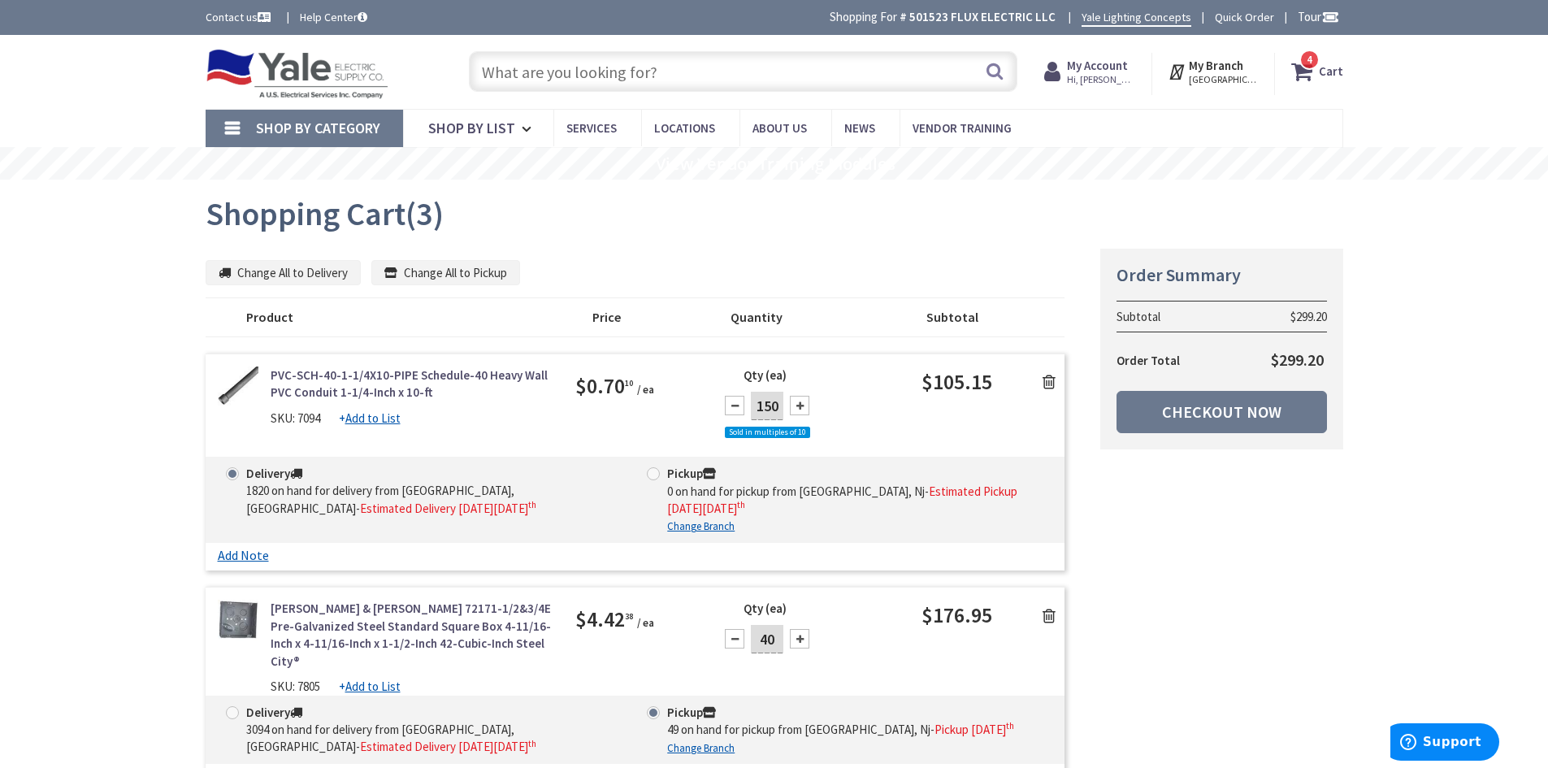
click at [1050, 383] on icon at bounding box center [1048, 382] width 13 height 16
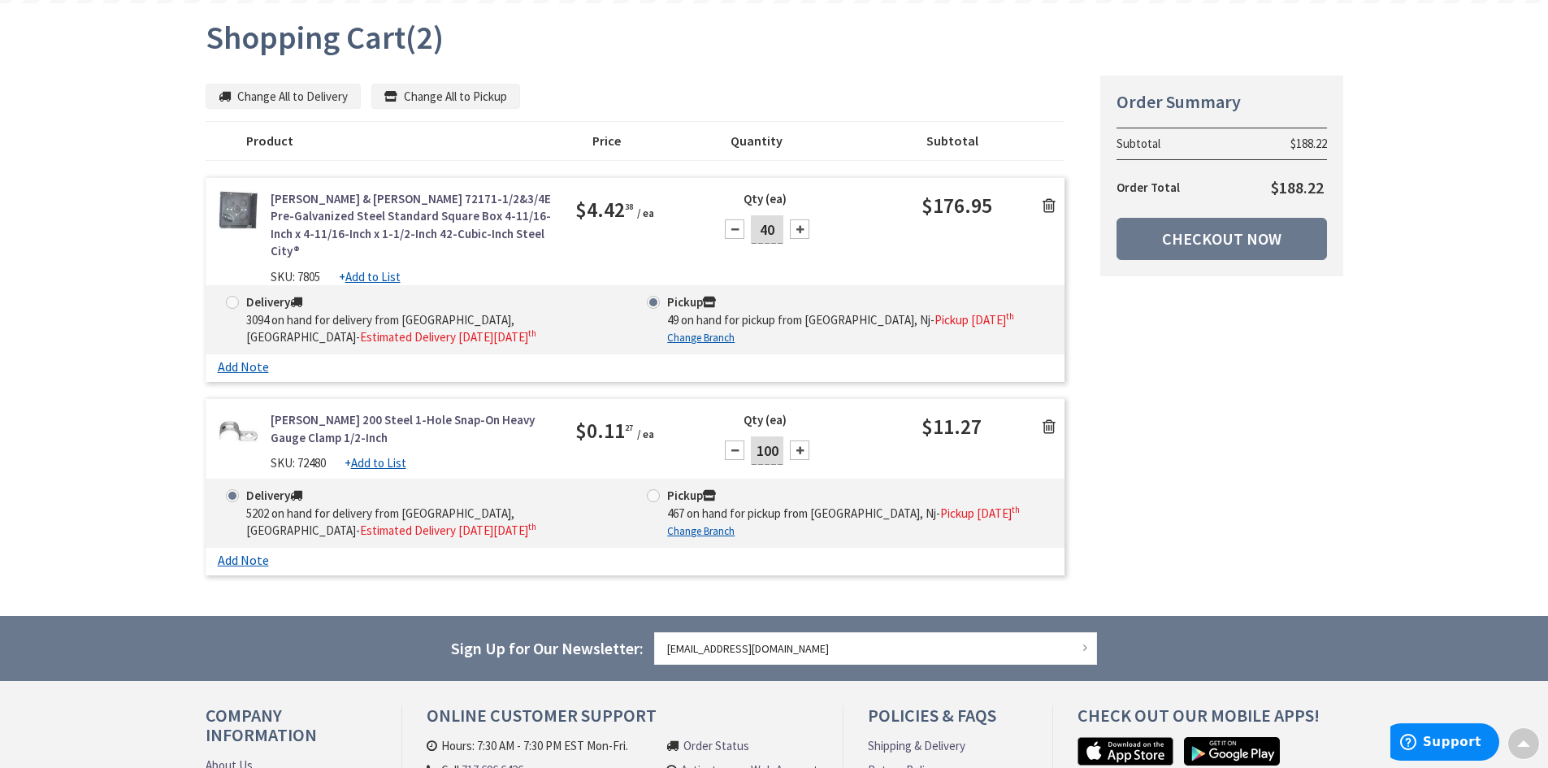
scroll to position [81, 0]
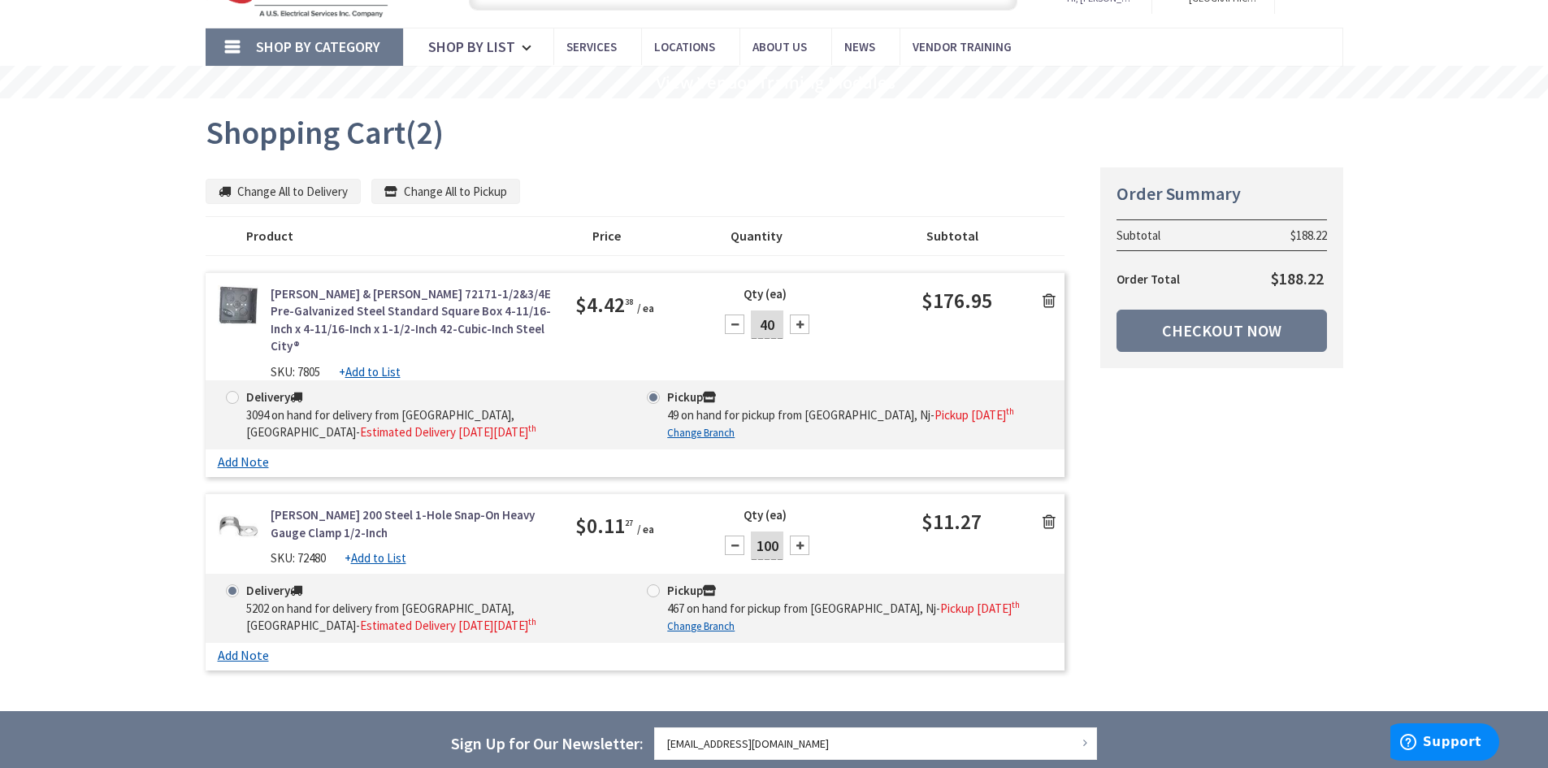
click at [1103, 434] on div "Summary Order Summary Subtotal $188.22 Order Total $188.22 Checkout Now Some it…" at bounding box center [774, 423] width 1162 height 512
click at [366, 316] on link "[PERSON_NAME] & [PERSON_NAME] 72171-1/2&3/4E Pre-Galvanized Steel Standard Squa…" at bounding box center [411, 320] width 281 height 70
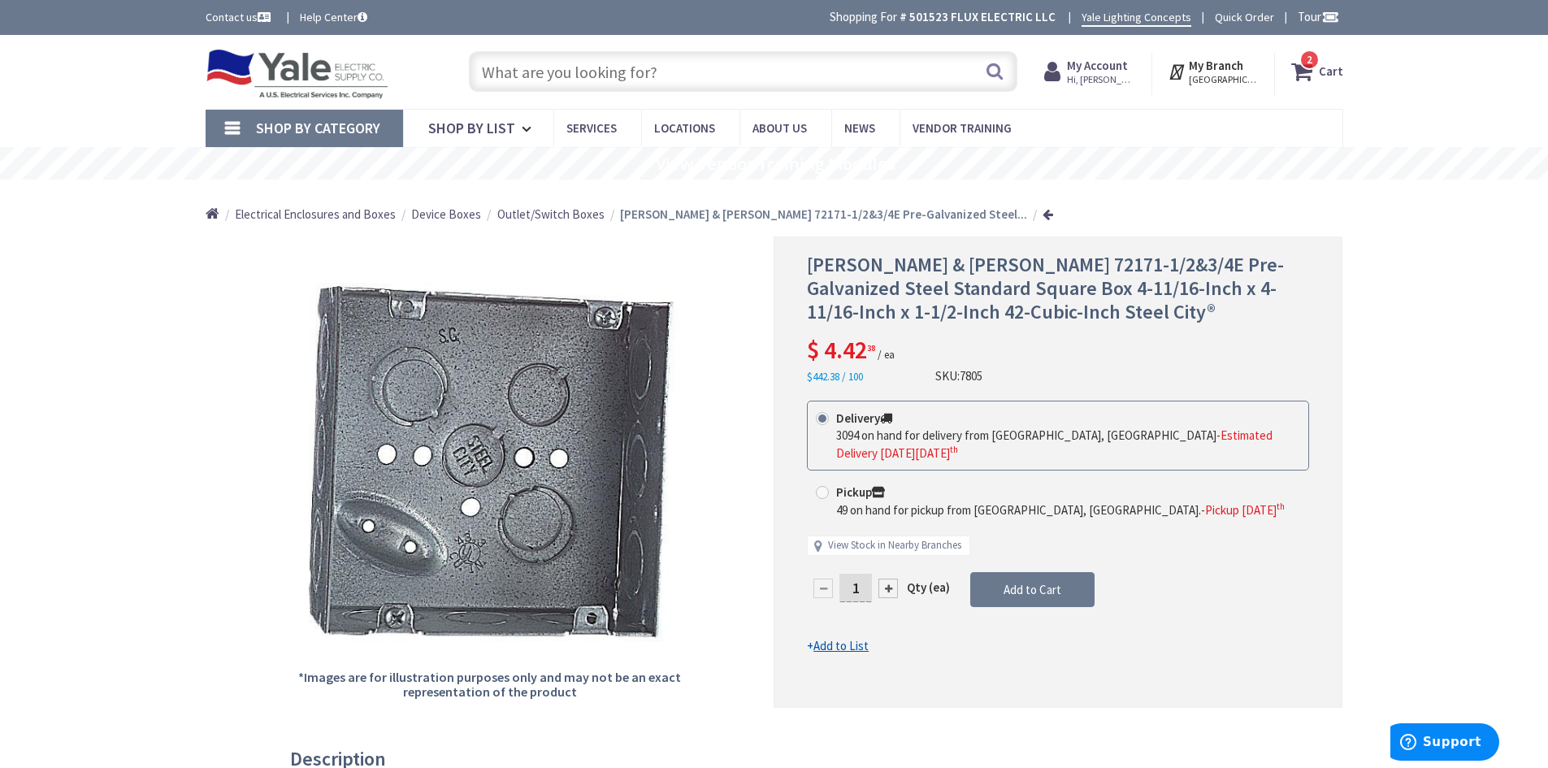
click at [1316, 67] on span "2 2 items" at bounding box center [1309, 60] width 20 height 20
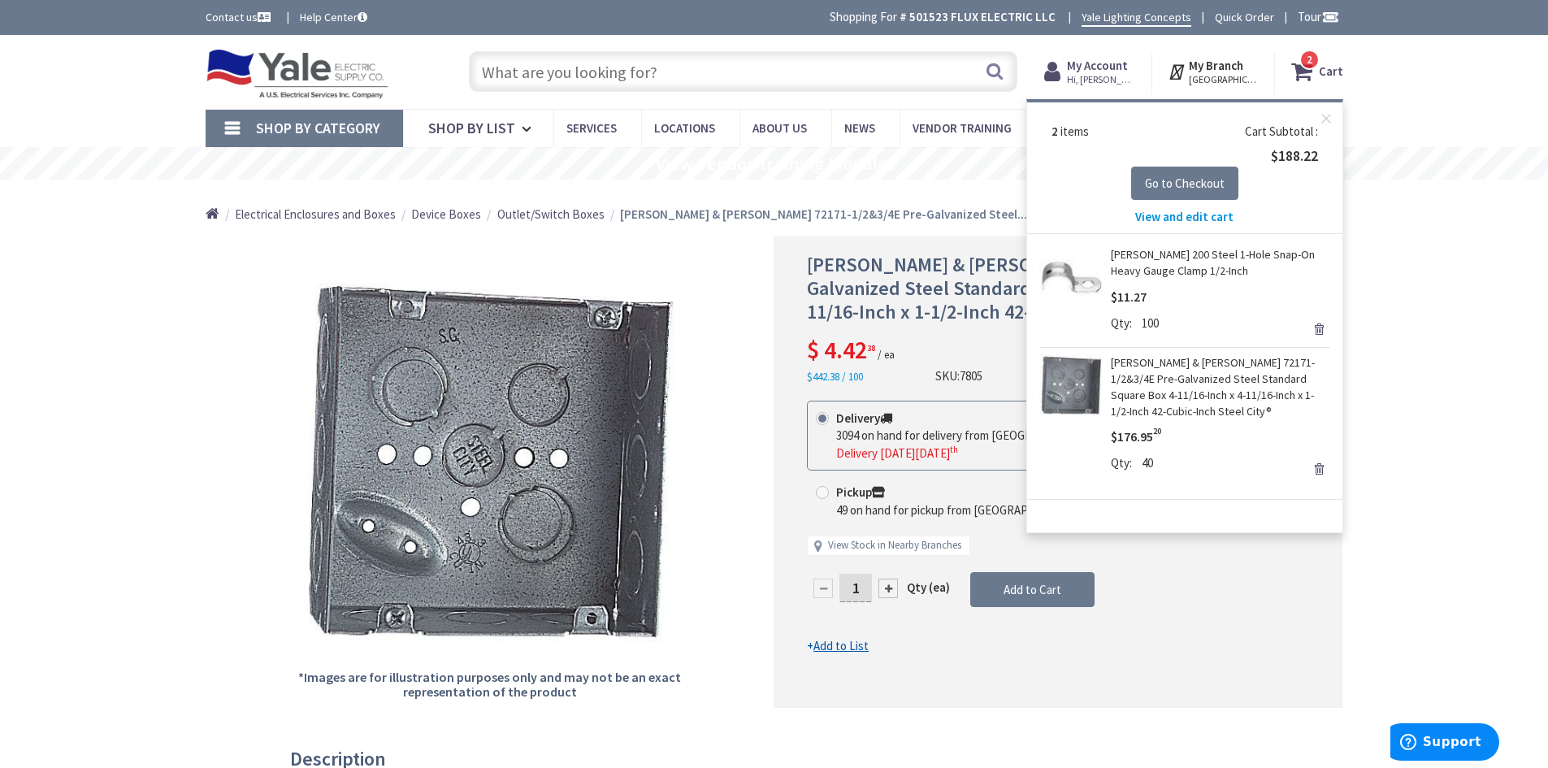
click at [950, 348] on div "Thomas & Betts 72171-1/2&3/4E Pre-Galvanized Steel Standard Square Box 4-11/16-…" at bounding box center [1058, 318] width 502 height 131
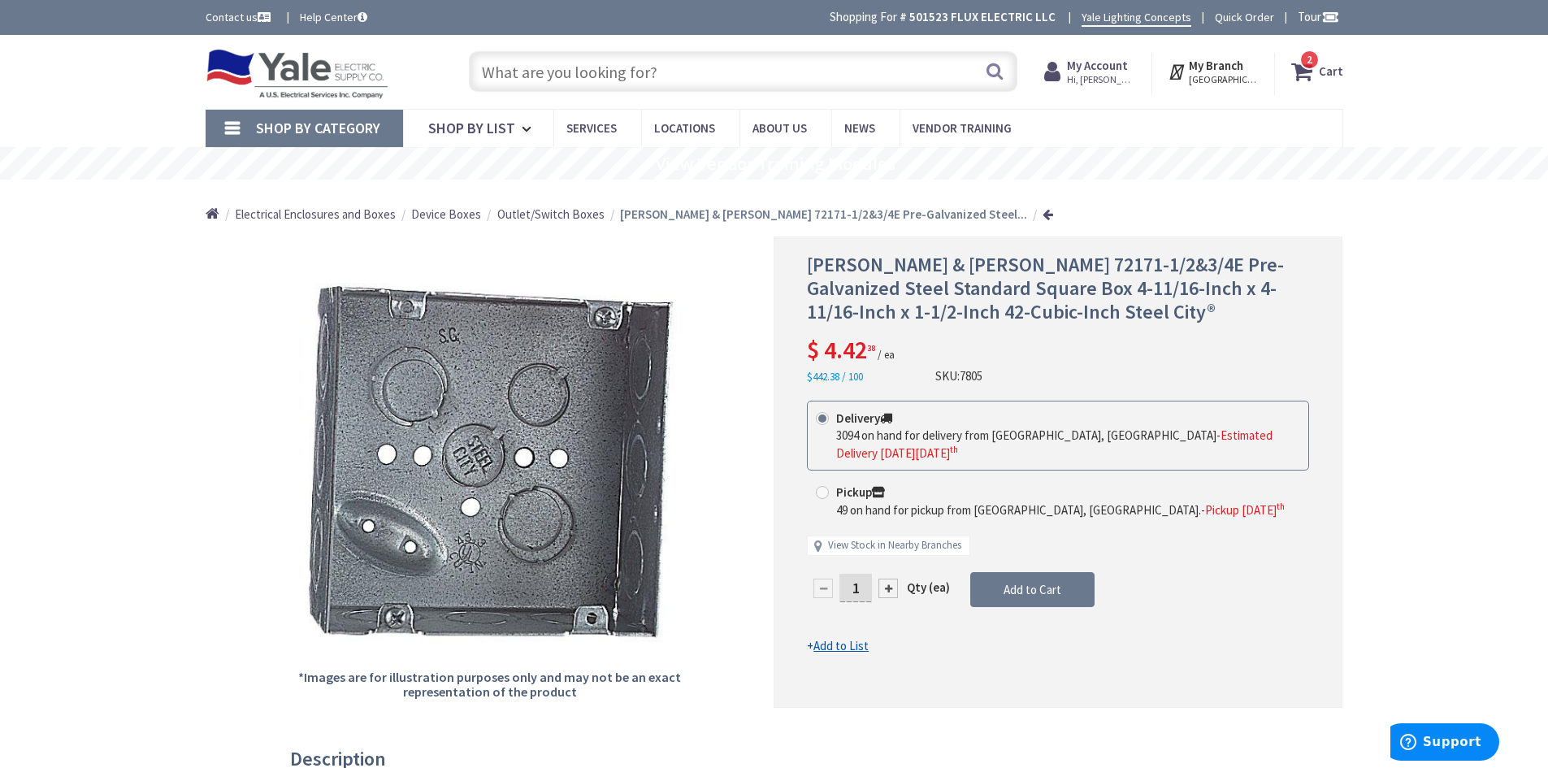
click at [821, 494] on span at bounding box center [822, 492] width 13 height 13
click at [821, 494] on input "Pickup 49 on hand for pickup from Bridgewater, NJ. - Pickup Wednesday, Septembe…" at bounding box center [825, 492] width 11 height 11
radio input "true"
click at [1308, 73] on icon at bounding box center [1305, 71] width 28 height 29
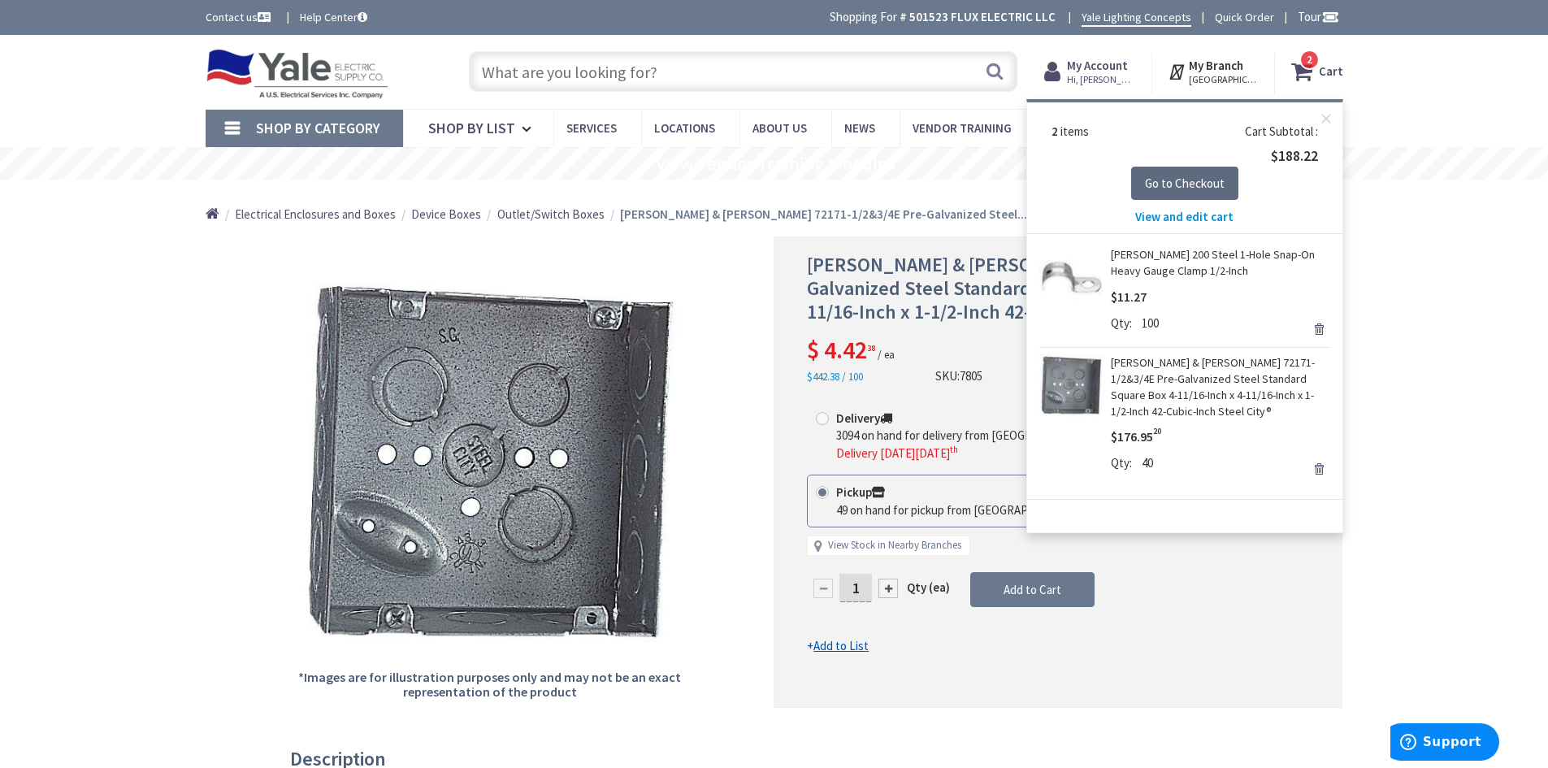
click at [1174, 178] on span "Go to Checkout" at bounding box center [1185, 182] width 80 height 15
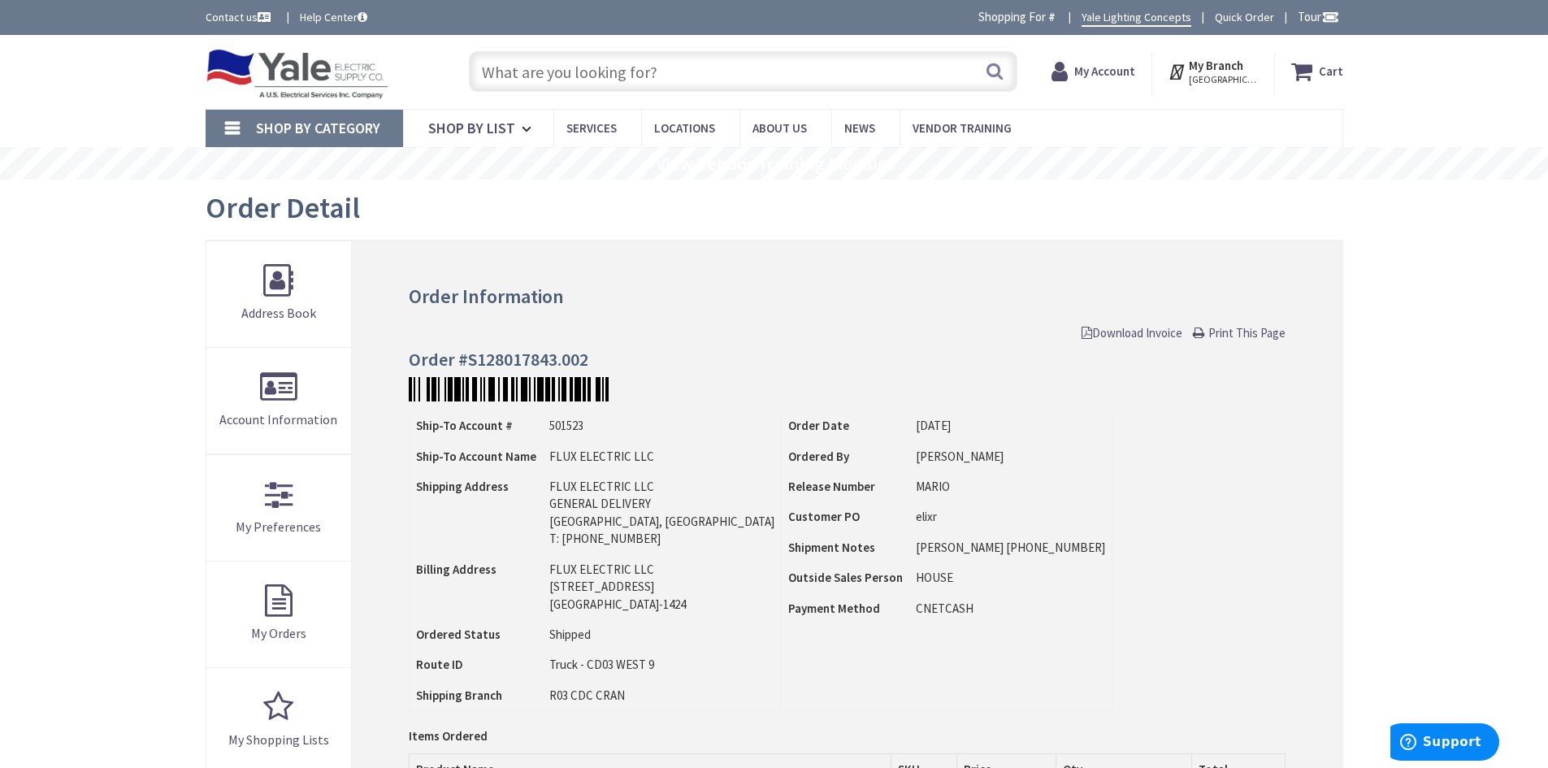
click at [1327, 74] on strong "Cart" at bounding box center [1330, 71] width 24 height 29
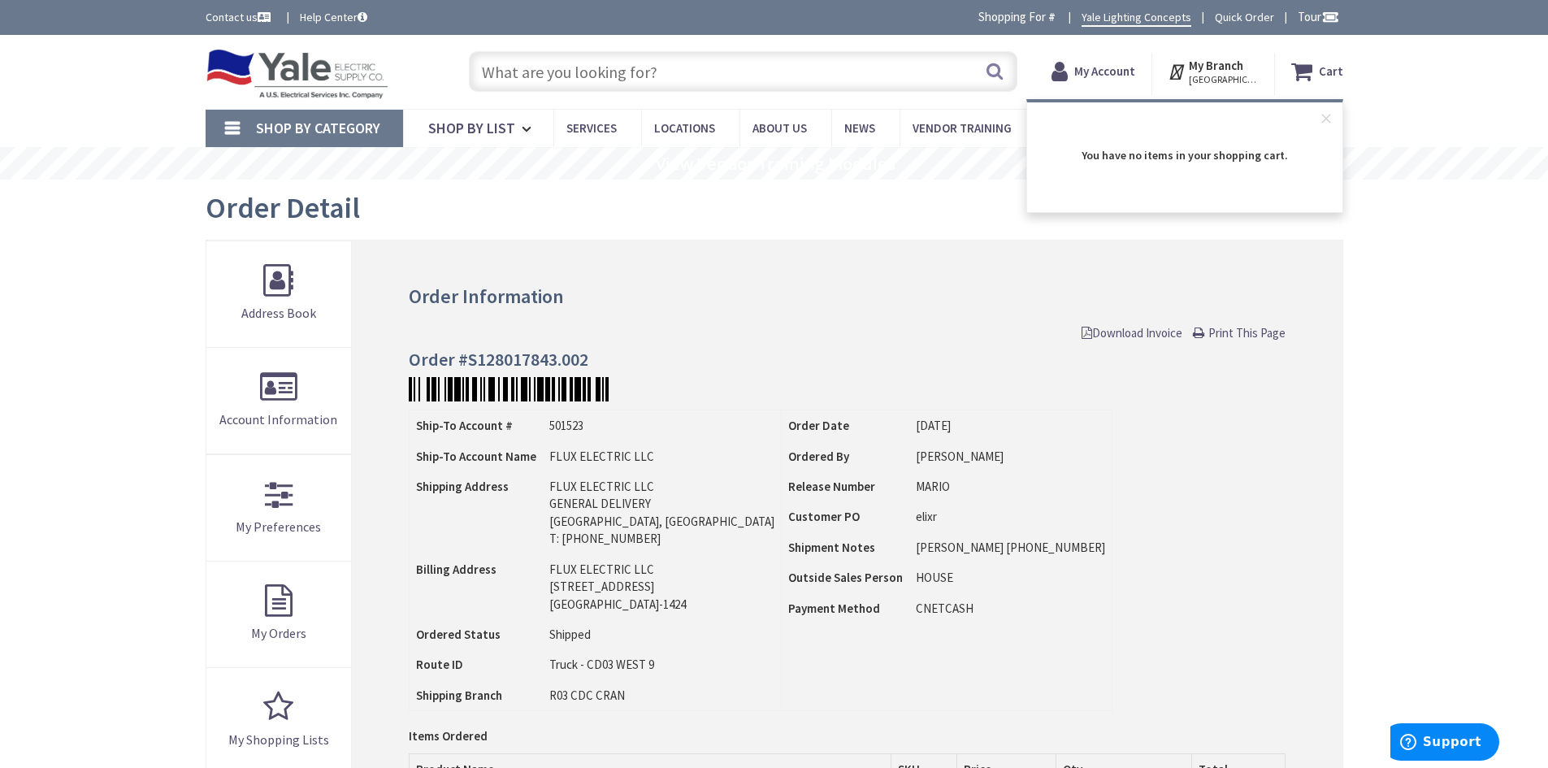
drag, startPoint x: 956, startPoint y: 262, endPoint x: 841, endPoint y: 207, distance: 127.9
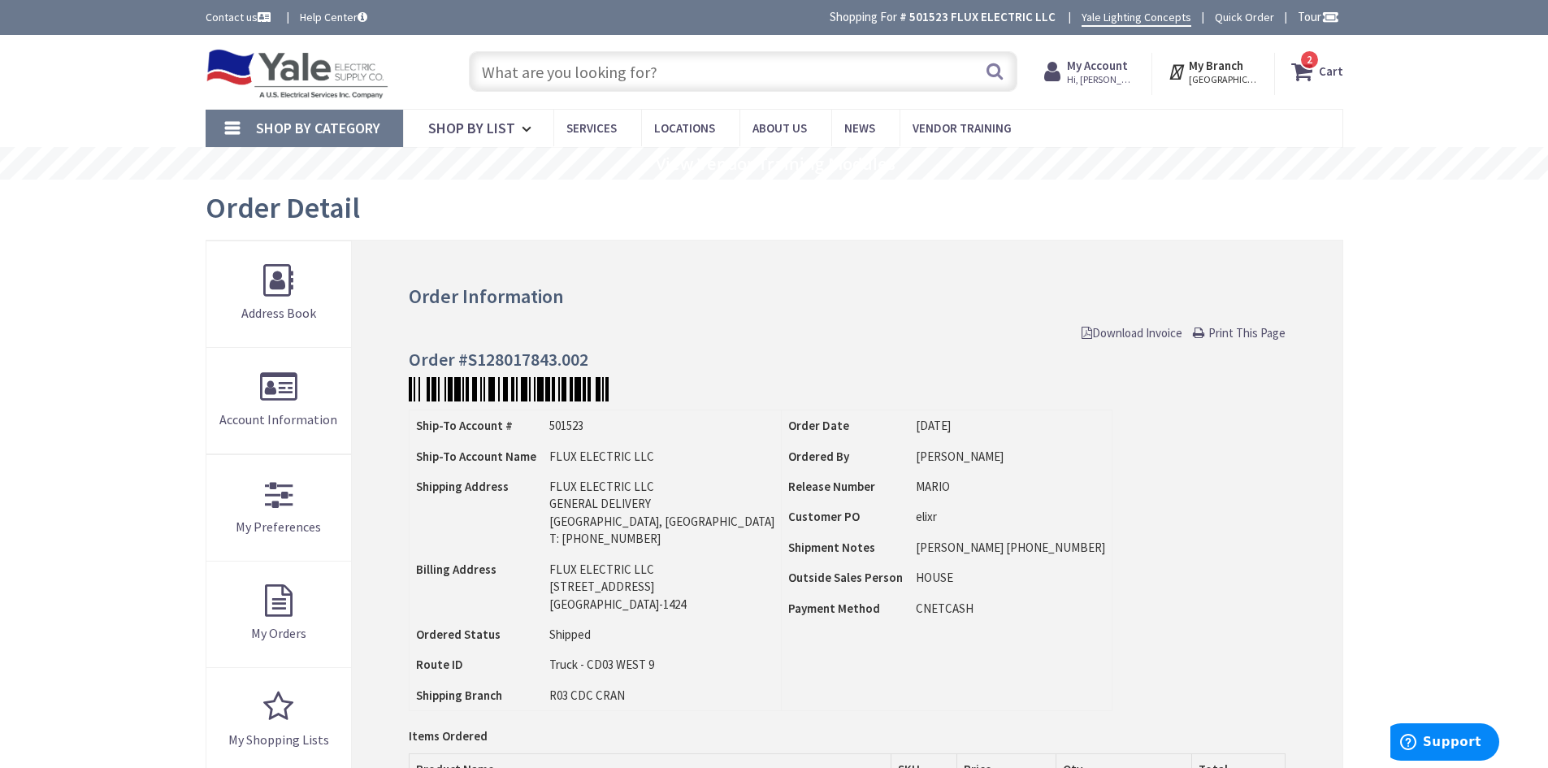
click at [650, 66] on input "text" at bounding box center [743, 71] width 548 height 41
paste input "Halex 3/8 in. Flexible Metal Conduit (FMC) Saddle Connectors (50-Pack)"
type input "Halex 3/8 in. Flexible Metal Conduit (FMC) Saddle Connectors (50-Pack)"
click at [997, 71] on button "Search" at bounding box center [994, 71] width 21 height 37
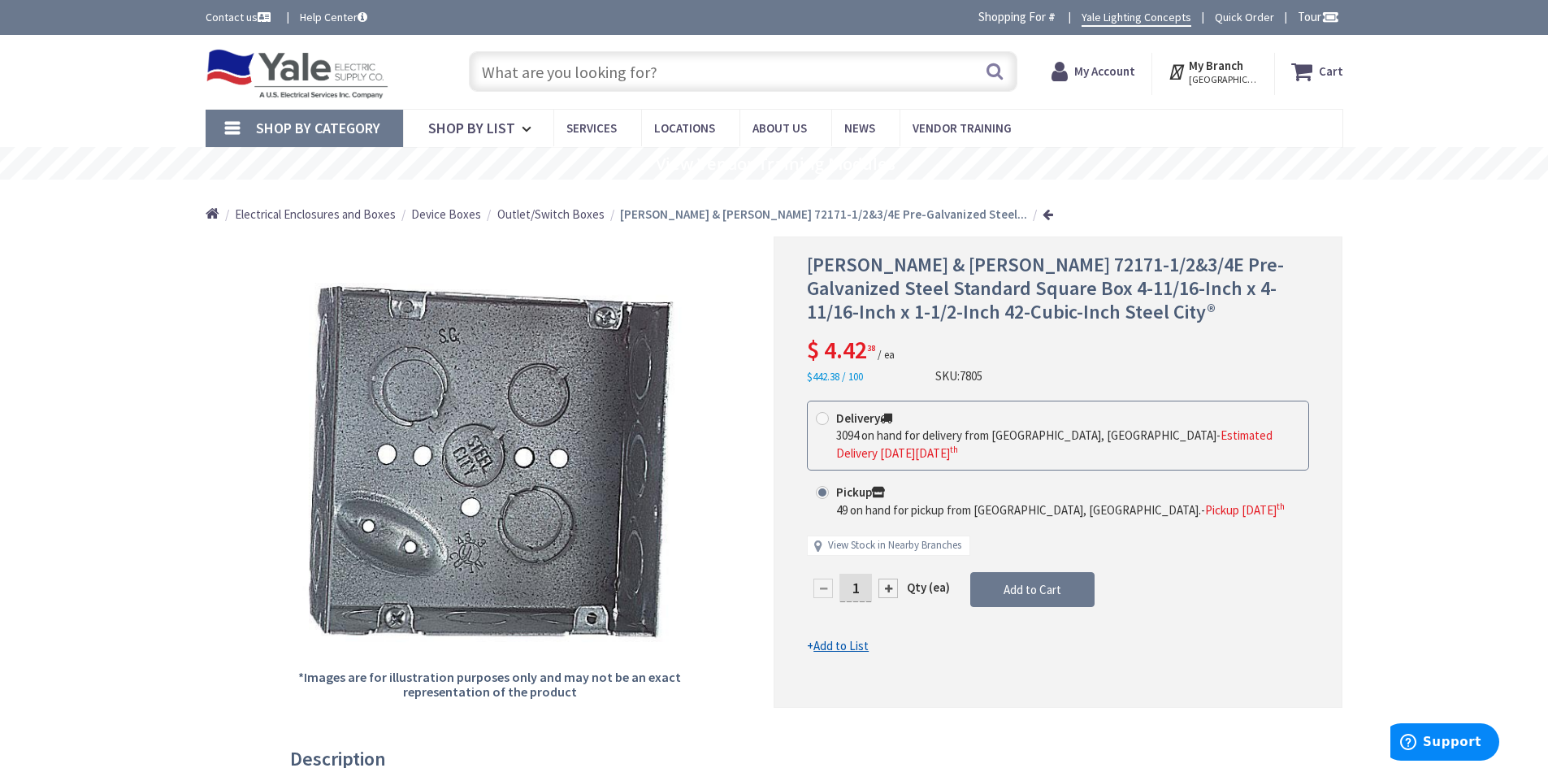
click at [607, 67] on input "text" at bounding box center [743, 71] width 548 height 41
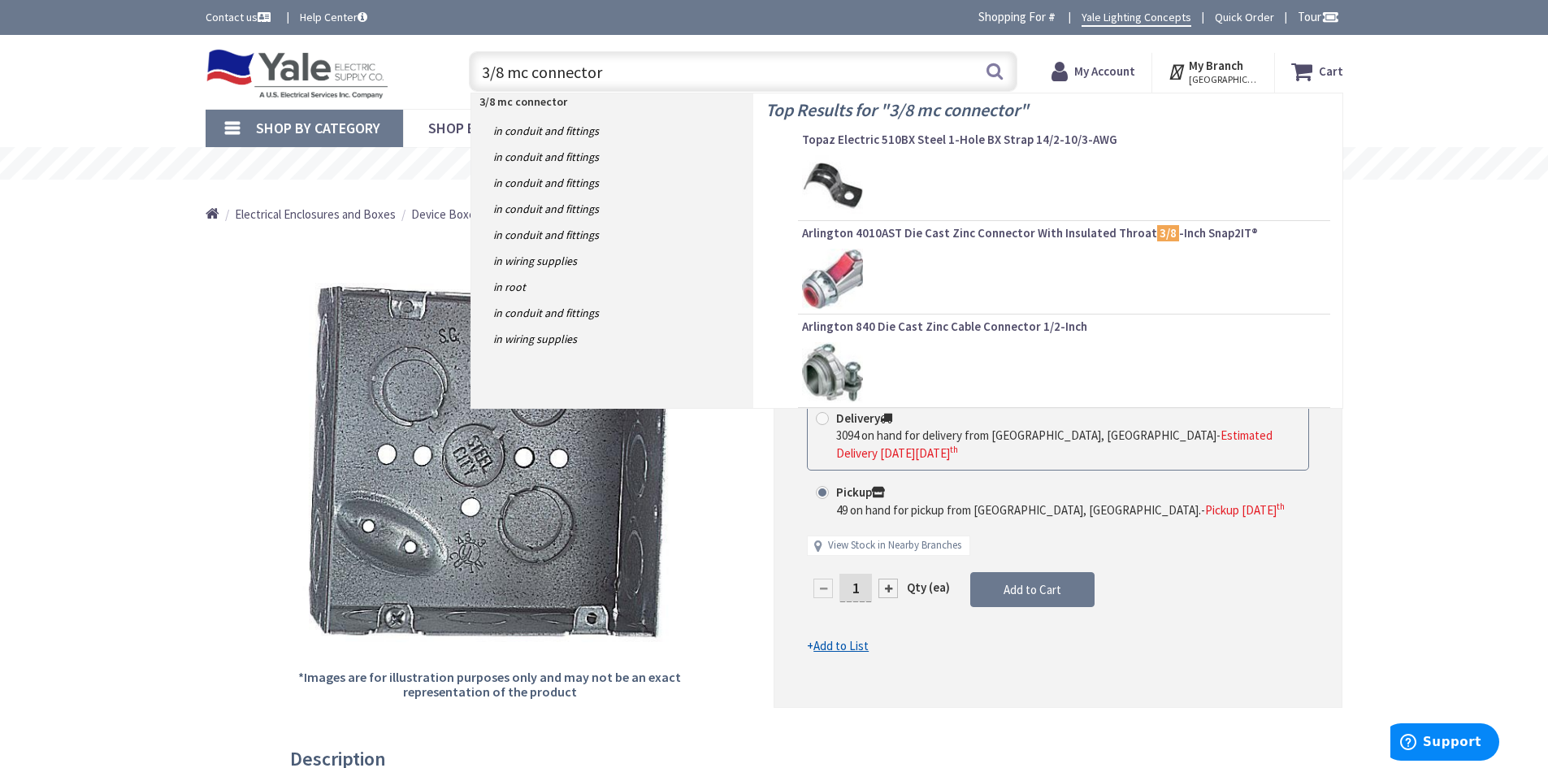
type input "3/8 mc connectors"
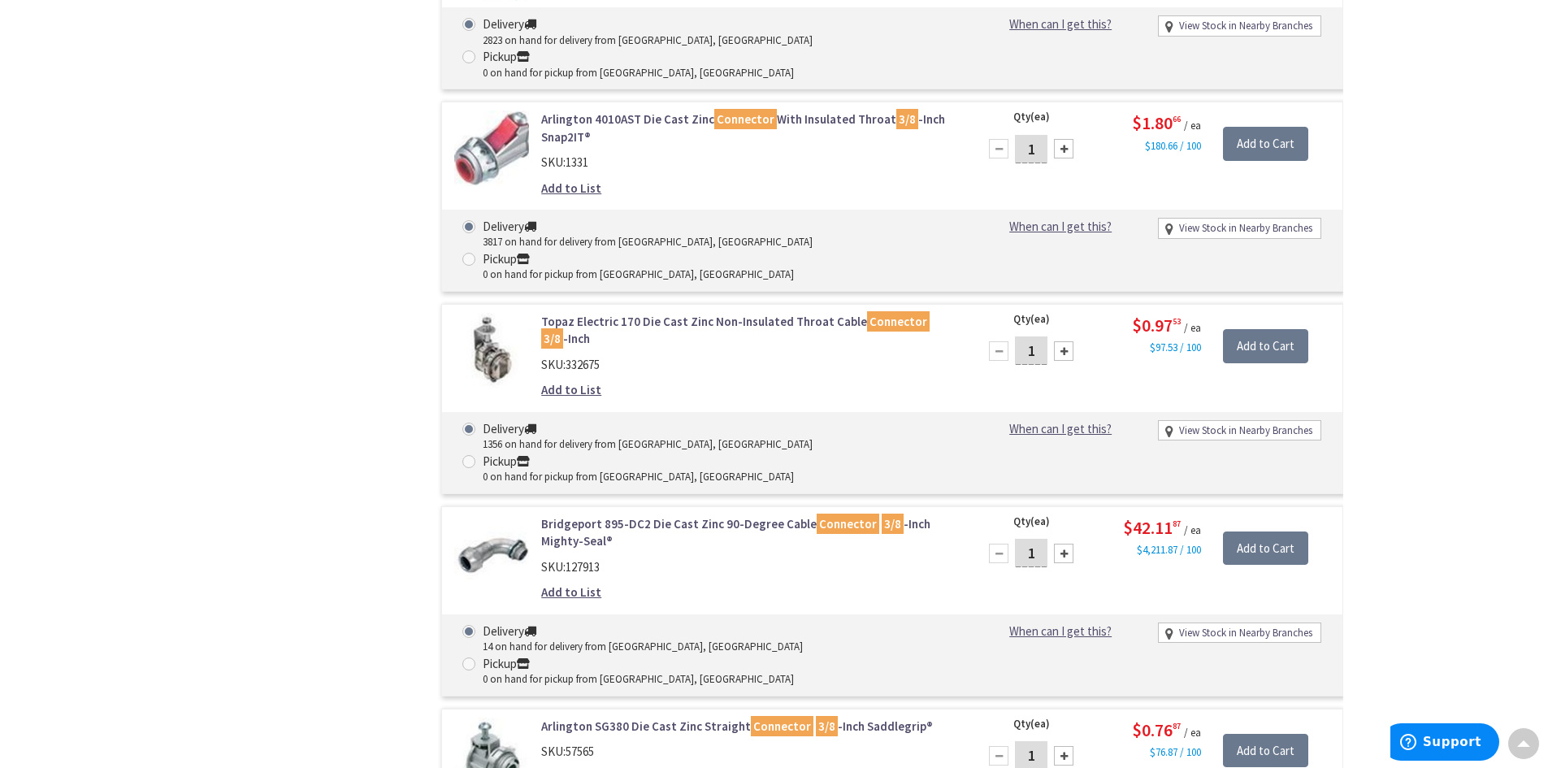
scroll to position [975, 0]
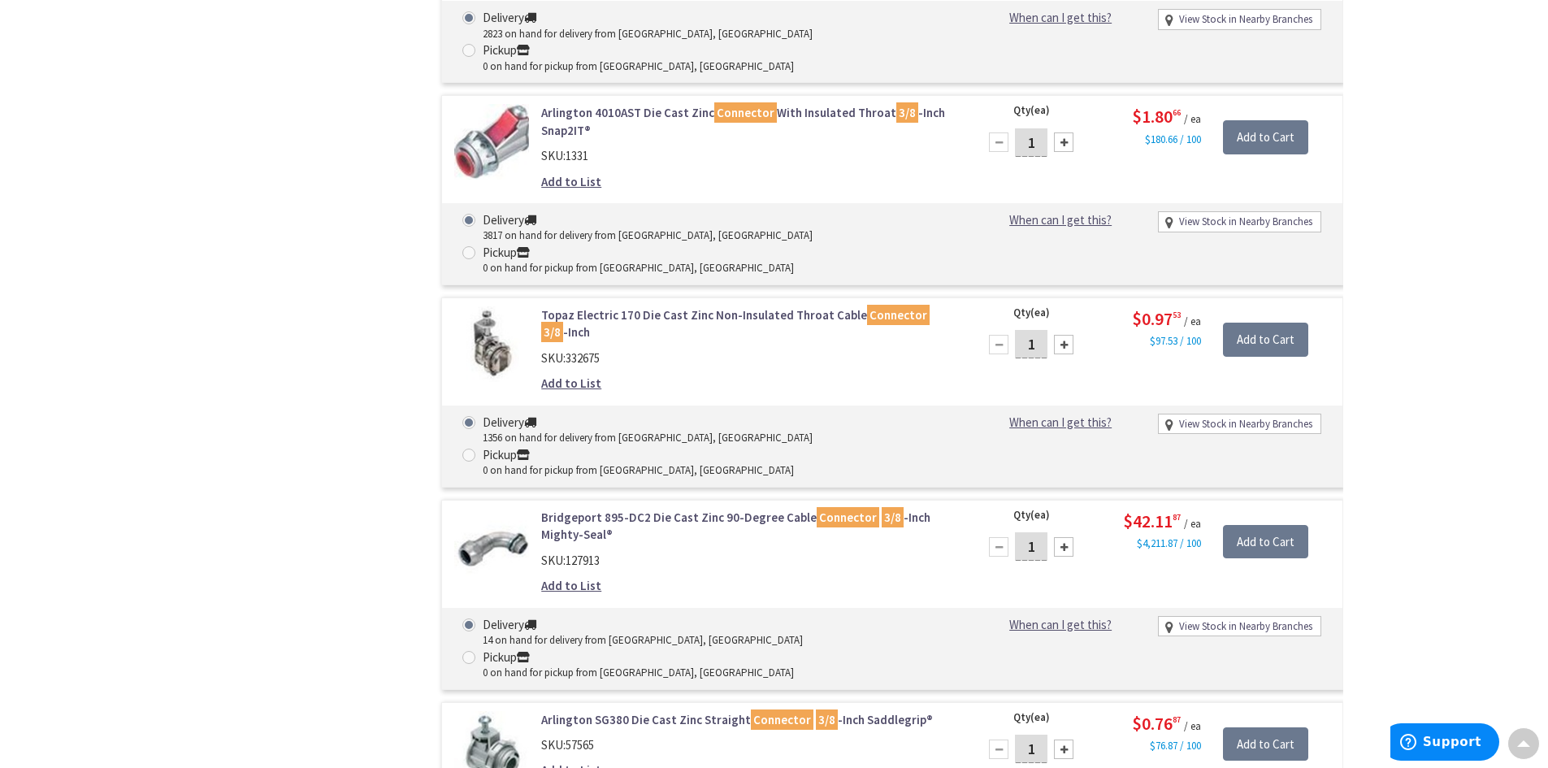
click at [746, 306] on link "Topaz Electric 170 Die Cast Zinc Non-Insulated Throat Cable Connector 3/8 -Inch" at bounding box center [747, 323] width 413 height 35
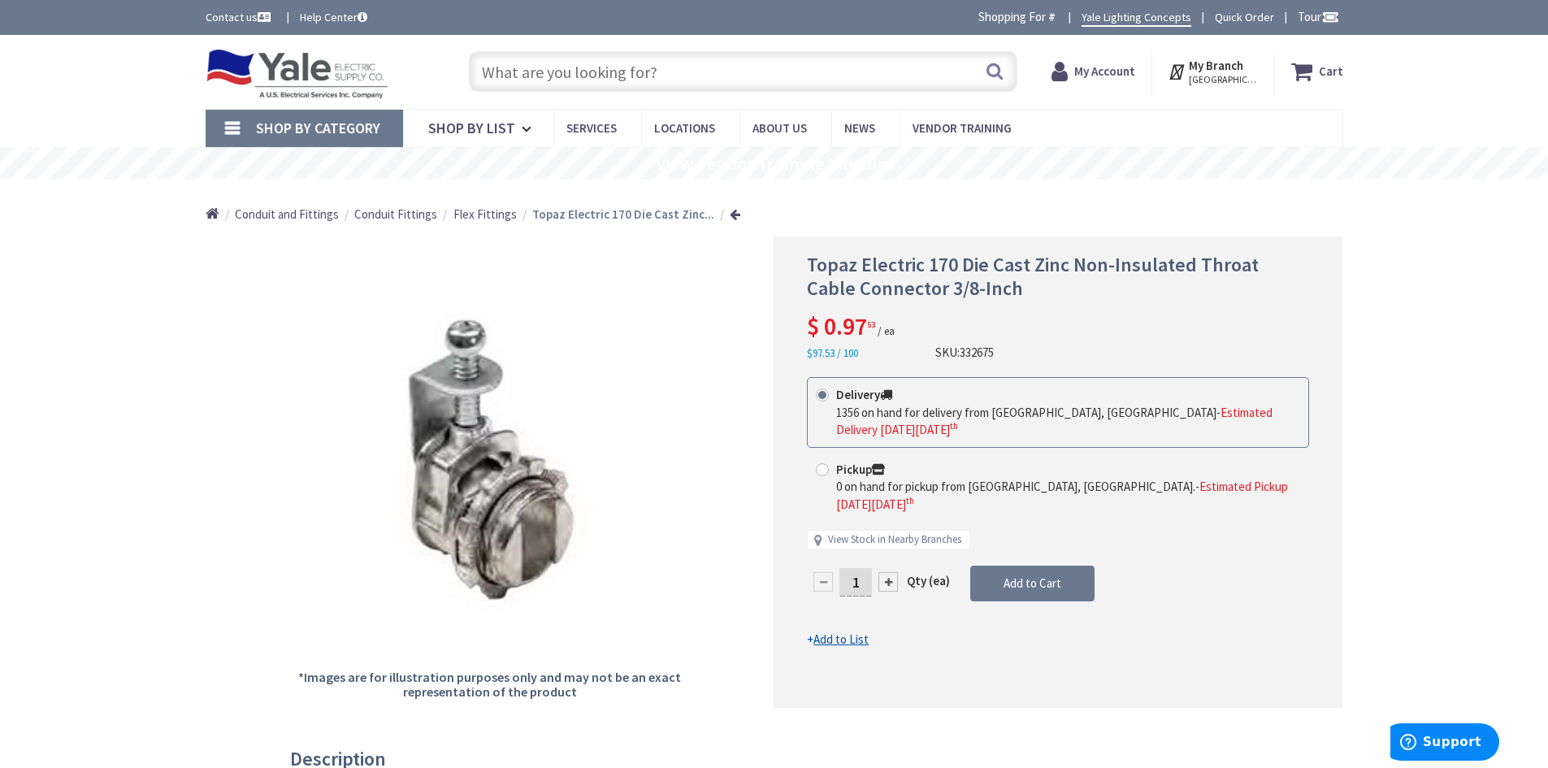
click at [475, 219] on span "Flex Fittings" at bounding box center [484, 213] width 63 height 15
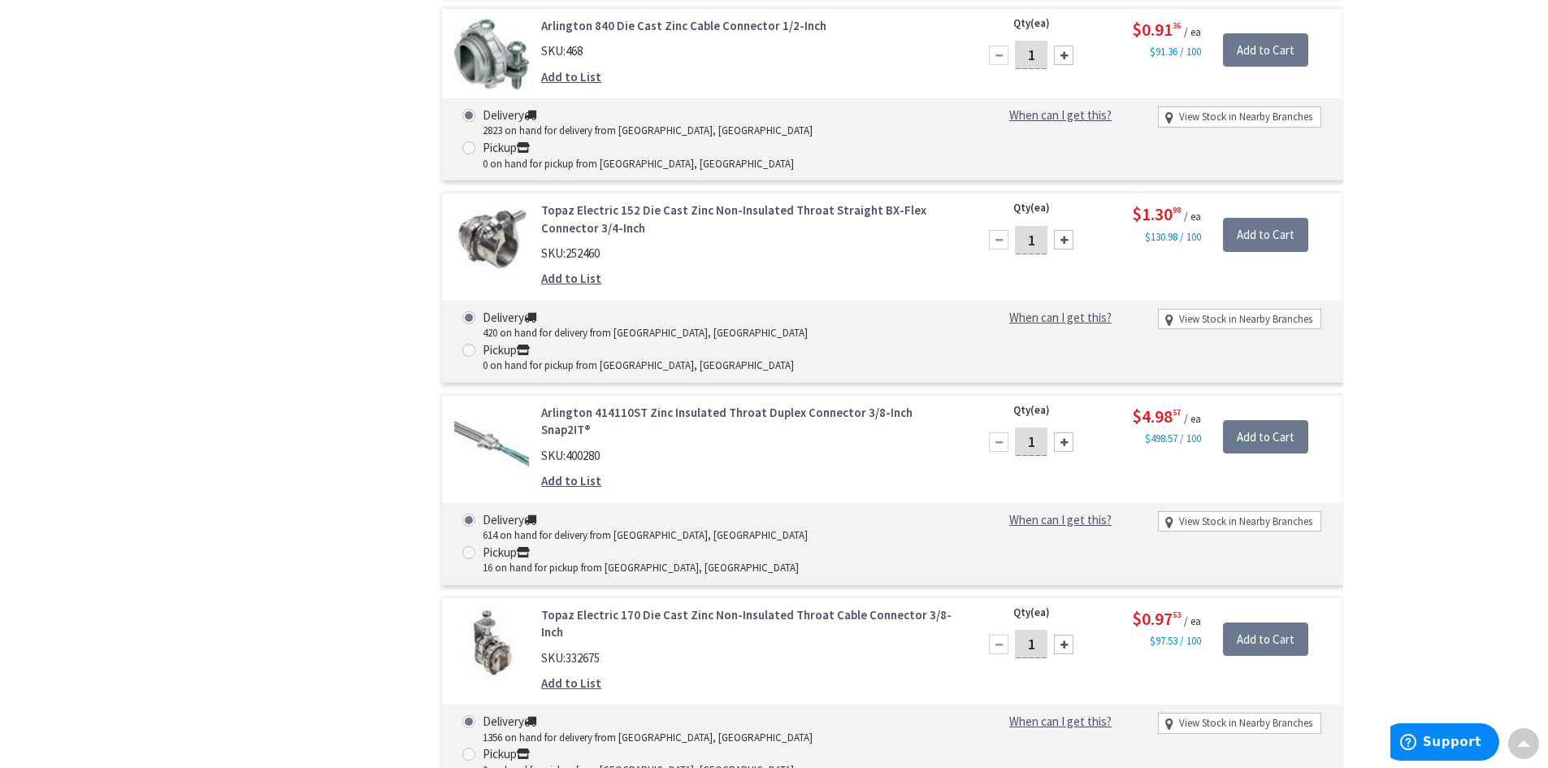
scroll to position [1462, 0]
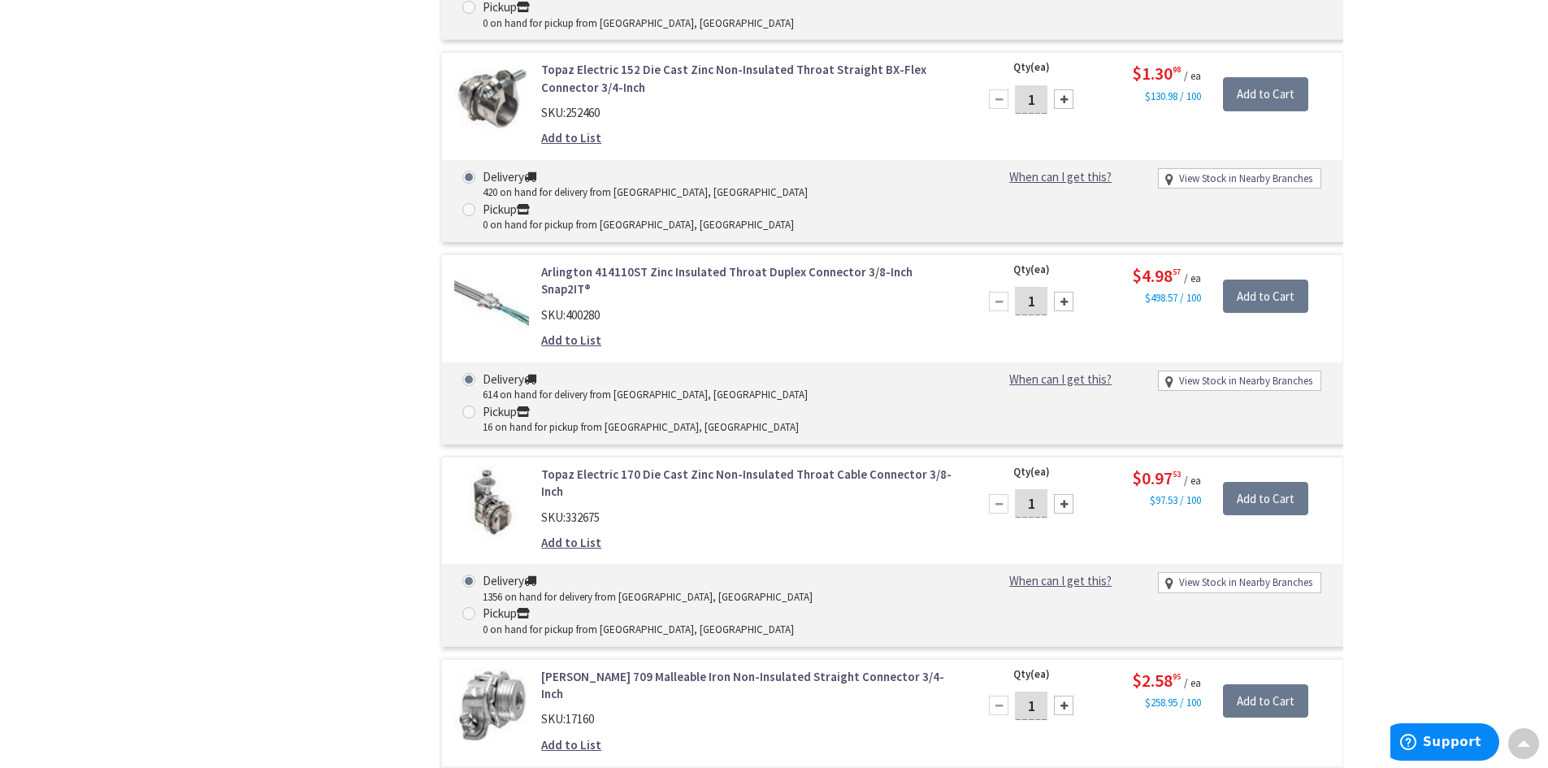
click at [744, 465] on link "Topaz Electric 170 Die Cast Zinc Non-Insulated Throat Cable Connector 3/8-Inch" at bounding box center [747, 482] width 413 height 35
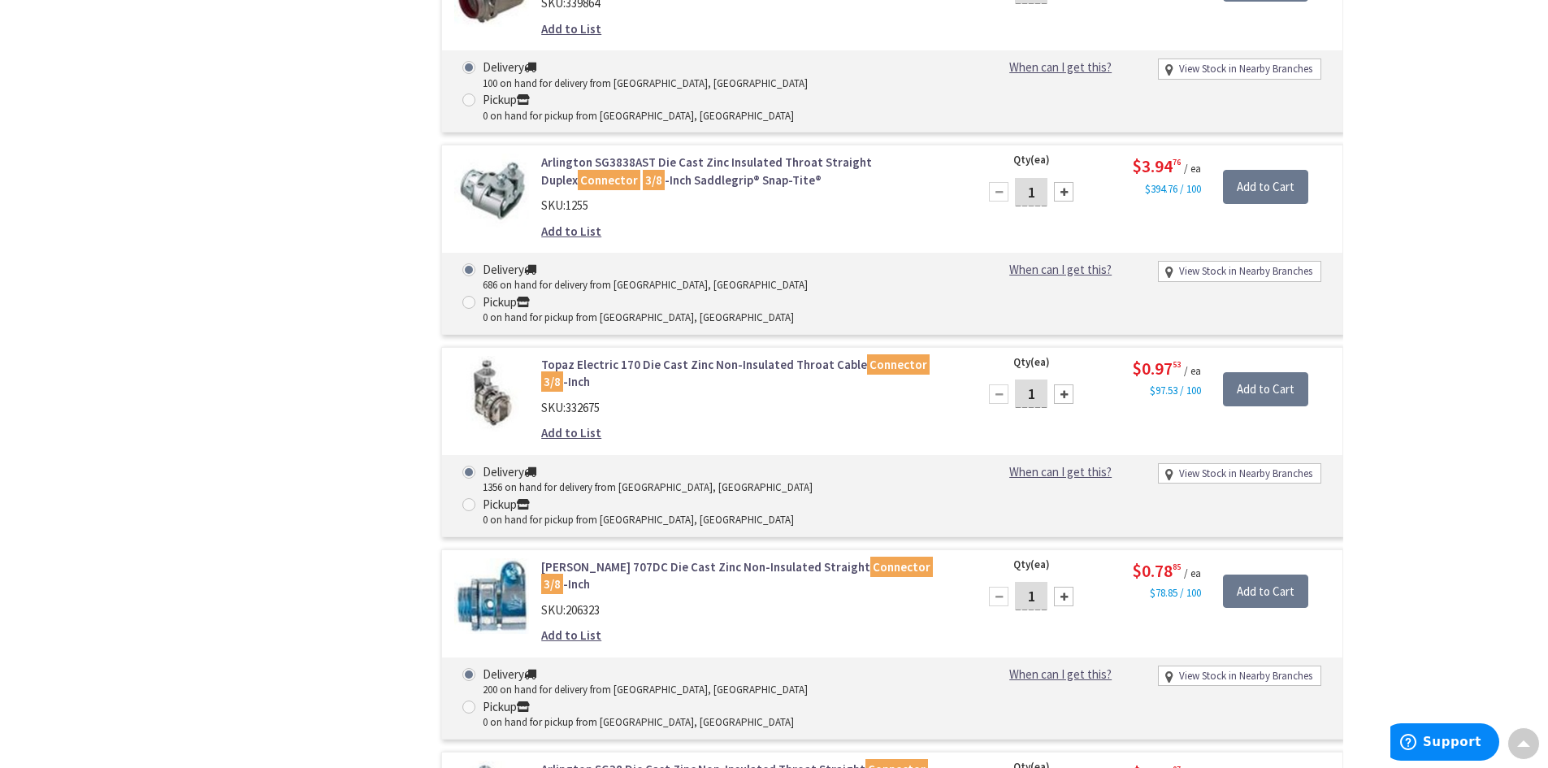
scroll to position [2193, 0]
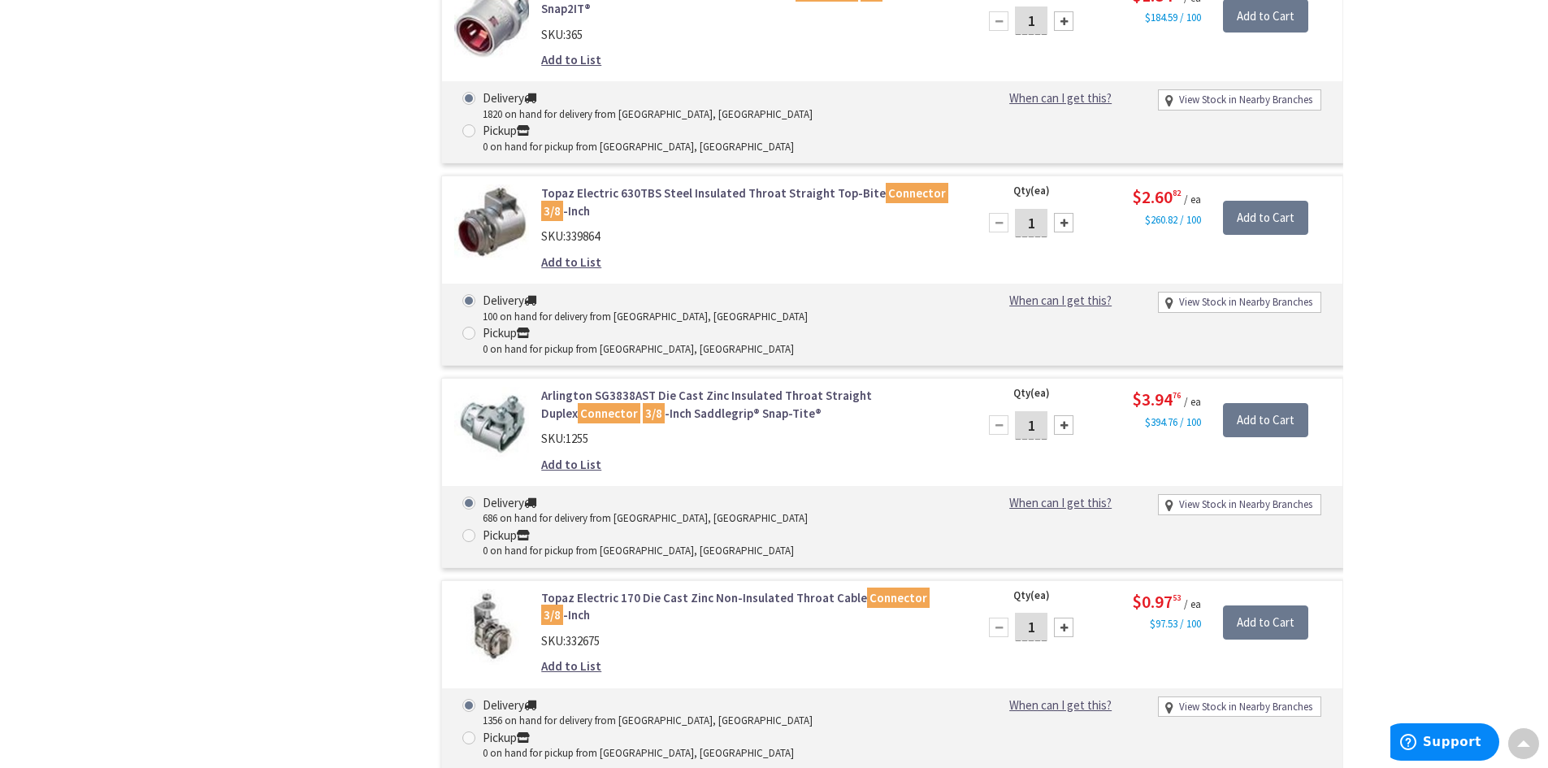
click at [779, 589] on link "Topaz Electric 170 Die Cast Zinc Non-Insulated Throat Cable Connector 3/8 -Inch" at bounding box center [747, 606] width 413 height 35
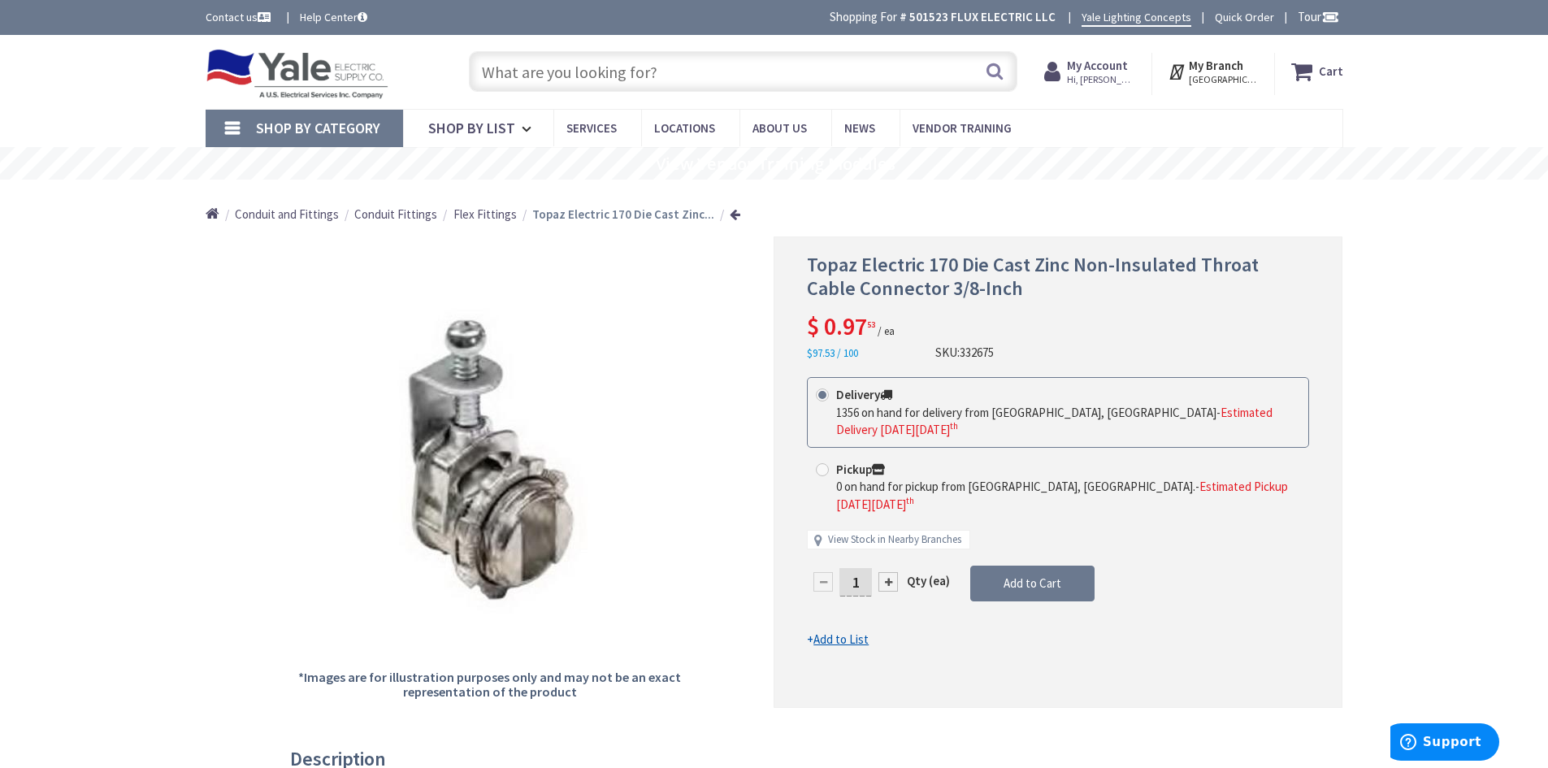
click at [482, 217] on span "Flex Fittings" at bounding box center [484, 213] width 63 height 15
